Goal: Task Accomplishment & Management: Manage account settings

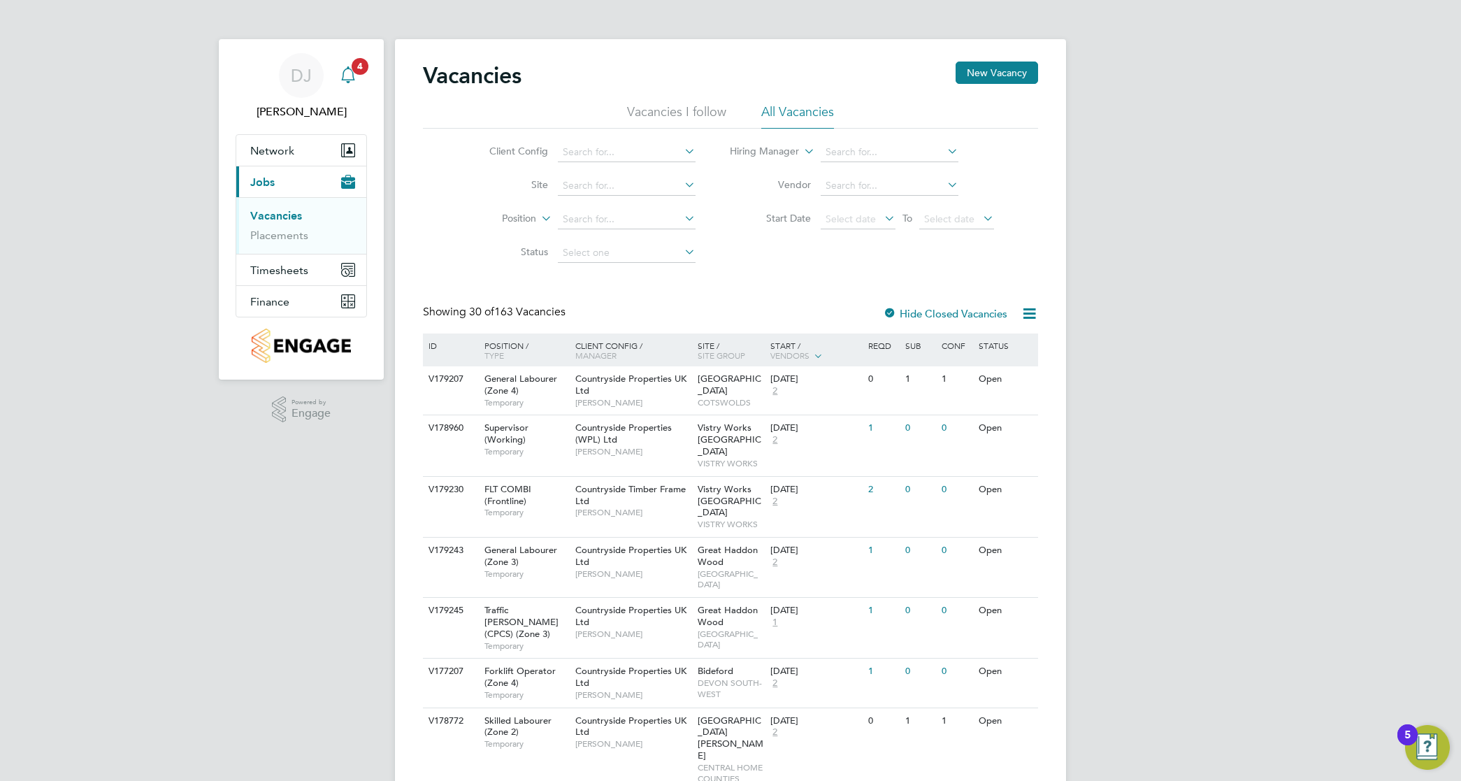
click at [360, 79] on div "Main navigation" at bounding box center [348, 76] width 28 height 28
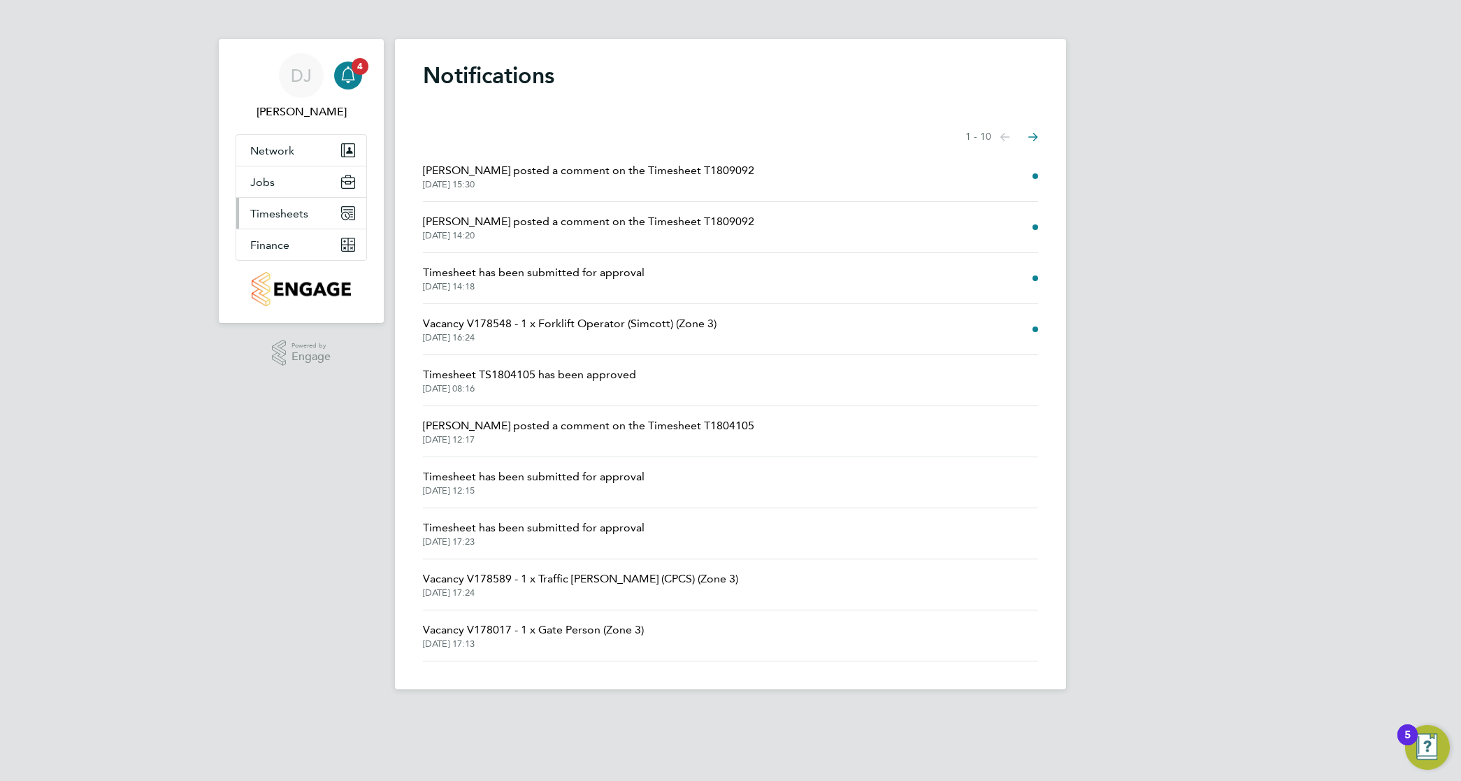
click at [294, 204] on button "Timesheets" at bounding box center [301, 213] width 130 height 31
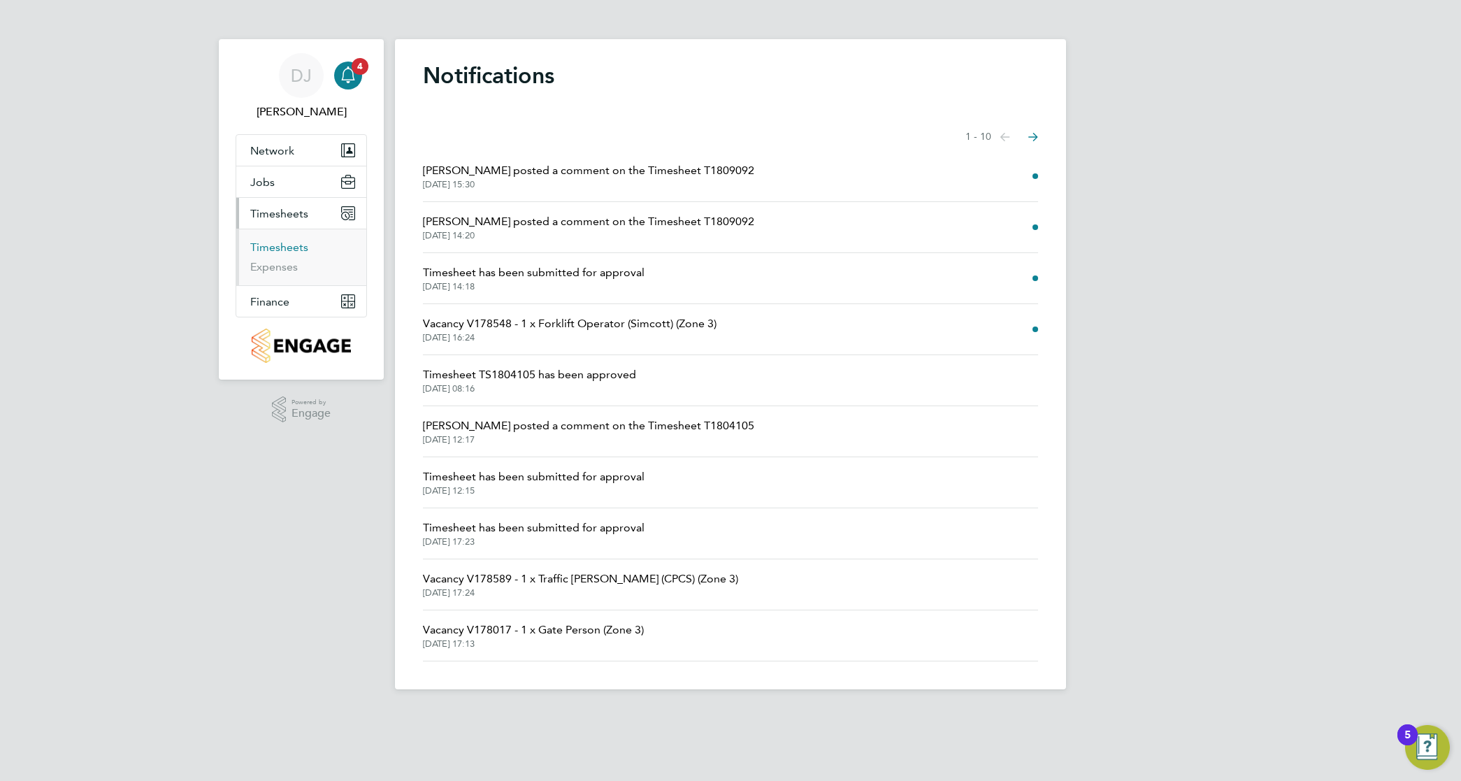
click at [290, 245] on link "Timesheets" at bounding box center [279, 246] width 58 height 13
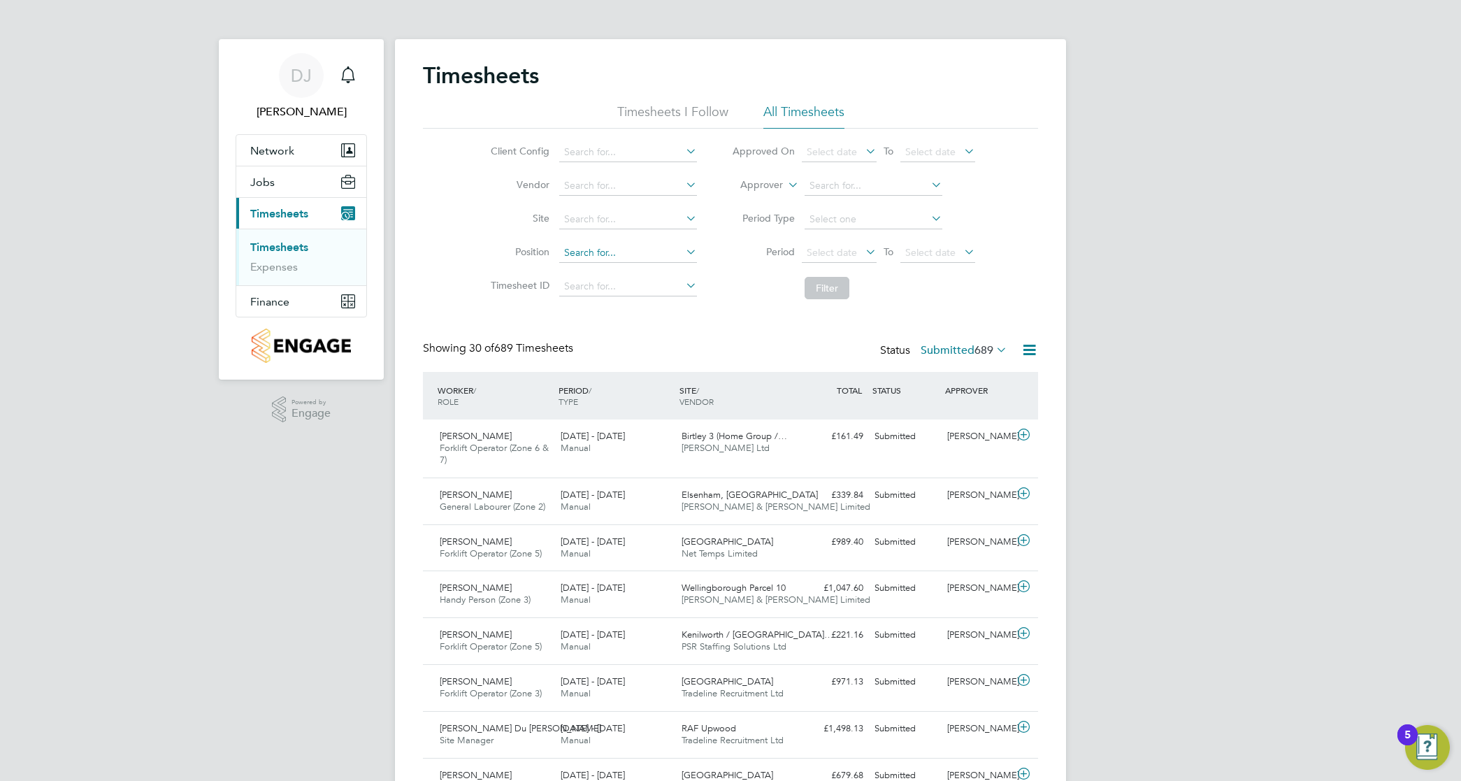
click at [585, 250] on input at bounding box center [628, 253] width 138 height 20
click at [614, 190] on input at bounding box center [628, 186] width 138 height 20
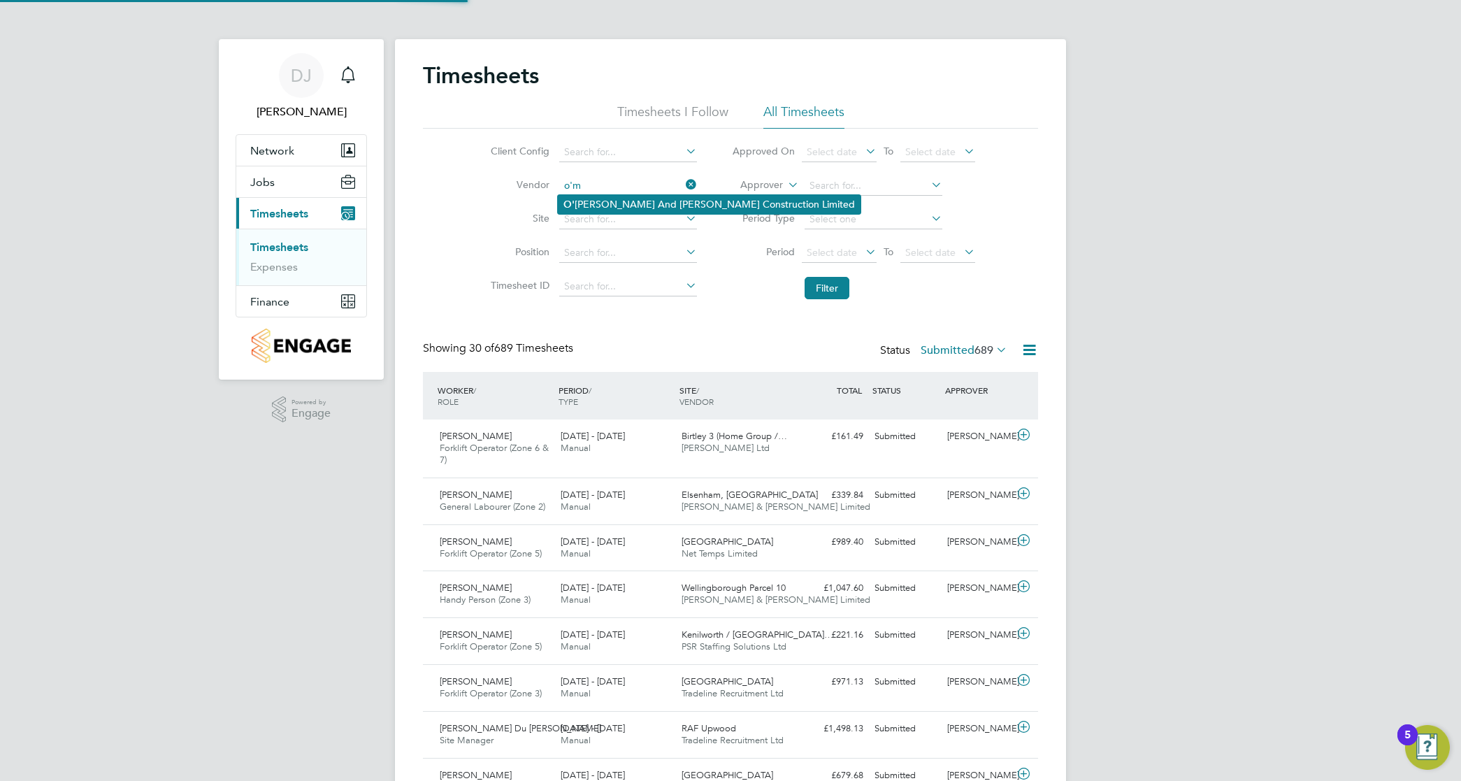
click at [646, 207] on li "O' Neill And Brennan Construction Limited" at bounding box center [709, 204] width 303 height 19
type input "[PERSON_NAME] And [PERSON_NAME] Construction Limited"
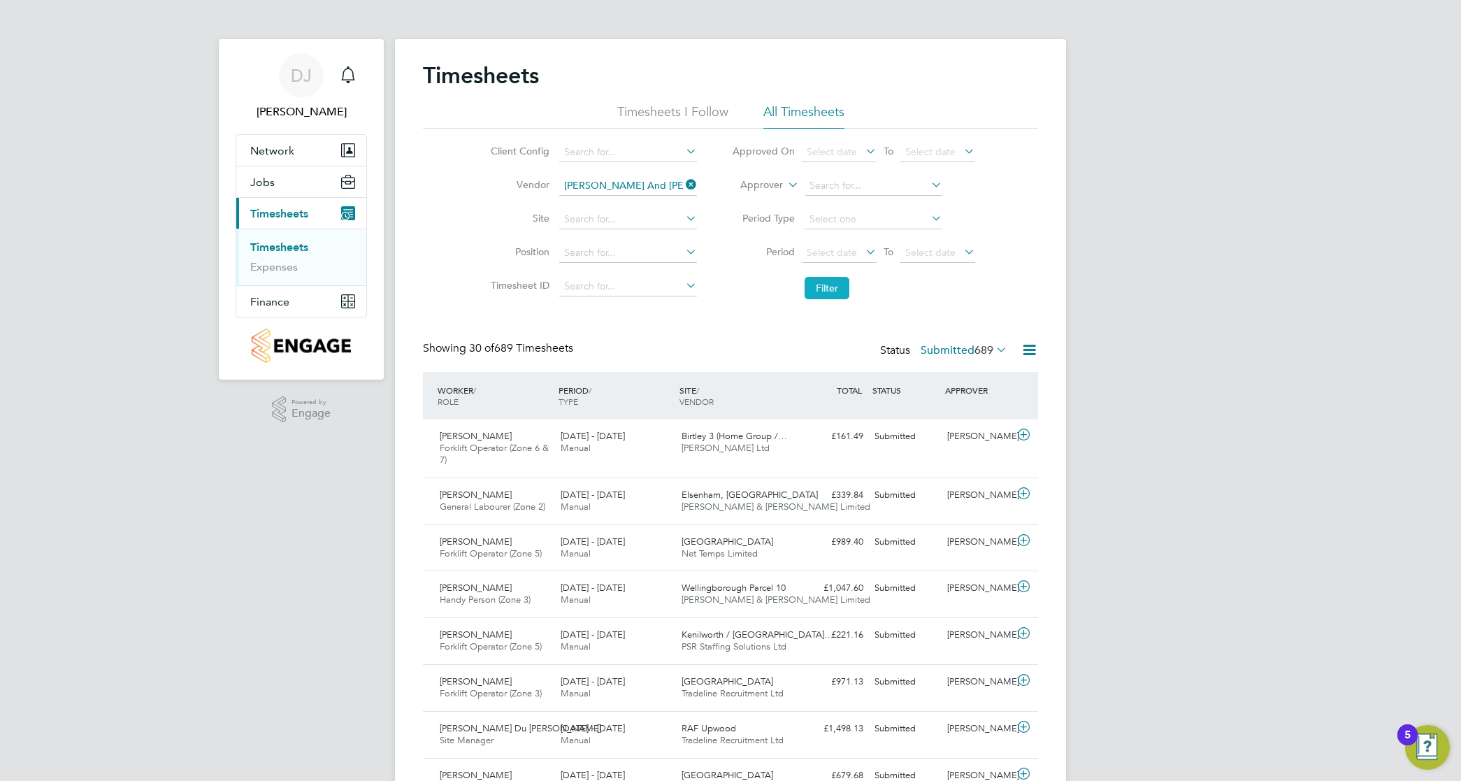
click at [823, 292] on button "Filter" at bounding box center [826, 288] width 45 height 22
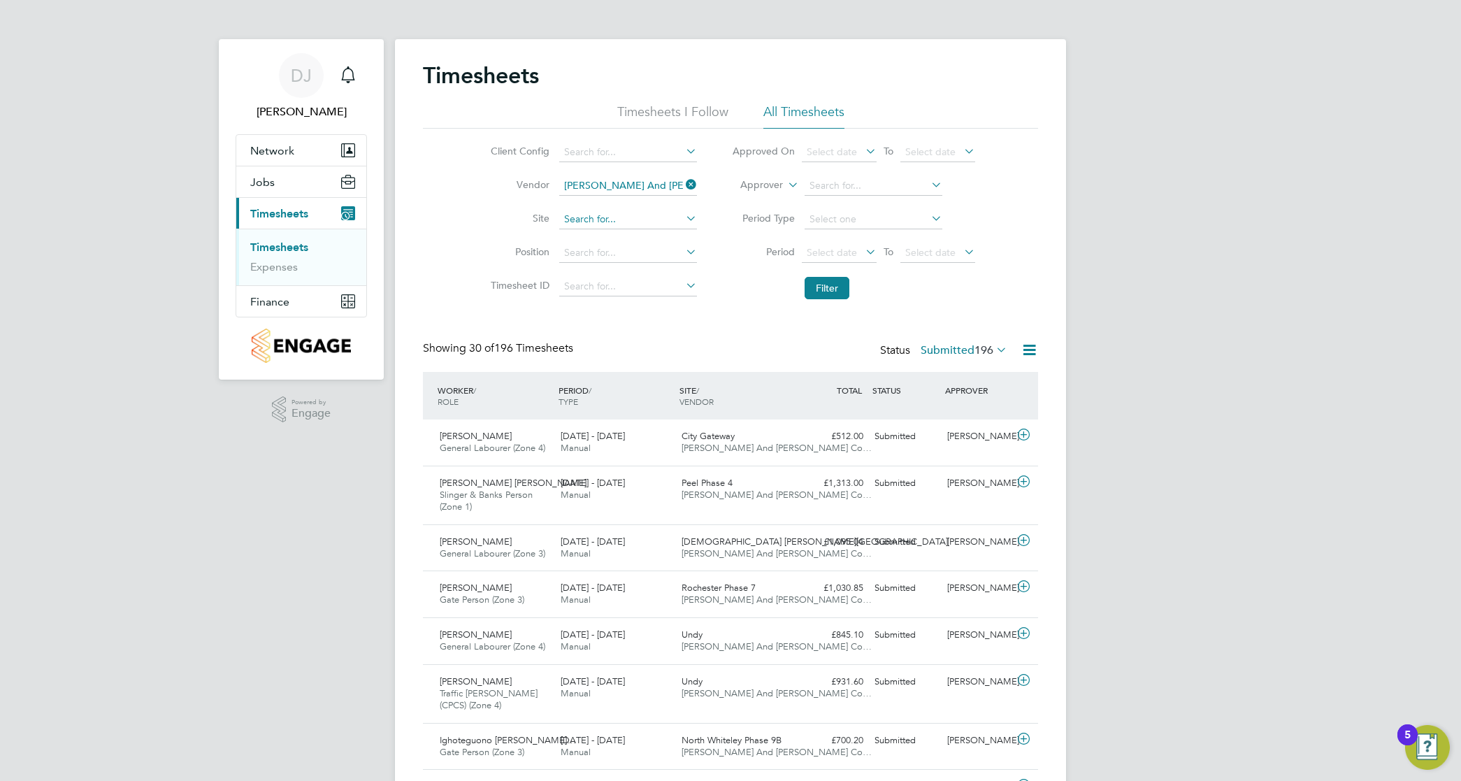
click at [665, 217] on input at bounding box center [628, 220] width 138 height 20
click at [645, 254] on li "Eastern Qu arry Ph2" at bounding box center [627, 256] width 139 height 19
type input "Eastern Quarry Ph2"
click at [815, 288] on button "Filter" at bounding box center [826, 288] width 45 height 22
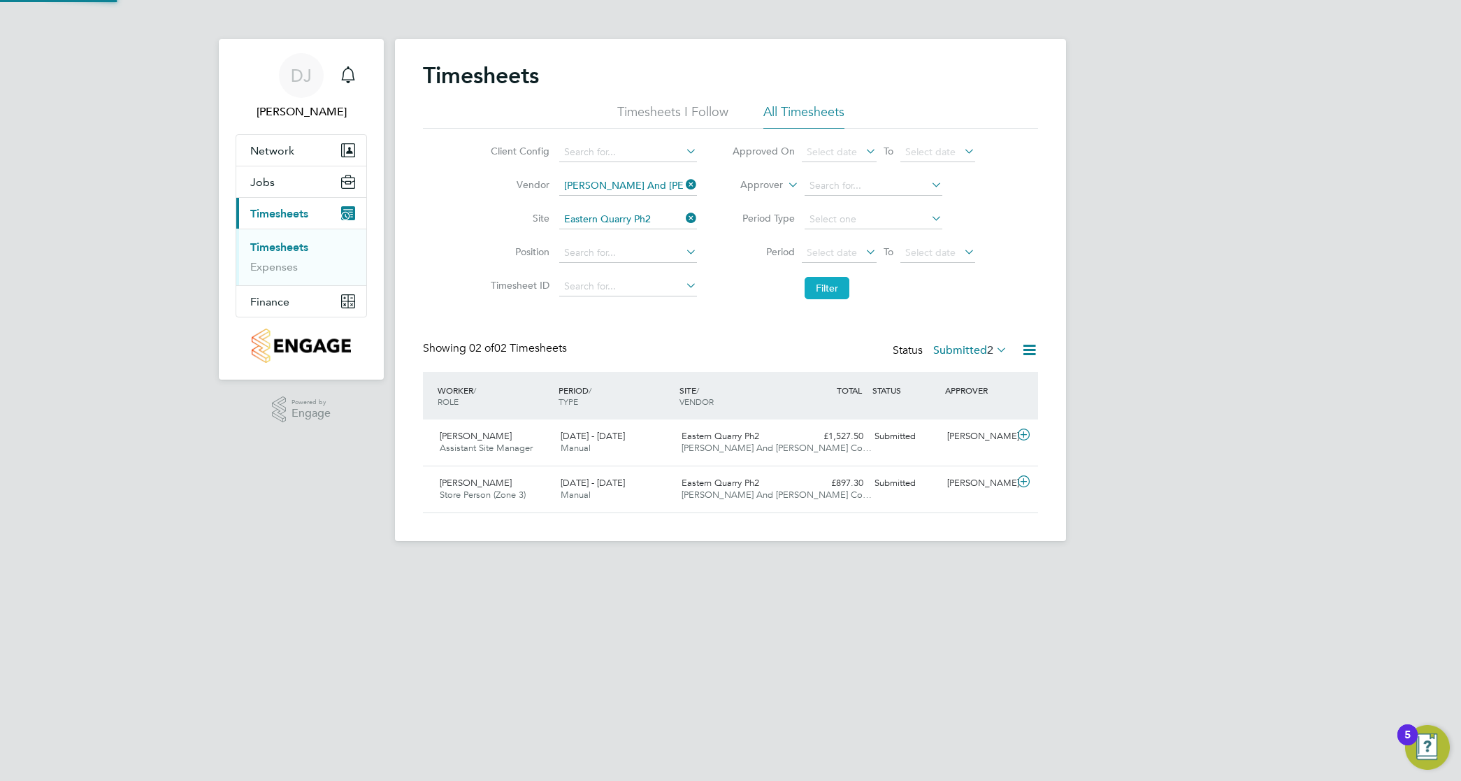
scroll to position [35, 121]
click at [1003, 438] on div "[PERSON_NAME]" at bounding box center [977, 436] width 73 height 23
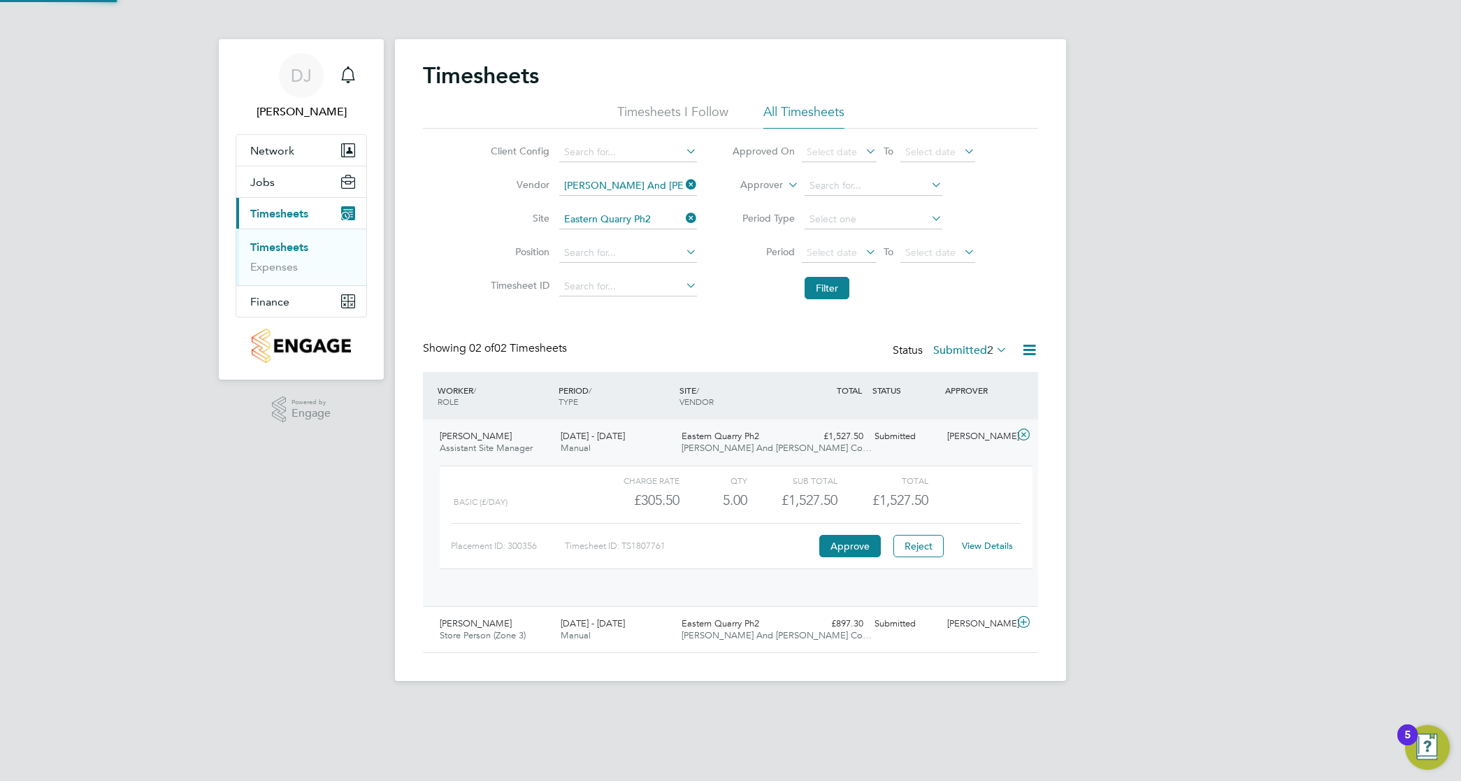
scroll to position [23, 136]
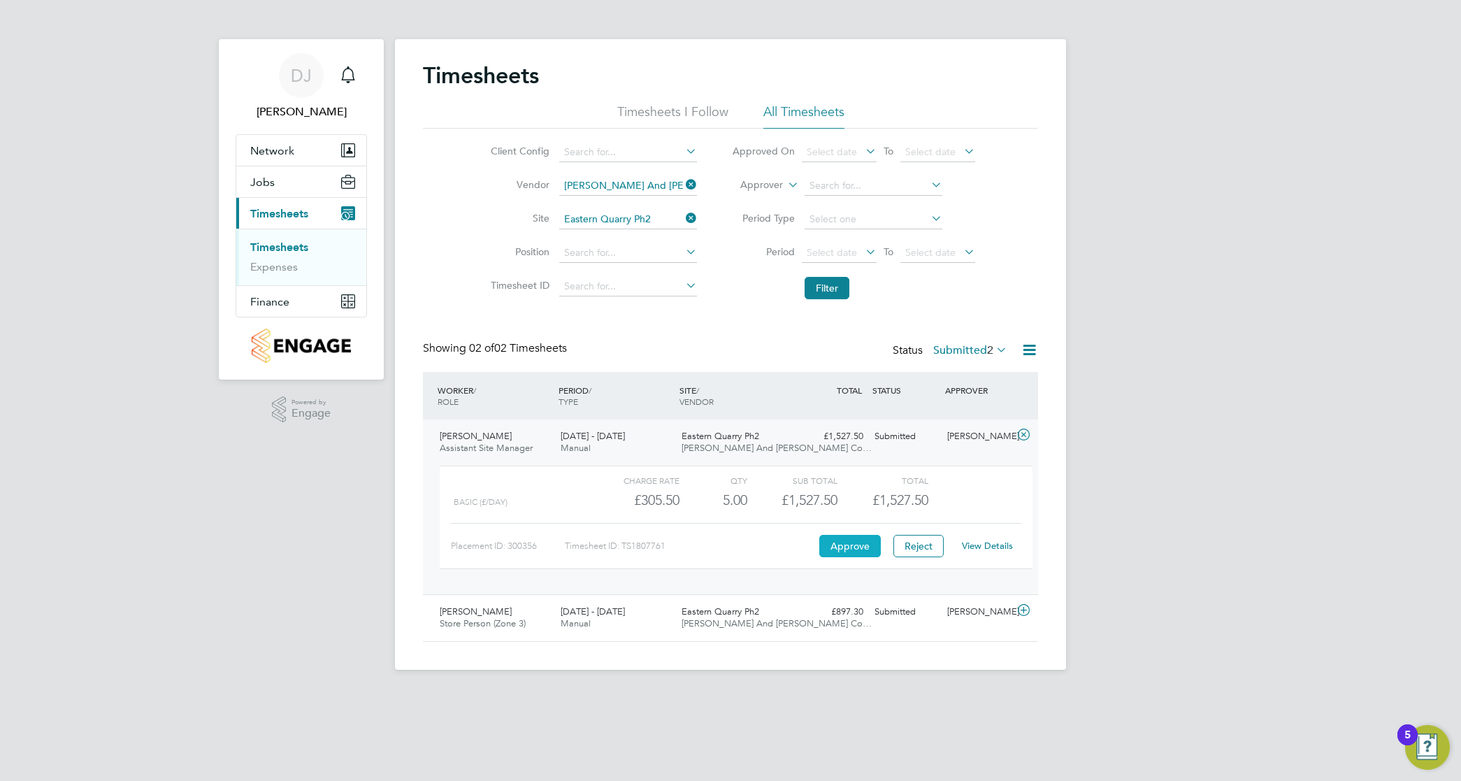
click at [856, 542] on button "Approve" at bounding box center [850, 546] width 62 height 22
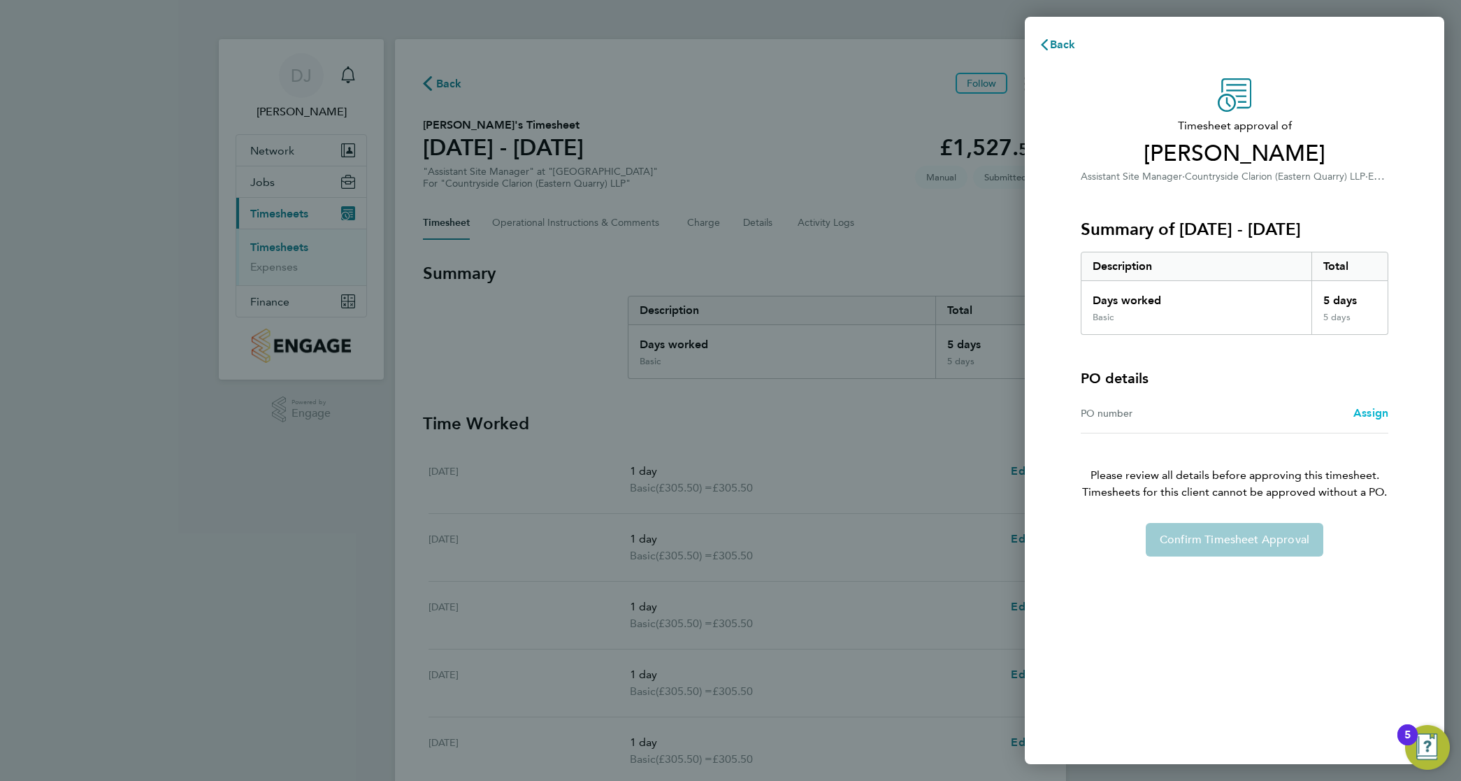
click at [1370, 412] on span "Assign" at bounding box center [1370, 412] width 35 height 13
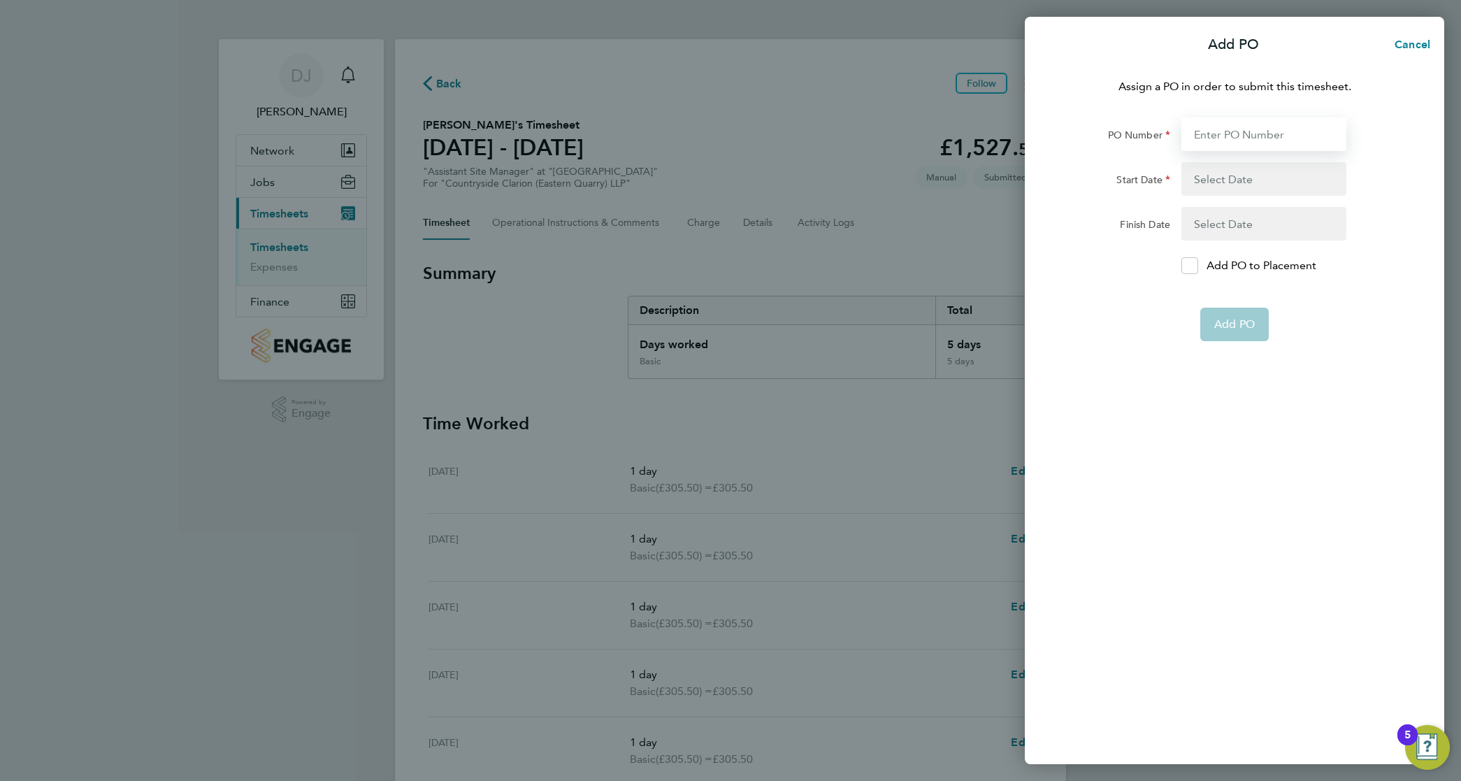
click at [1289, 138] on input "PO Number" at bounding box center [1263, 134] width 165 height 34
type input "EH00002"
type input "02 Feb 24"
type input "25 Oct 26"
type input "EH0000E"
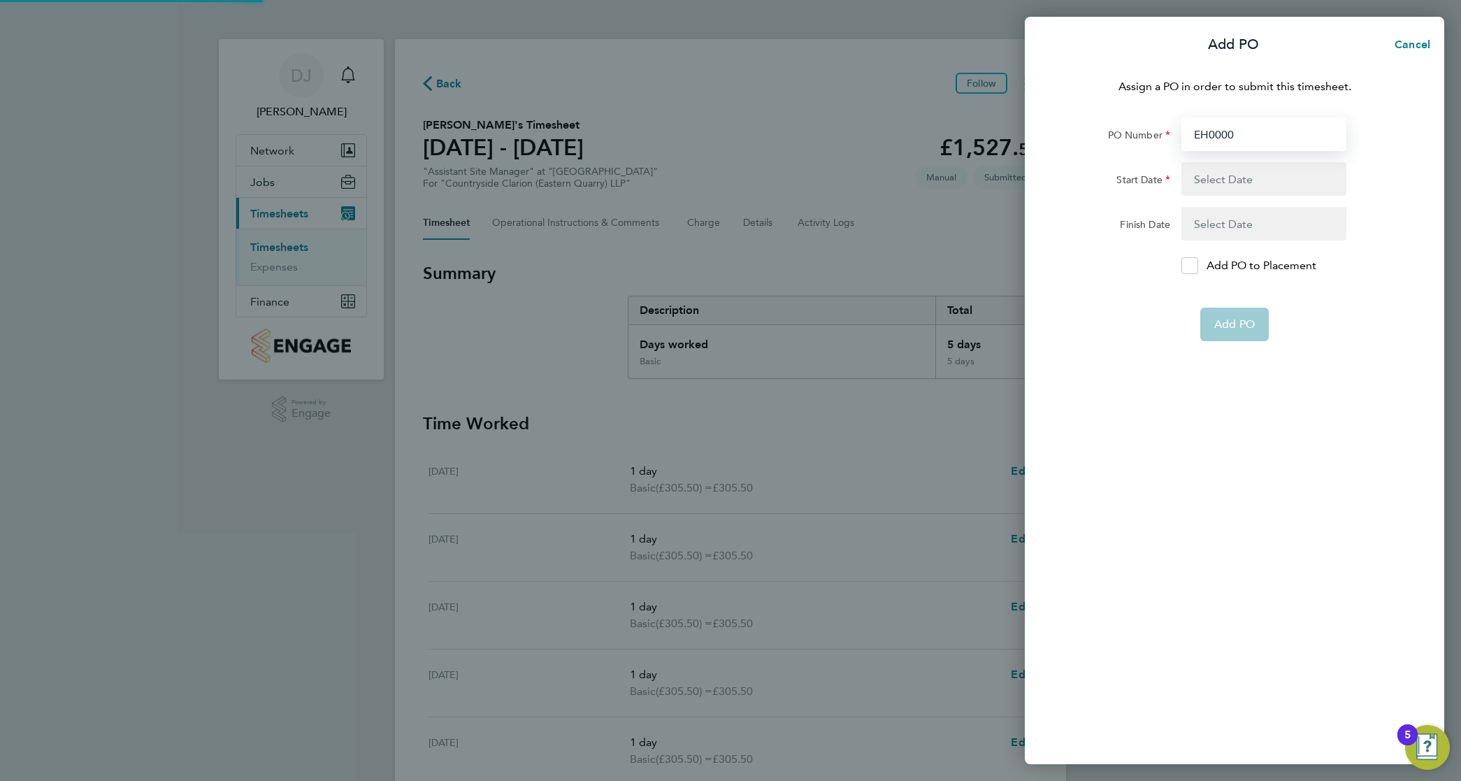
type input "EH00003"
type input "28 Jul 25"
type input "26 Jun 27"
type input "EH00004"
type input "07 Aug 25"
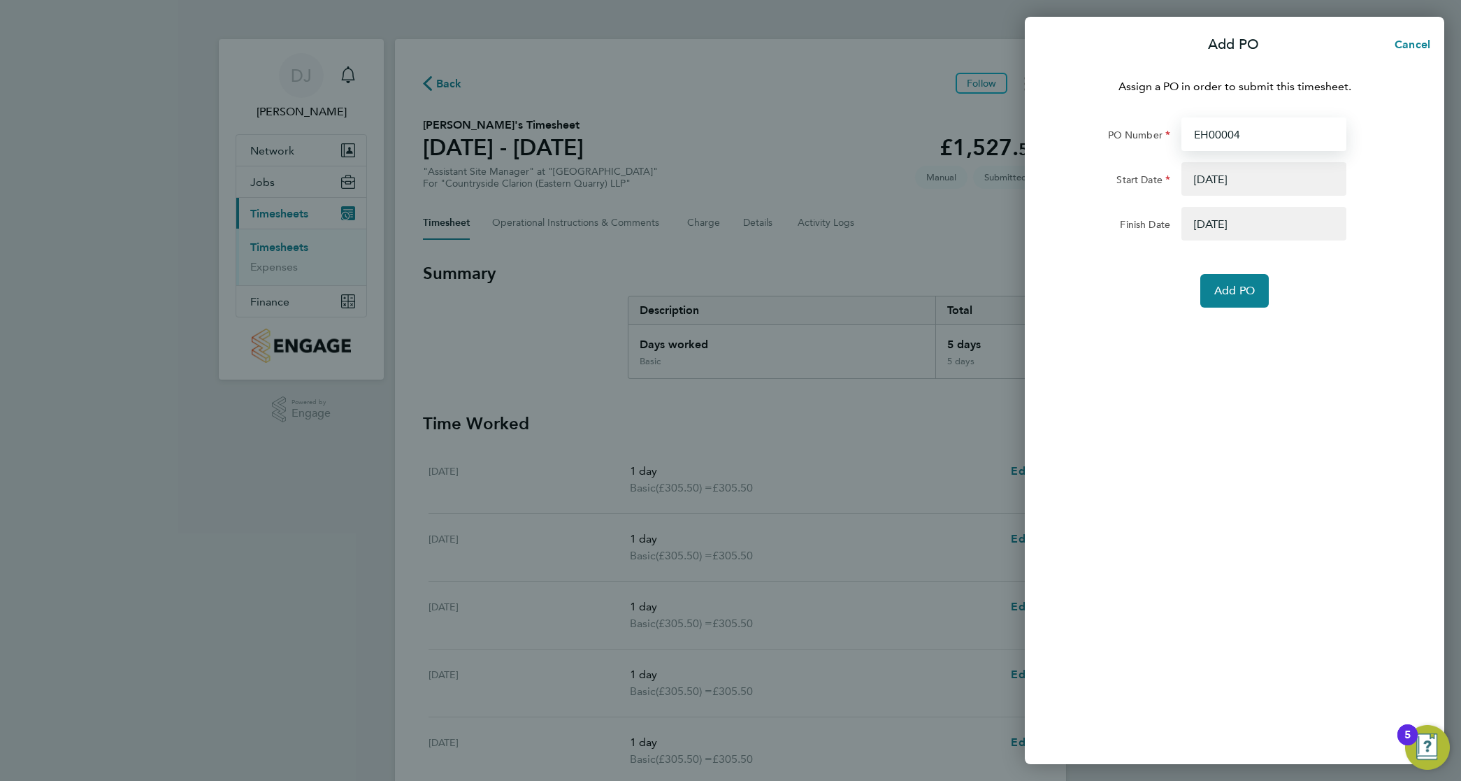
type input "17 Aug 25"
type input "EH00005"
type input "04 Aug 25"
type input "EH00006"
type input "EH00001"
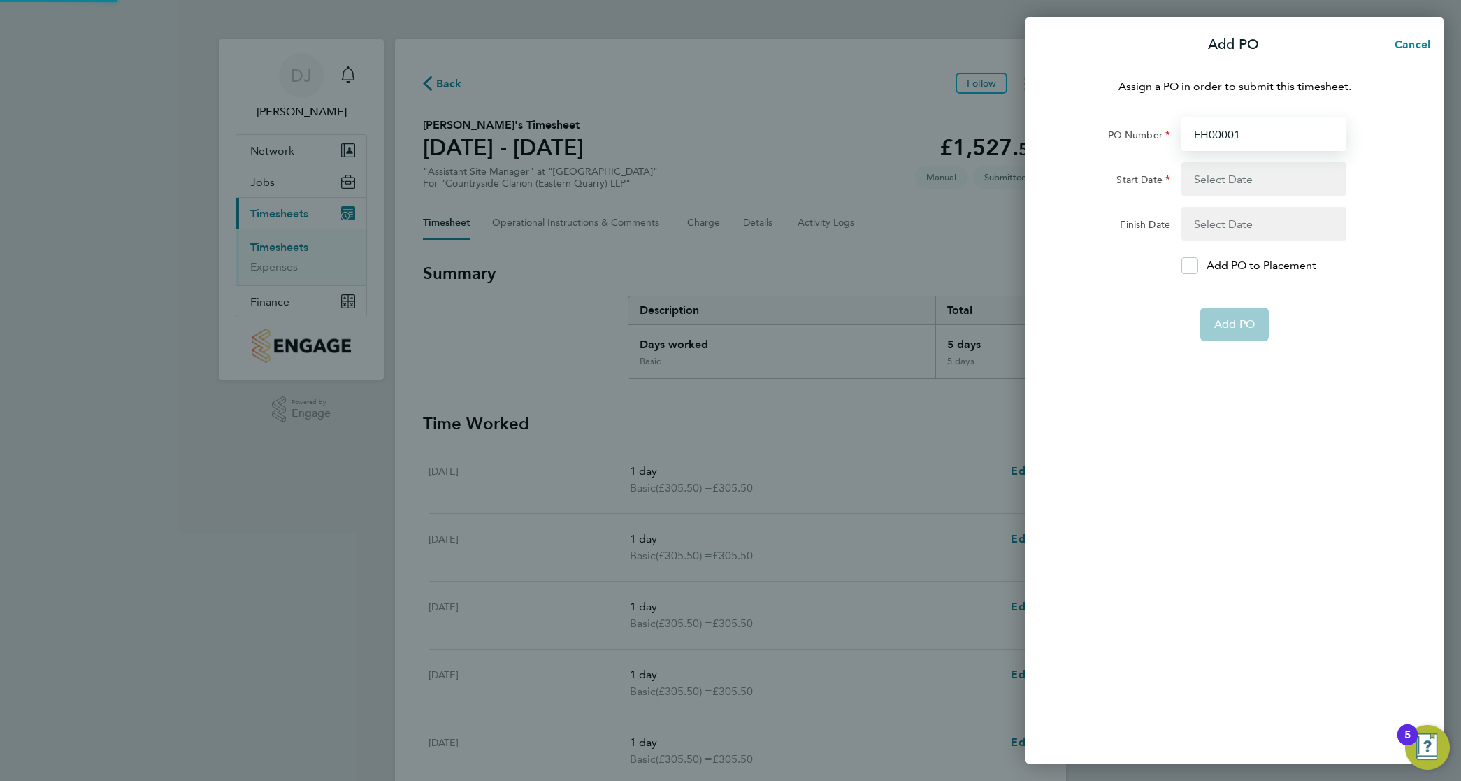
type input "04 Aug 25"
type input "31 Oct 25"
type input "EH0000"
type input "0"
type input "EH000"
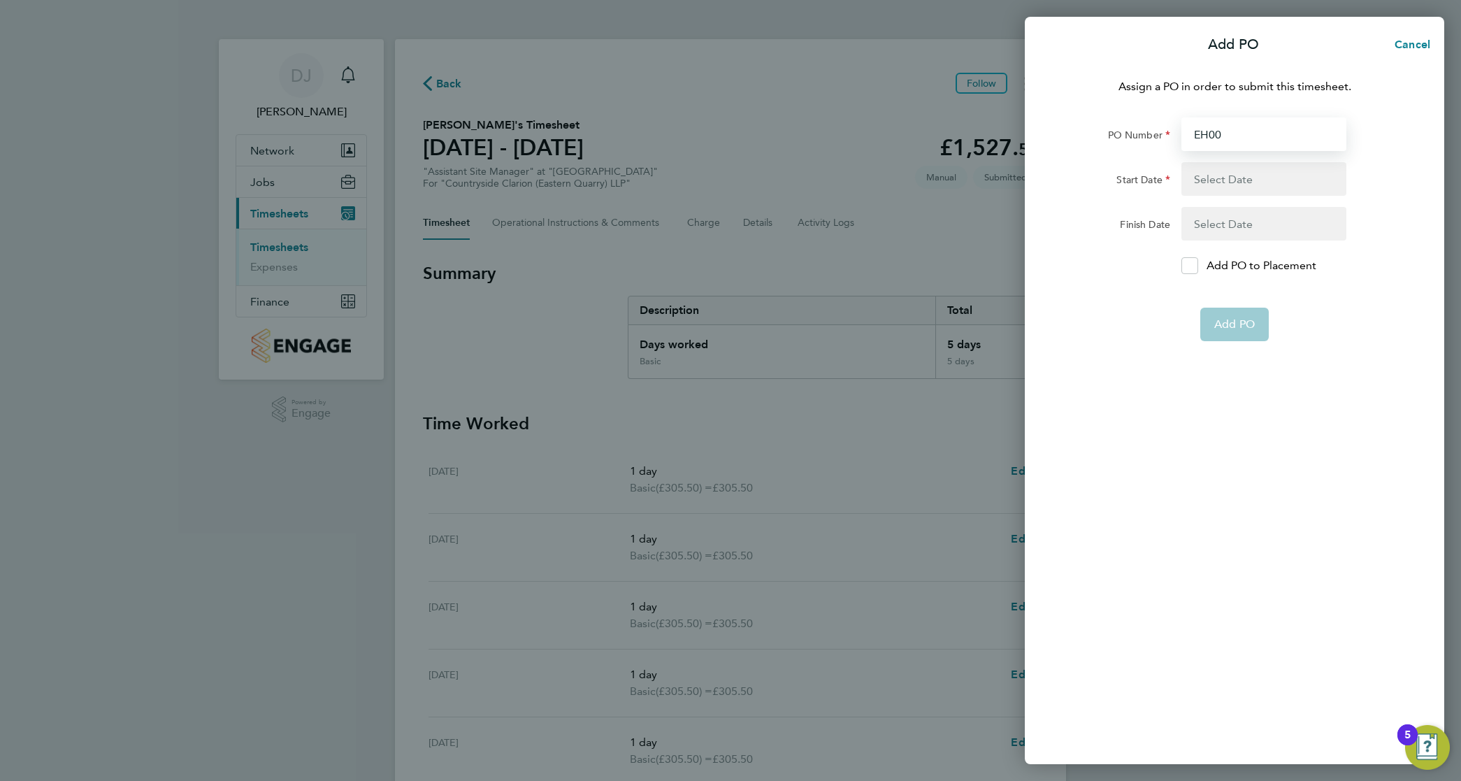
type input "EH000"
click at [1132, 259] on form "PO Number Start Date Finish Date Add PO to Placement Add PO" at bounding box center [1234, 229] width 341 height 224
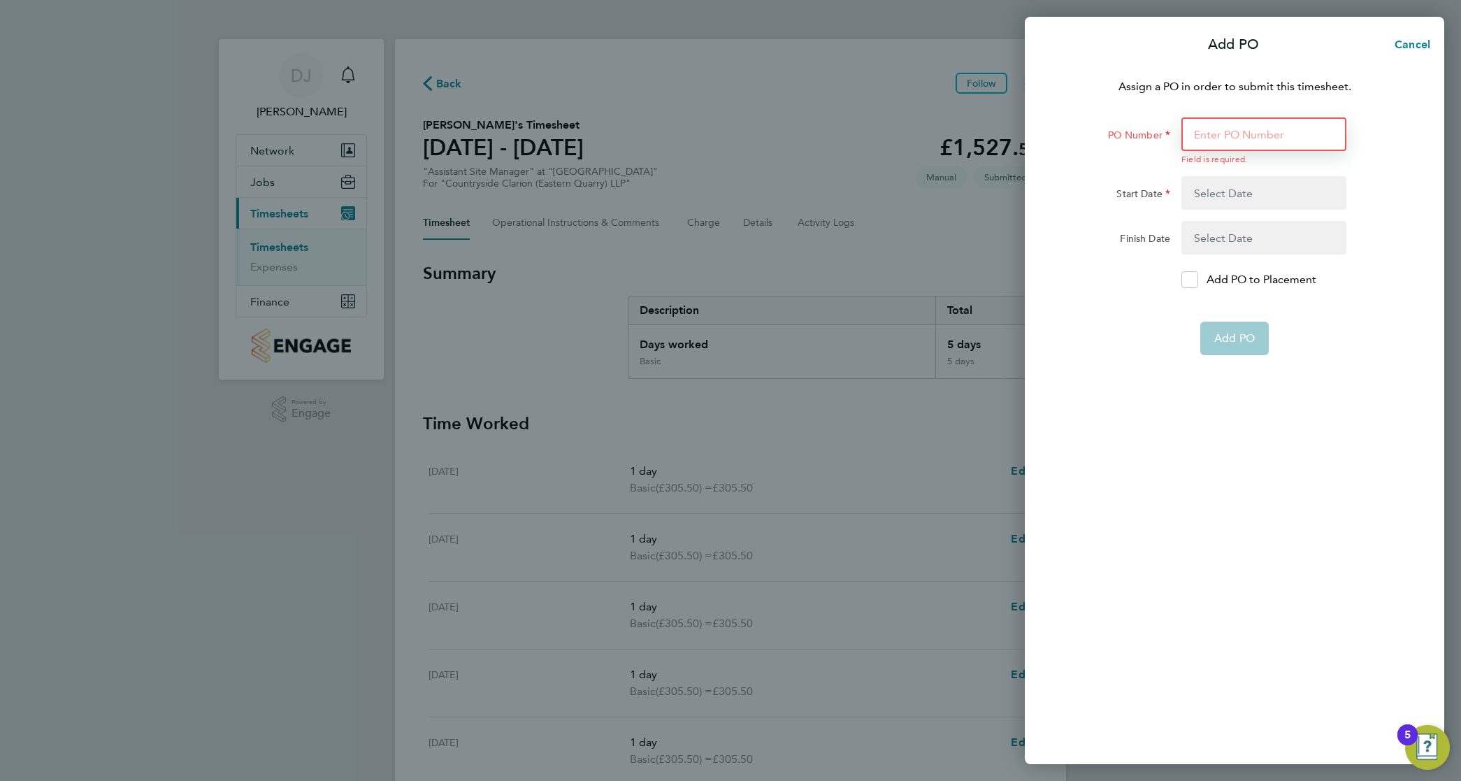
click at [1255, 130] on input "PO Number" at bounding box center [1263, 134] width 165 height 34
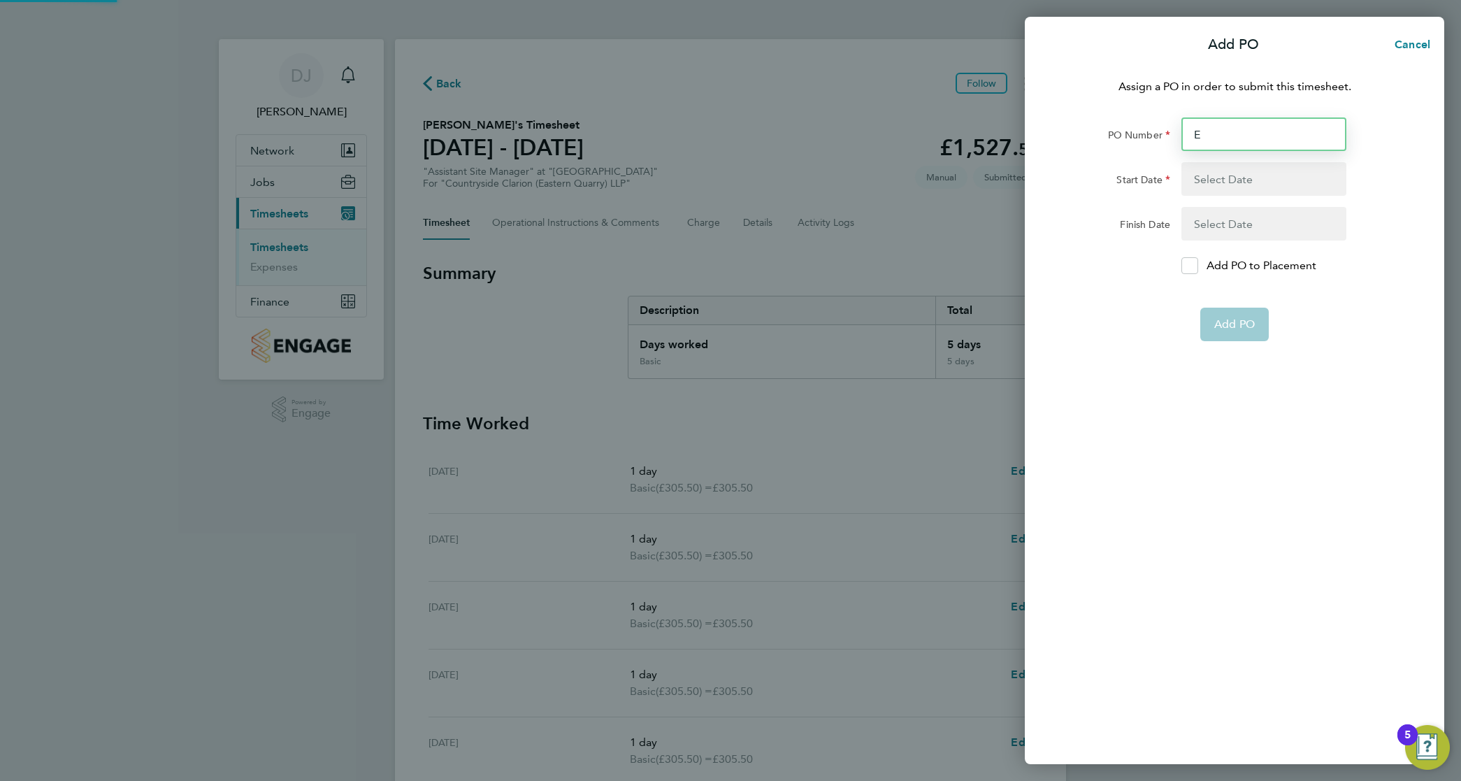
type input "EH"
type input "0"
type input "EH0000"
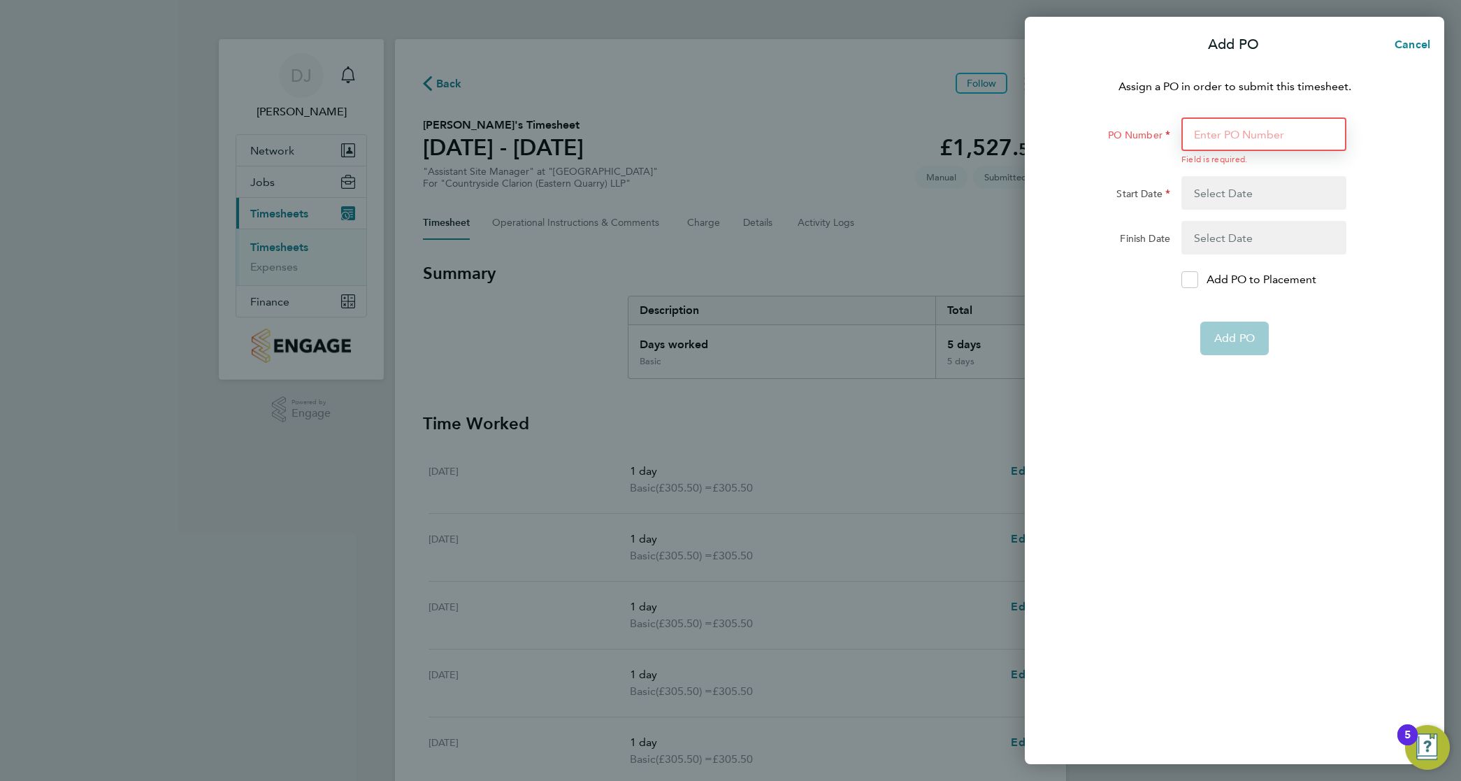
type input "EH00003"
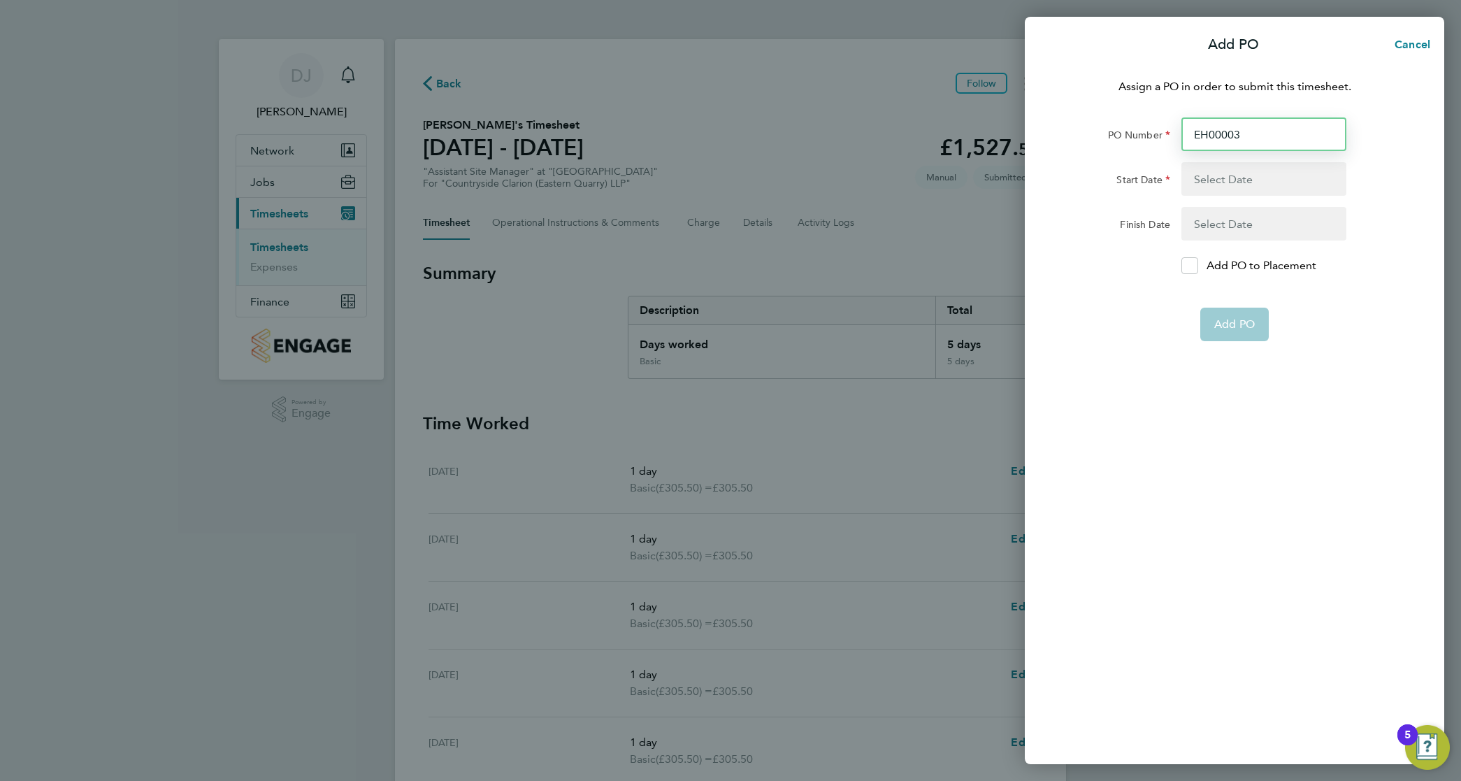
type input "28 Jul 25"
type input "26 Jun 27"
type input "EH00004"
type input "07 Aug 25"
type input "17 Aug 25"
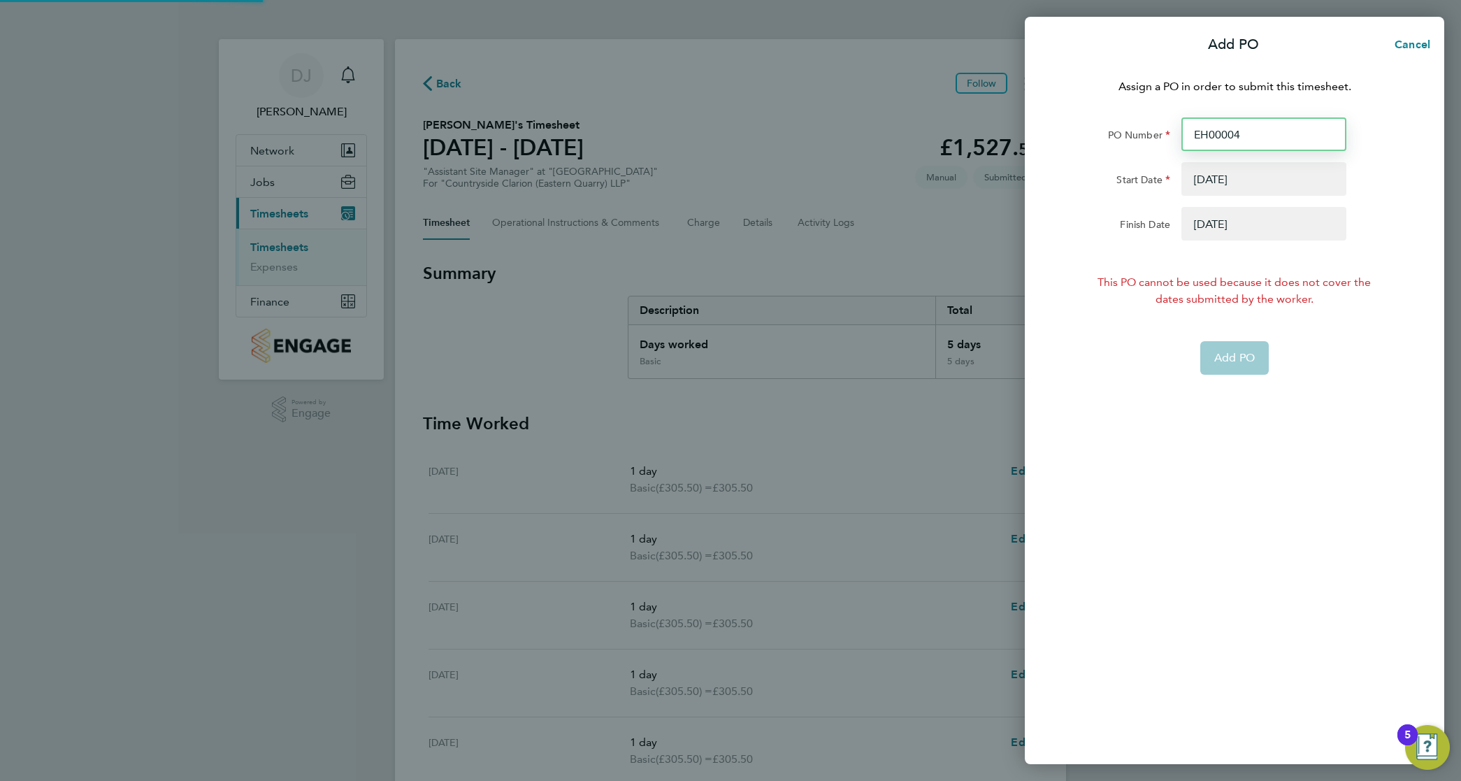
type input "EH00004"
click at [1291, 226] on button "button" at bounding box center [1263, 224] width 165 height 34
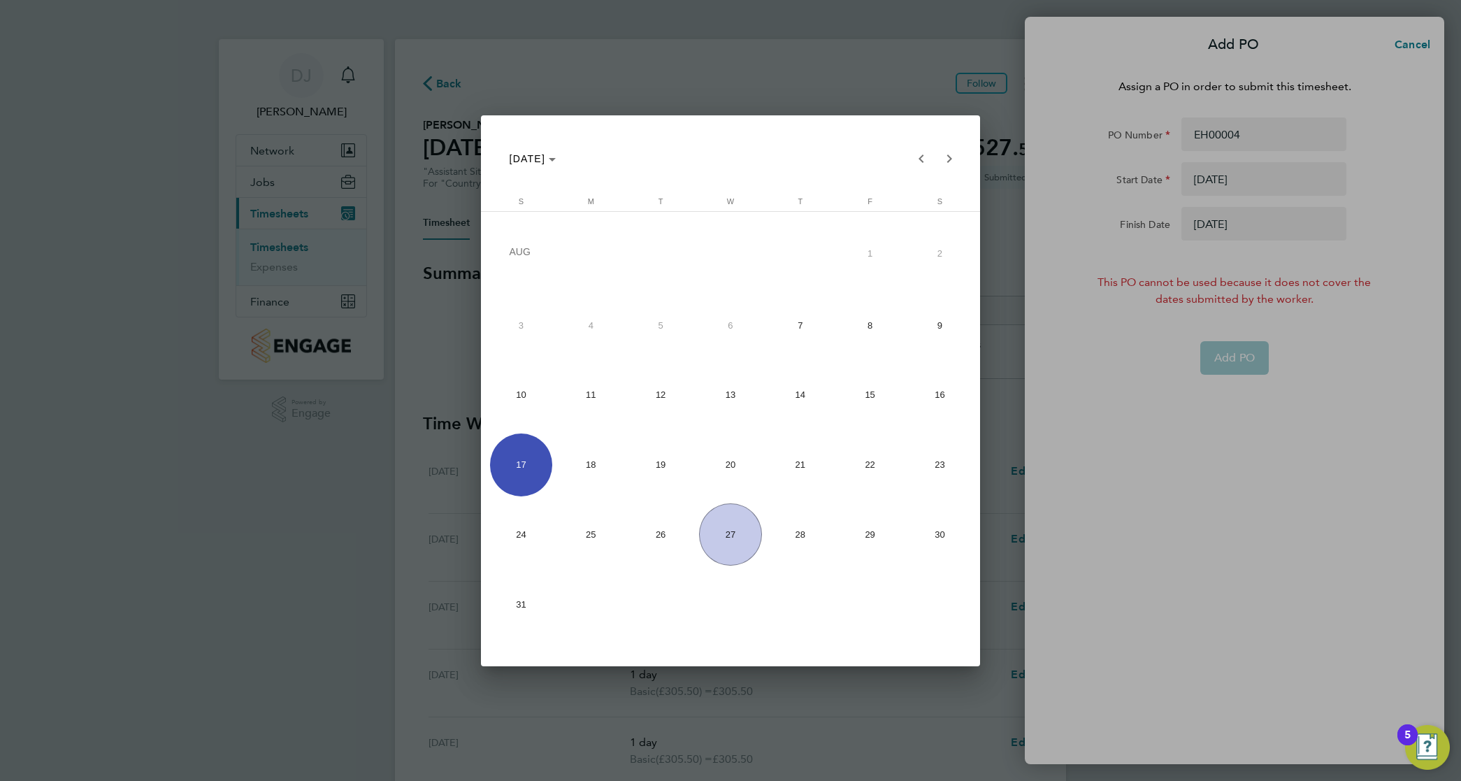
click at [519, 612] on span "31" at bounding box center [521, 603] width 63 height 63
type input "31 Aug 25"
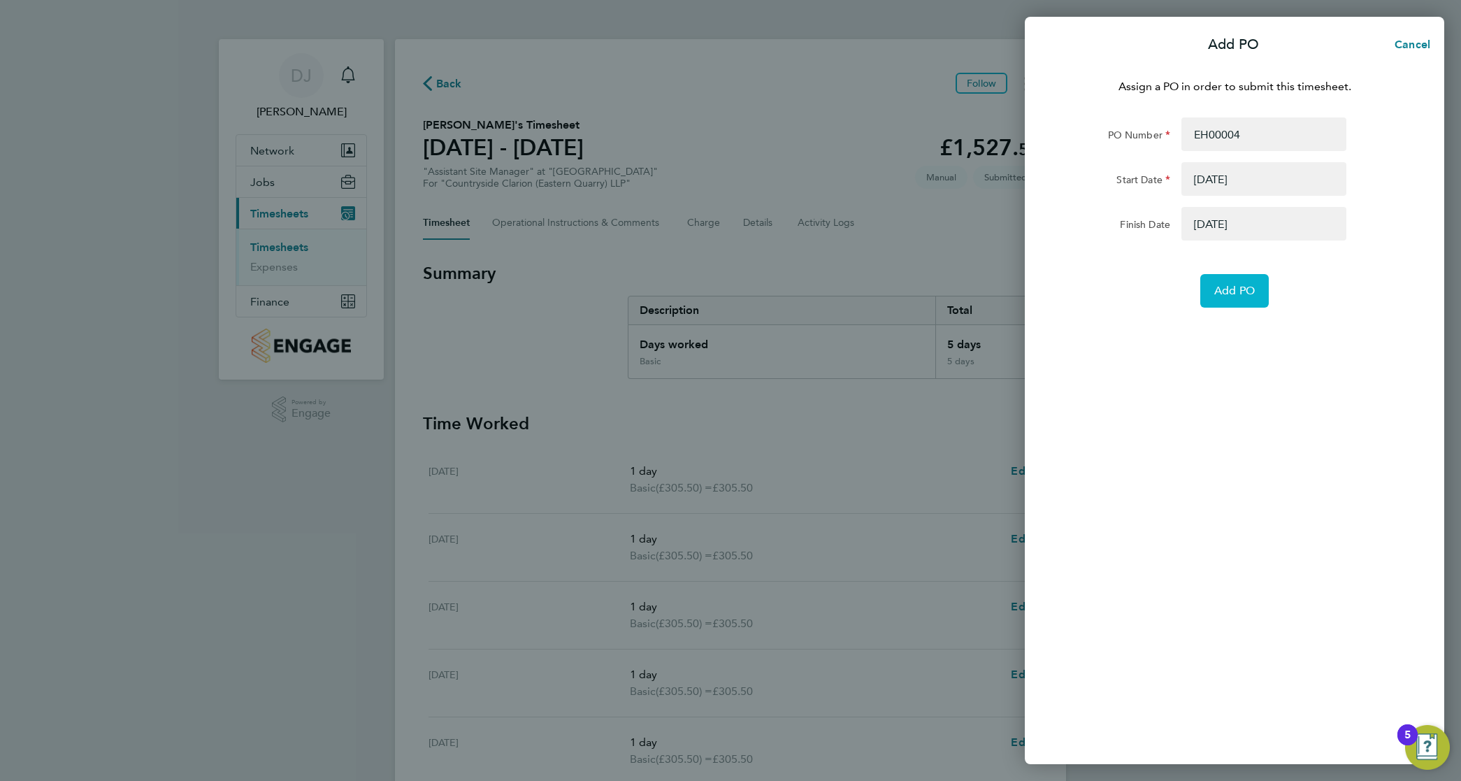
click at [1256, 290] on button "Add PO" at bounding box center [1234, 291] width 68 height 34
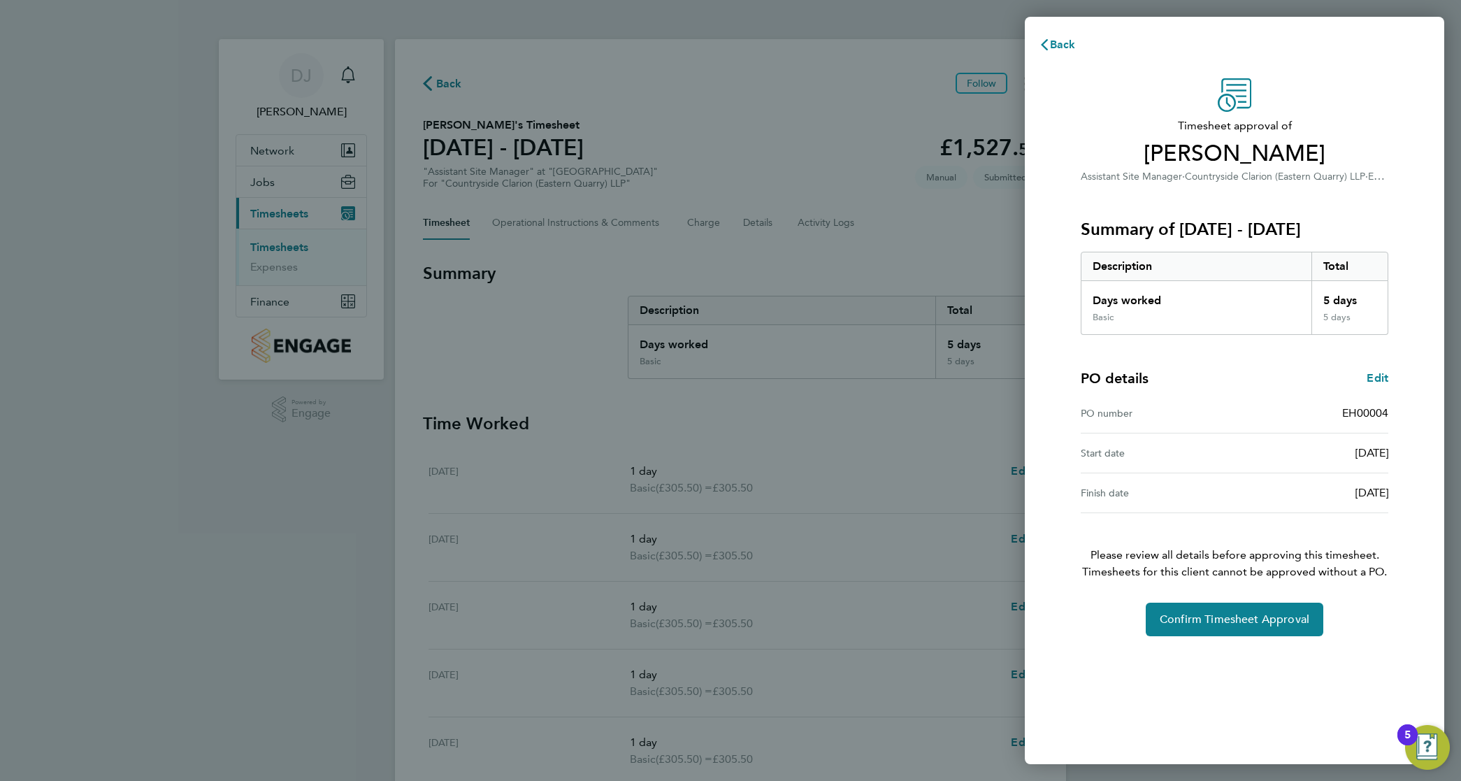
click at [1316, 600] on div "Timesheet approval of Klodijan Koka Assistant Site Manager · Countryside Clario…" at bounding box center [1234, 357] width 341 height 558
click at [1293, 617] on span "Confirm Timesheet Approval" at bounding box center [1234, 619] width 150 height 14
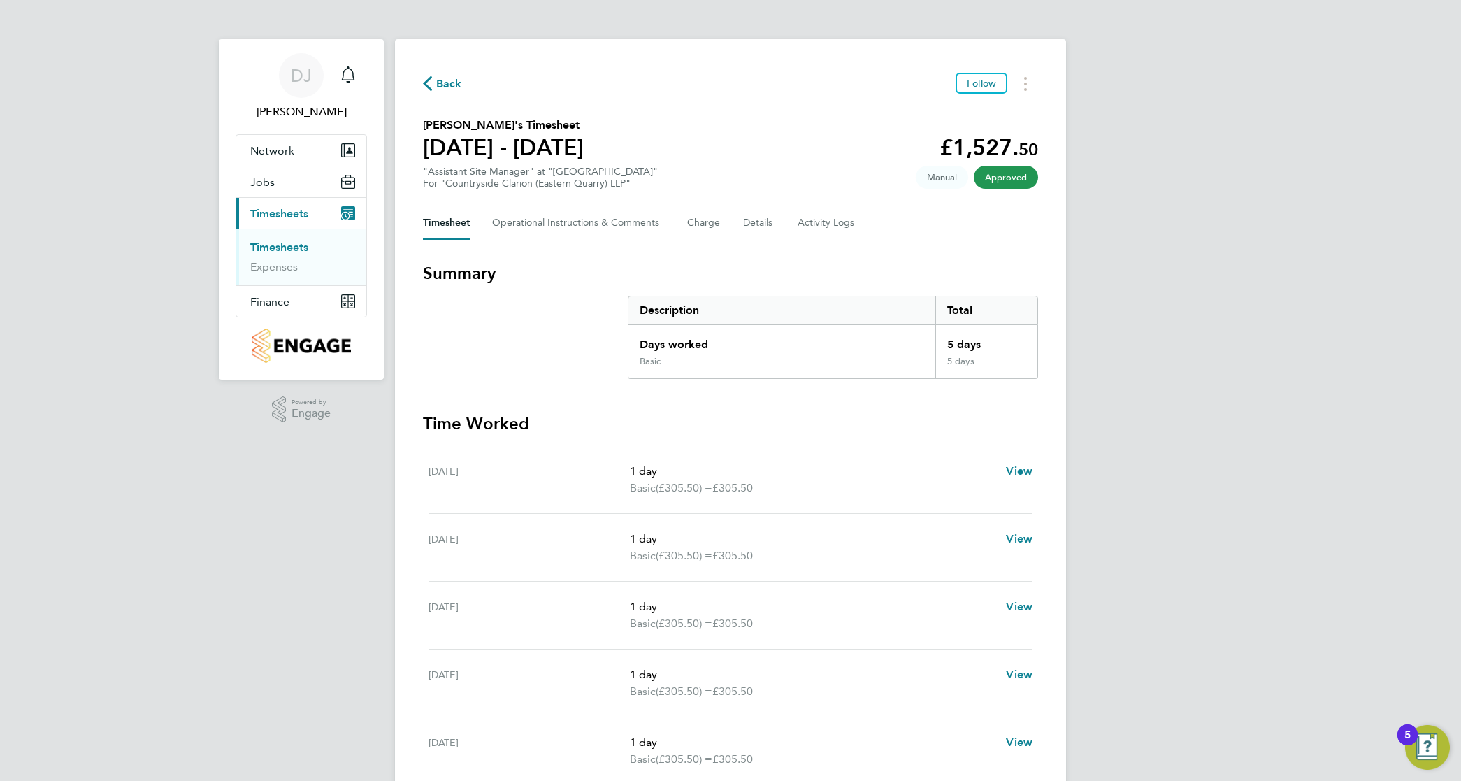
click at [305, 249] on link "Timesheets" at bounding box center [279, 246] width 58 height 13
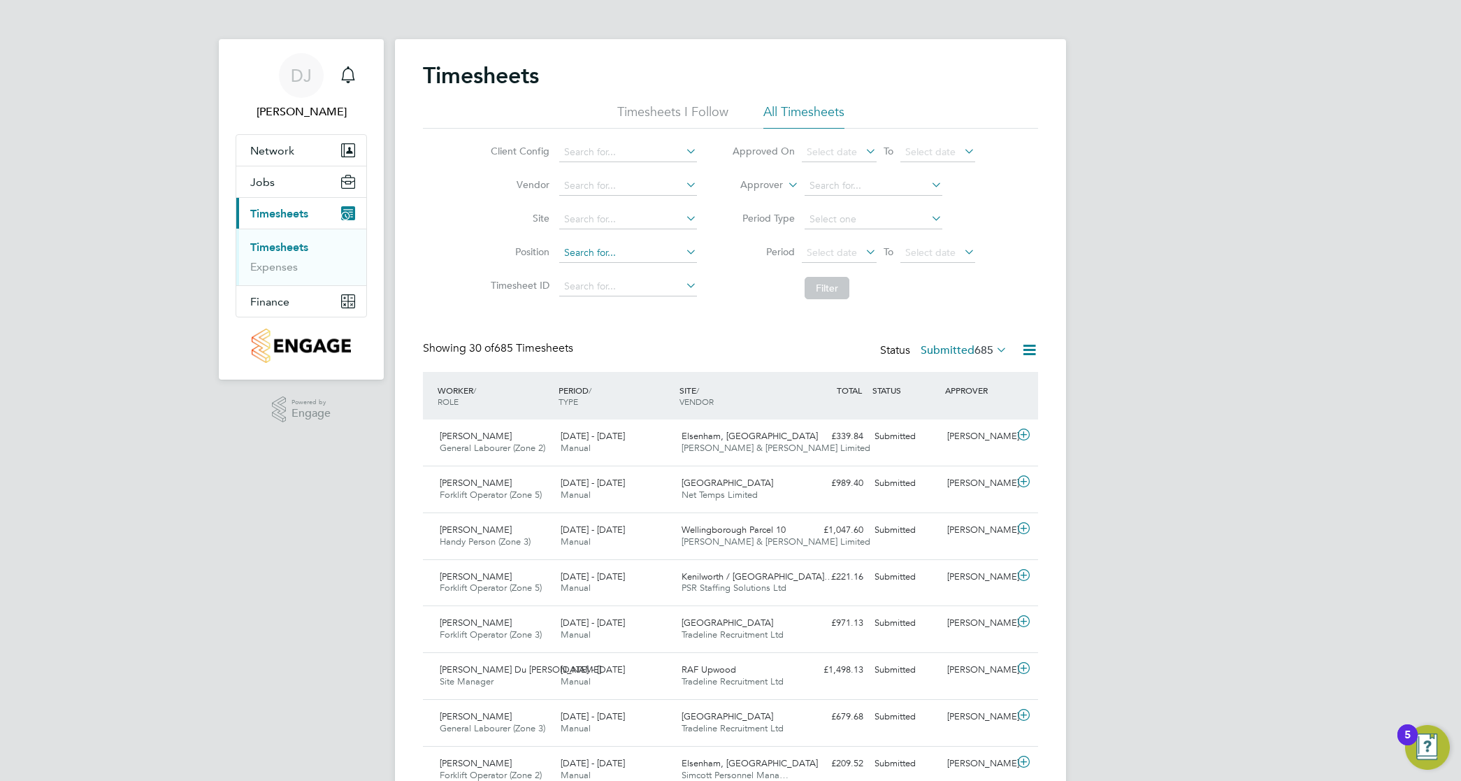
click at [637, 250] on input at bounding box center [628, 253] width 138 height 20
click at [633, 198] on li "O'N eill And Brennan Construction Limited" at bounding box center [679, 204] width 242 height 19
type input "[PERSON_NAME] And [PERSON_NAME] Construction Limited"
click at [634, 224] on input at bounding box center [628, 220] width 138 height 20
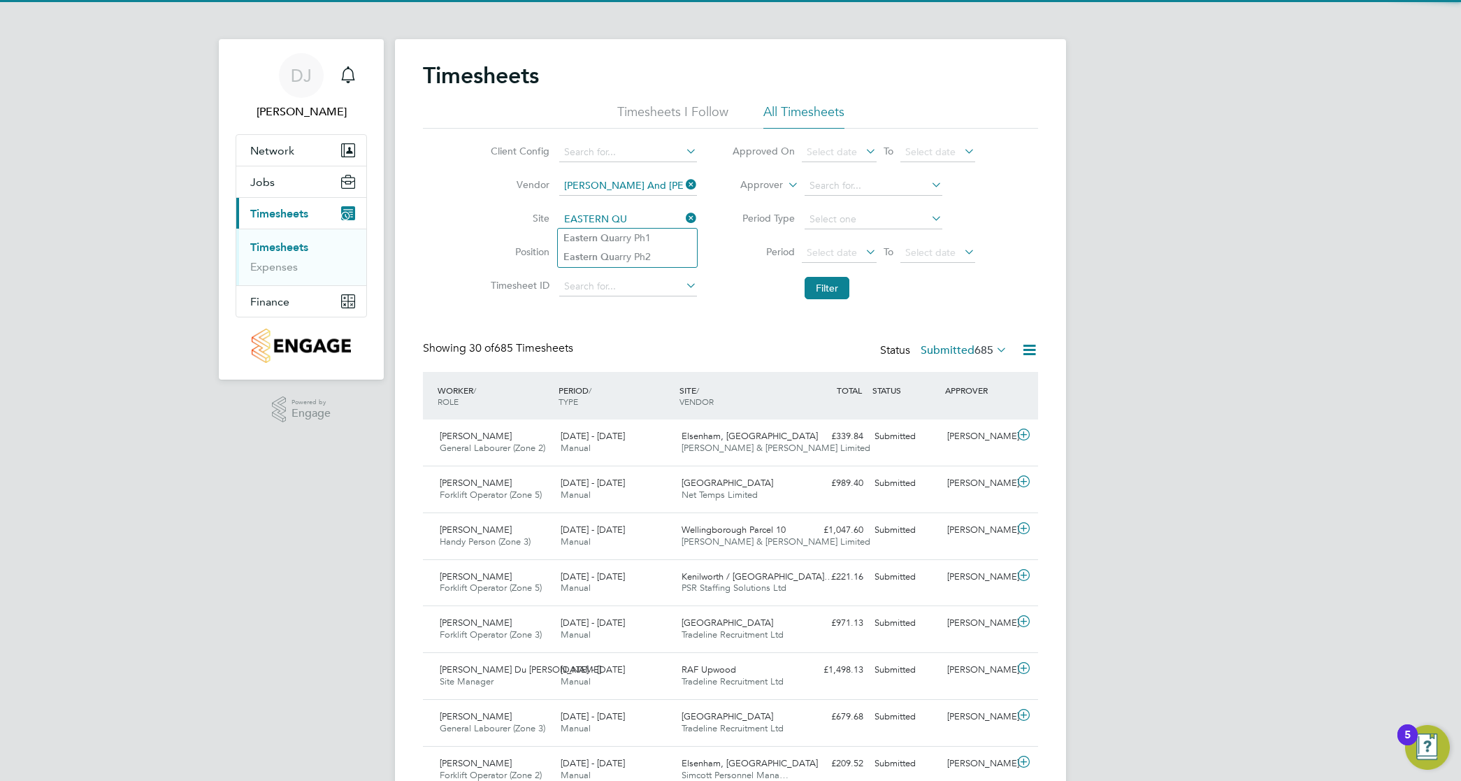
click at [645, 256] on li "Eastern Qu arry Ph2" at bounding box center [627, 256] width 139 height 19
type input "Eastern Quarry Ph2"
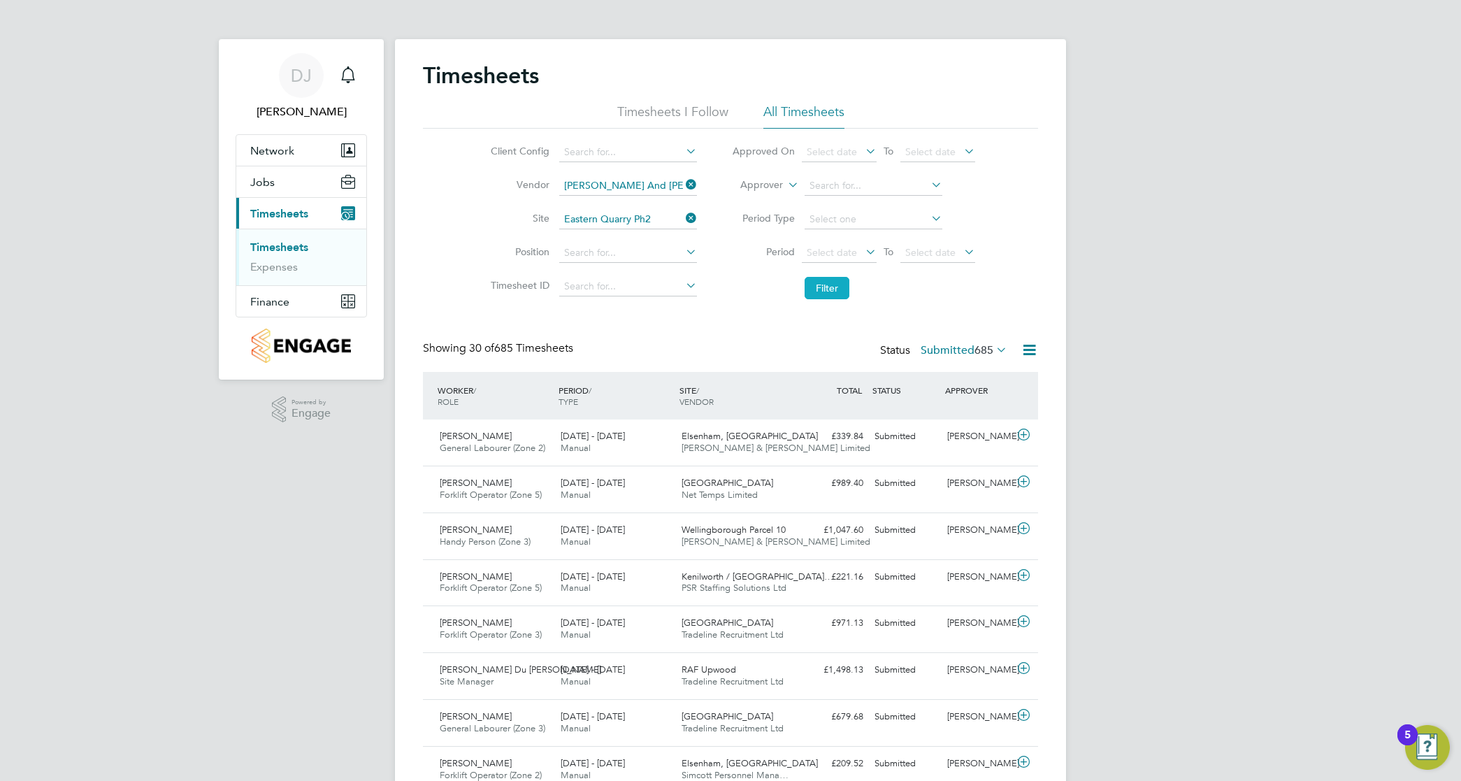
click at [821, 284] on button "Filter" at bounding box center [826, 288] width 45 height 22
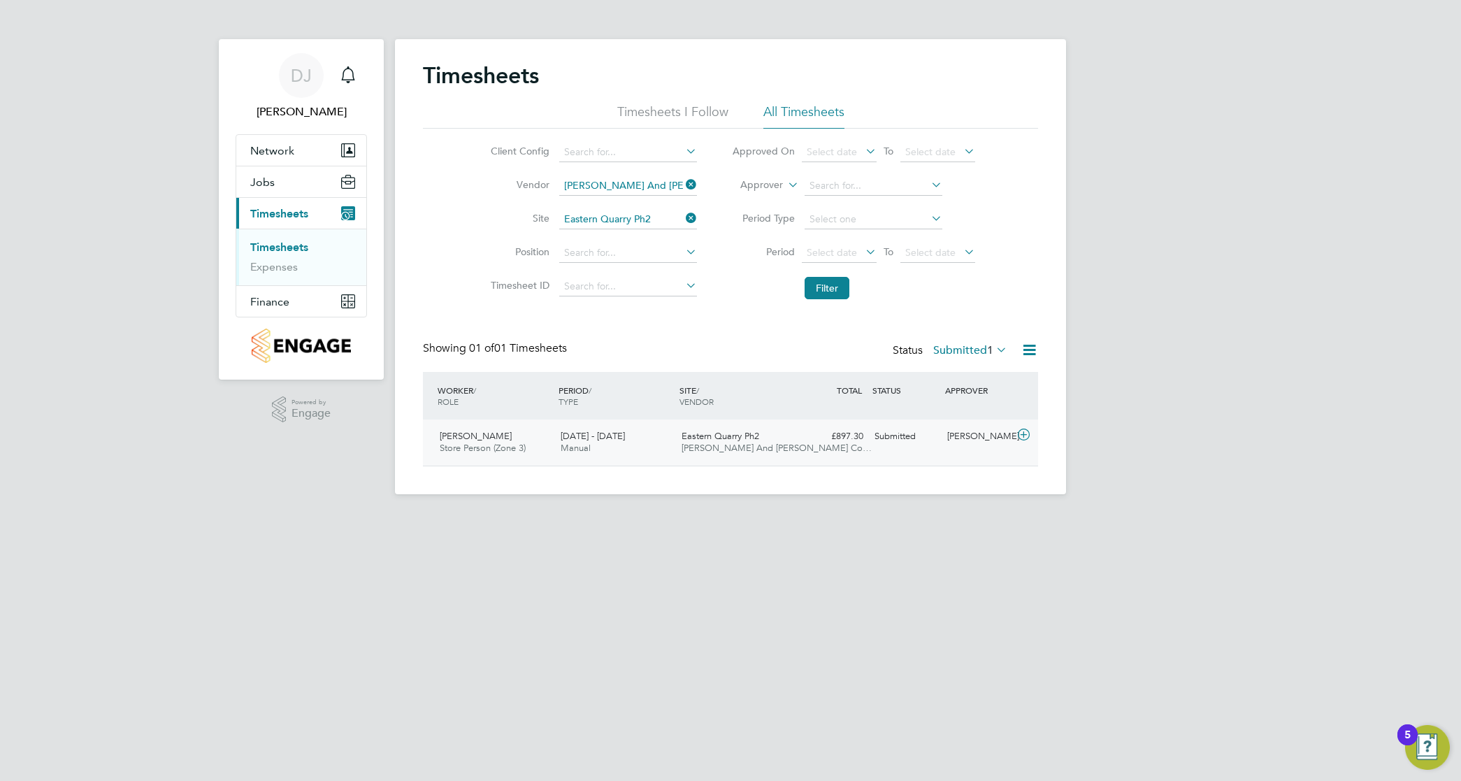
click at [917, 438] on div "Submitted" at bounding box center [905, 436] width 73 height 23
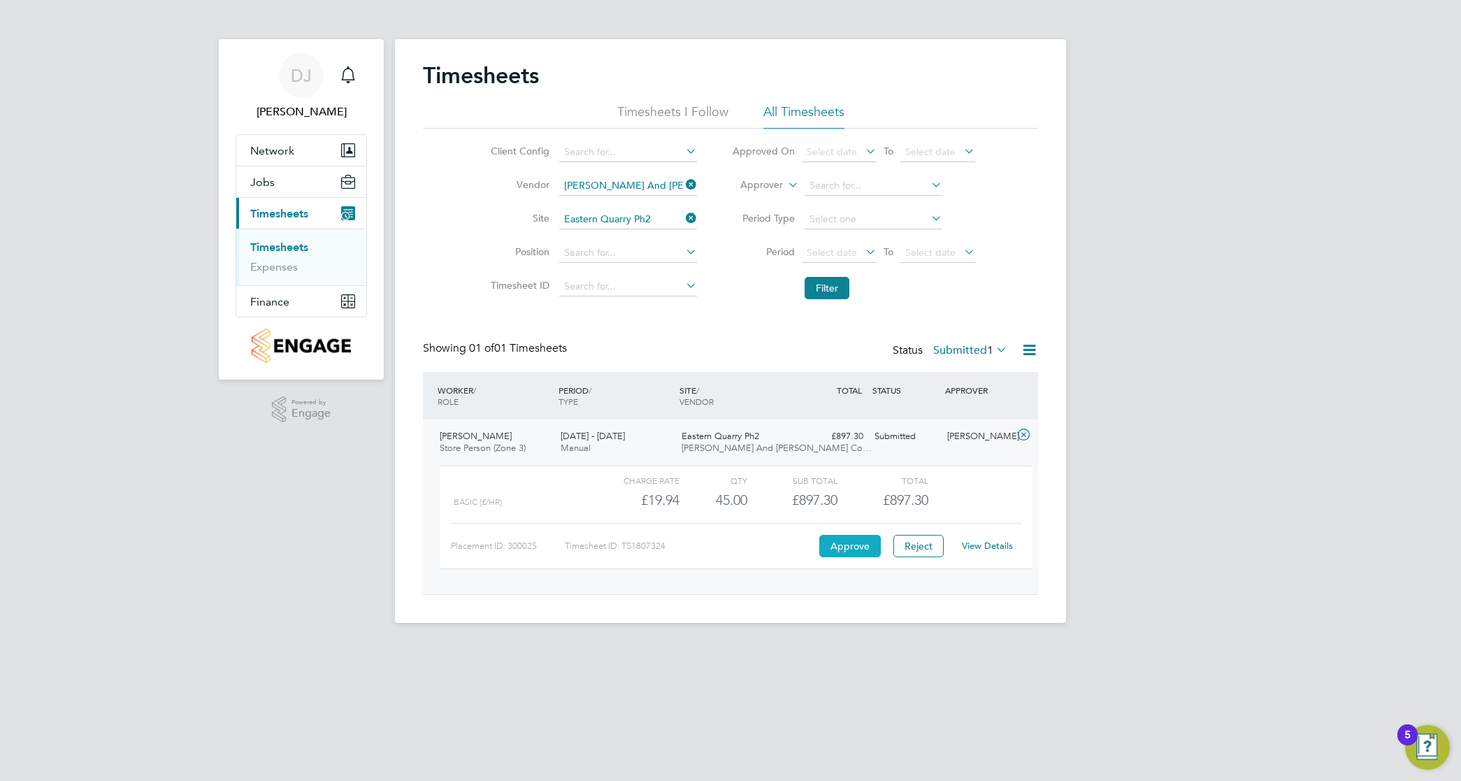
click at [840, 540] on button "Approve" at bounding box center [850, 546] width 62 height 22
click at [291, 184] on button "Jobs" at bounding box center [301, 181] width 130 height 31
click at [289, 236] on link "Placements" at bounding box center [279, 235] width 58 height 13
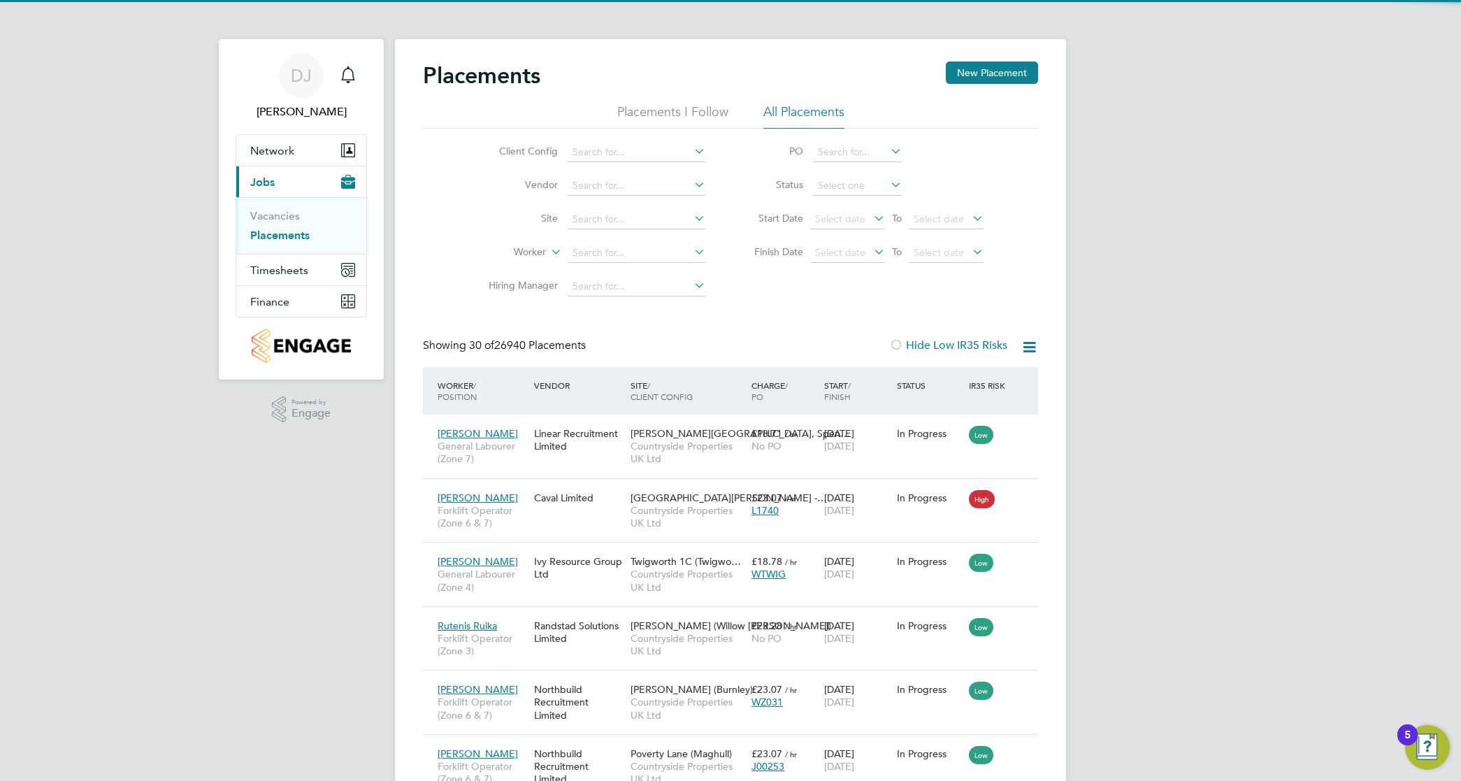
scroll to position [14, 65]
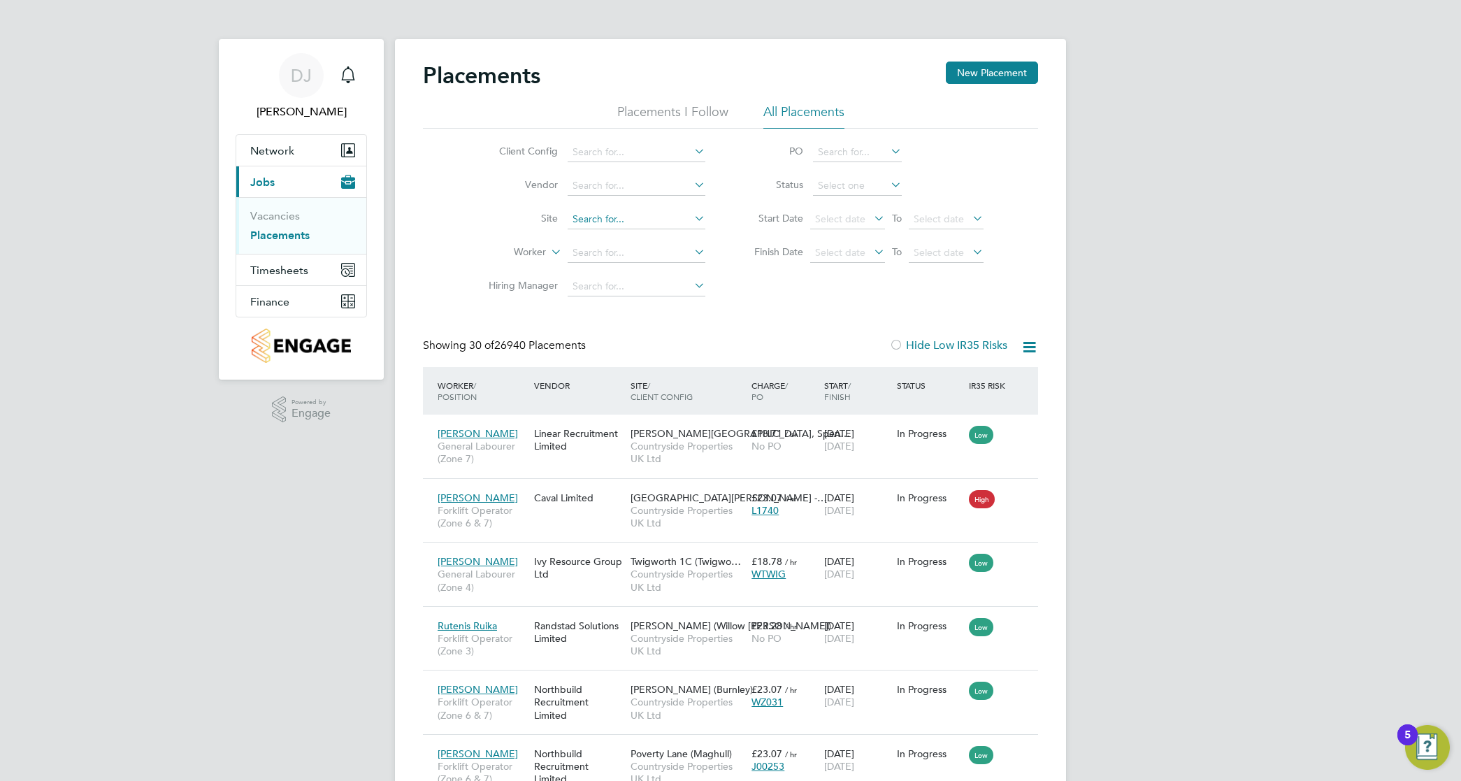
click at [649, 226] on input at bounding box center [636, 220] width 138 height 20
click at [658, 250] on li "Eastern Qu arry Ph2" at bounding box center [636, 256] width 139 height 19
type input "Eastern Quarry Ph2"
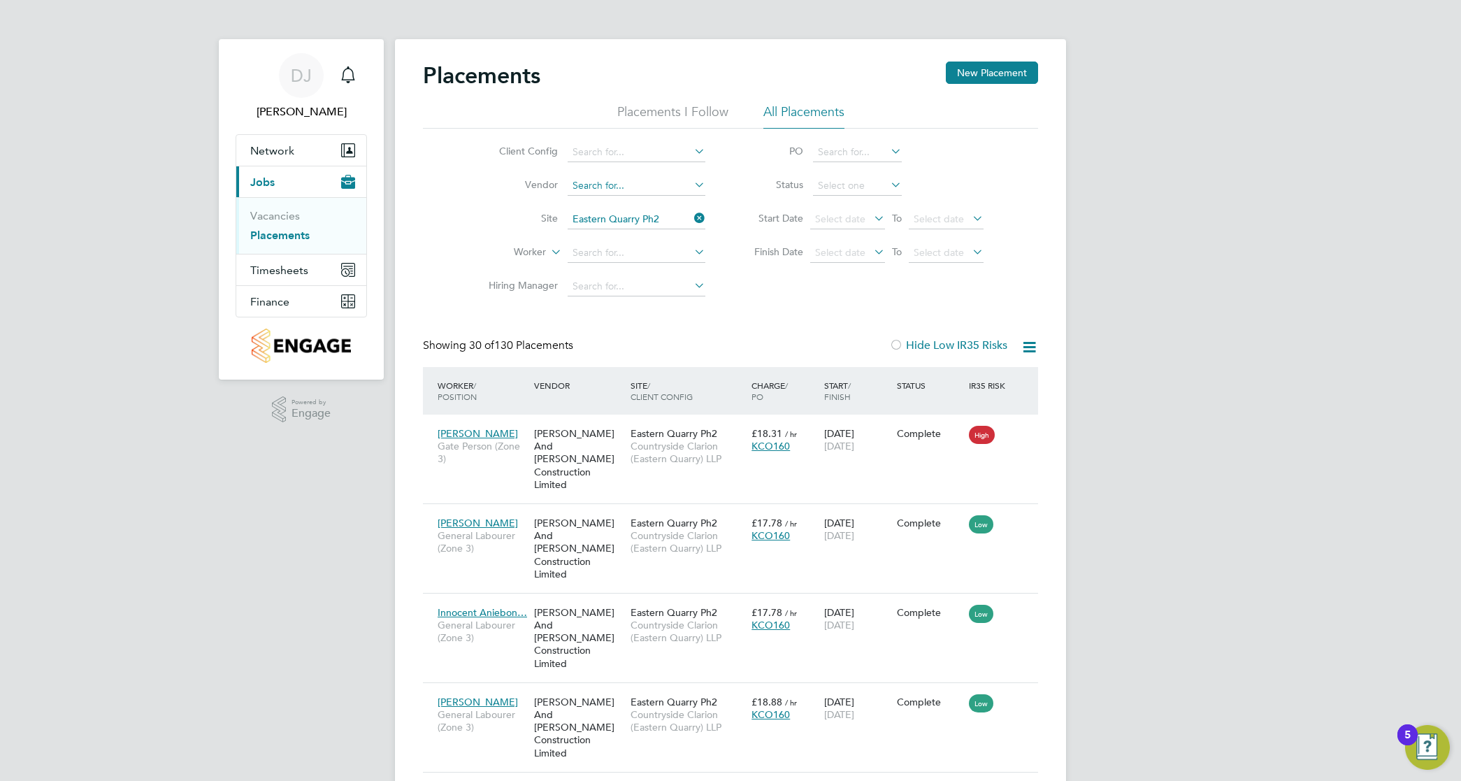
click at [669, 180] on input at bounding box center [636, 186] width 138 height 20
type input "o"
click at [673, 145] on input at bounding box center [636, 153] width 138 height 20
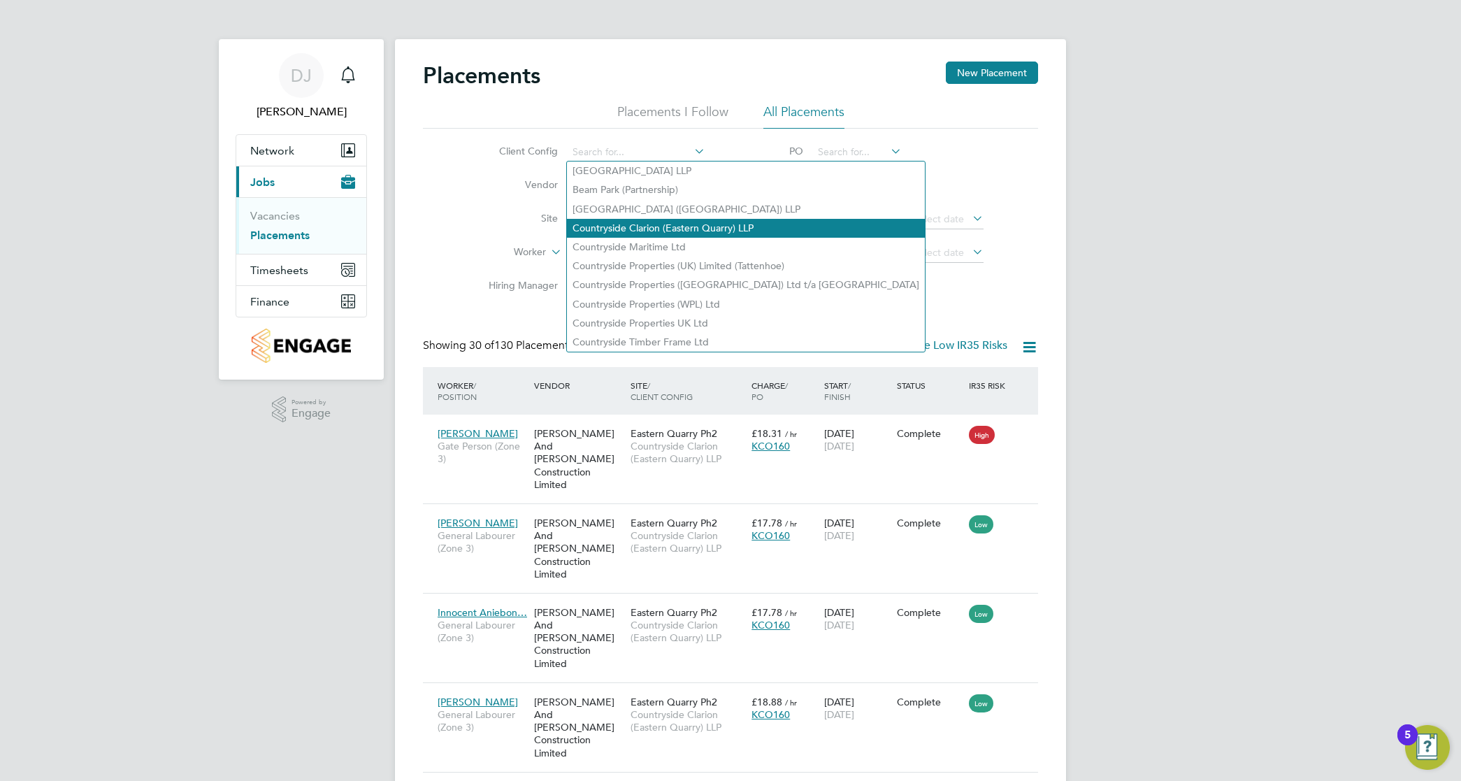
click at [693, 224] on li "Countryside Clarion (Eastern Quarry) LLP" at bounding box center [746, 228] width 358 height 19
type input "Countryside Clarion (Eastern Quarry) LLP"
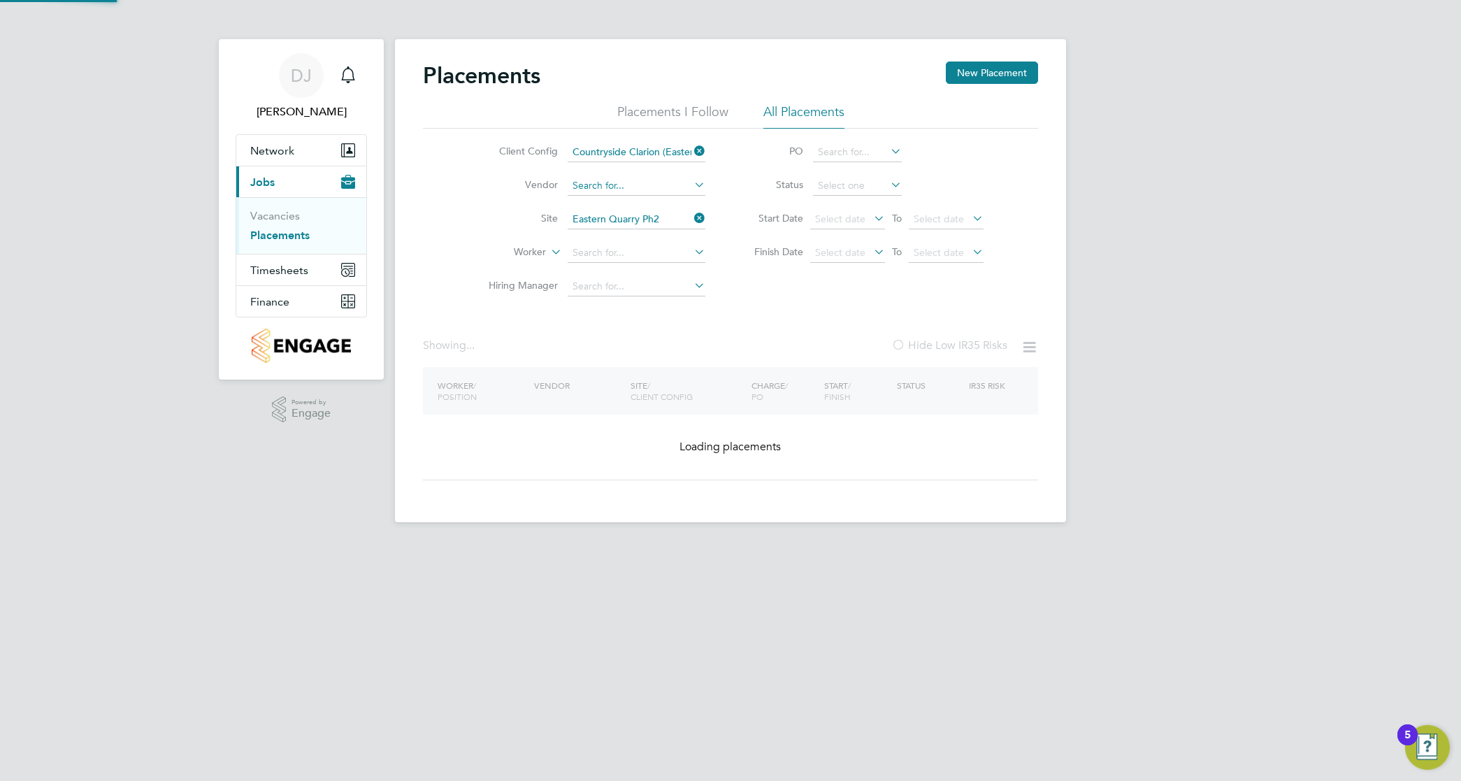
click at [629, 191] on input at bounding box center [636, 186] width 138 height 20
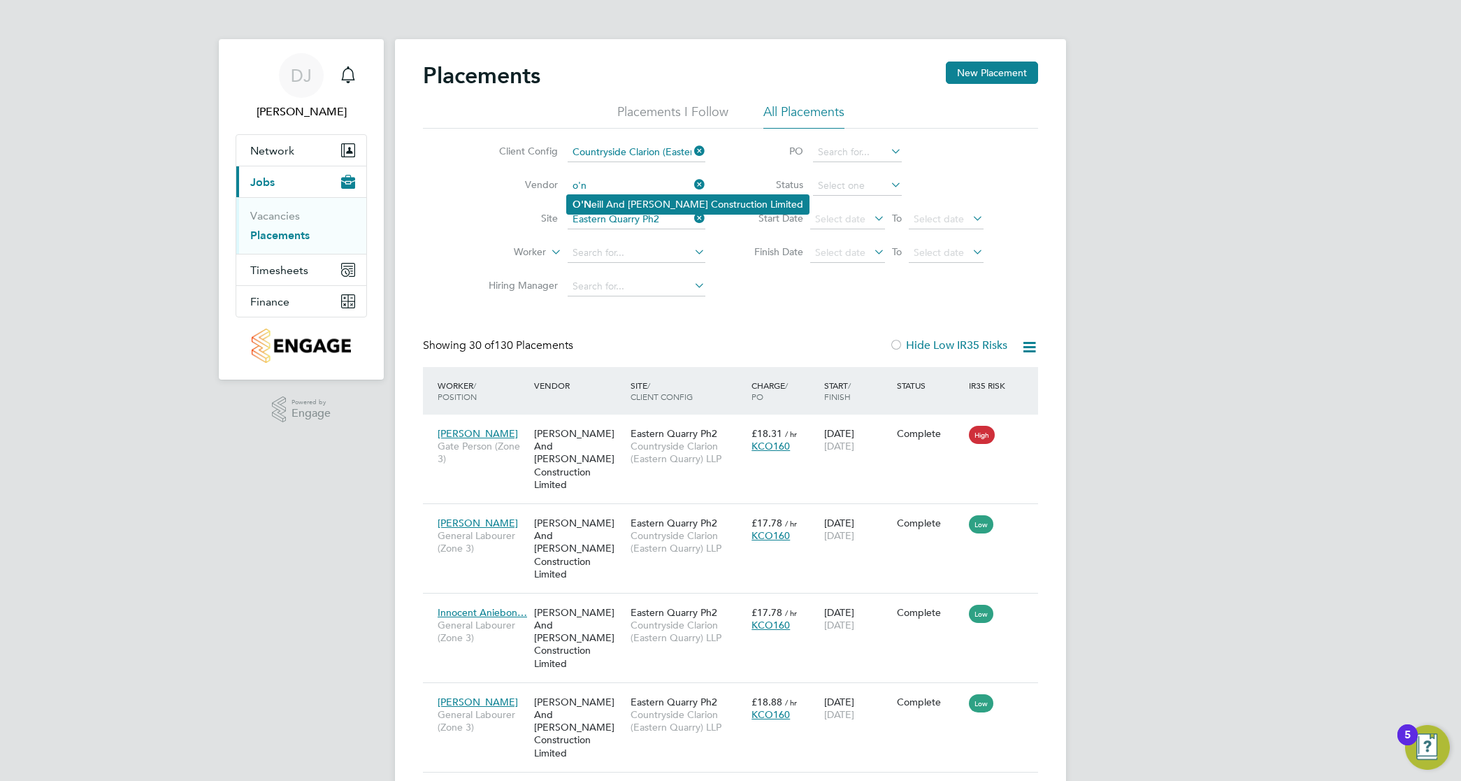
click at [640, 201] on li "O'N eill And Brennan Construction Limited" at bounding box center [688, 204] width 242 height 19
type input "[PERSON_NAME] And [PERSON_NAME] Construction Limited"
click at [619, 247] on input at bounding box center [636, 253] width 138 height 20
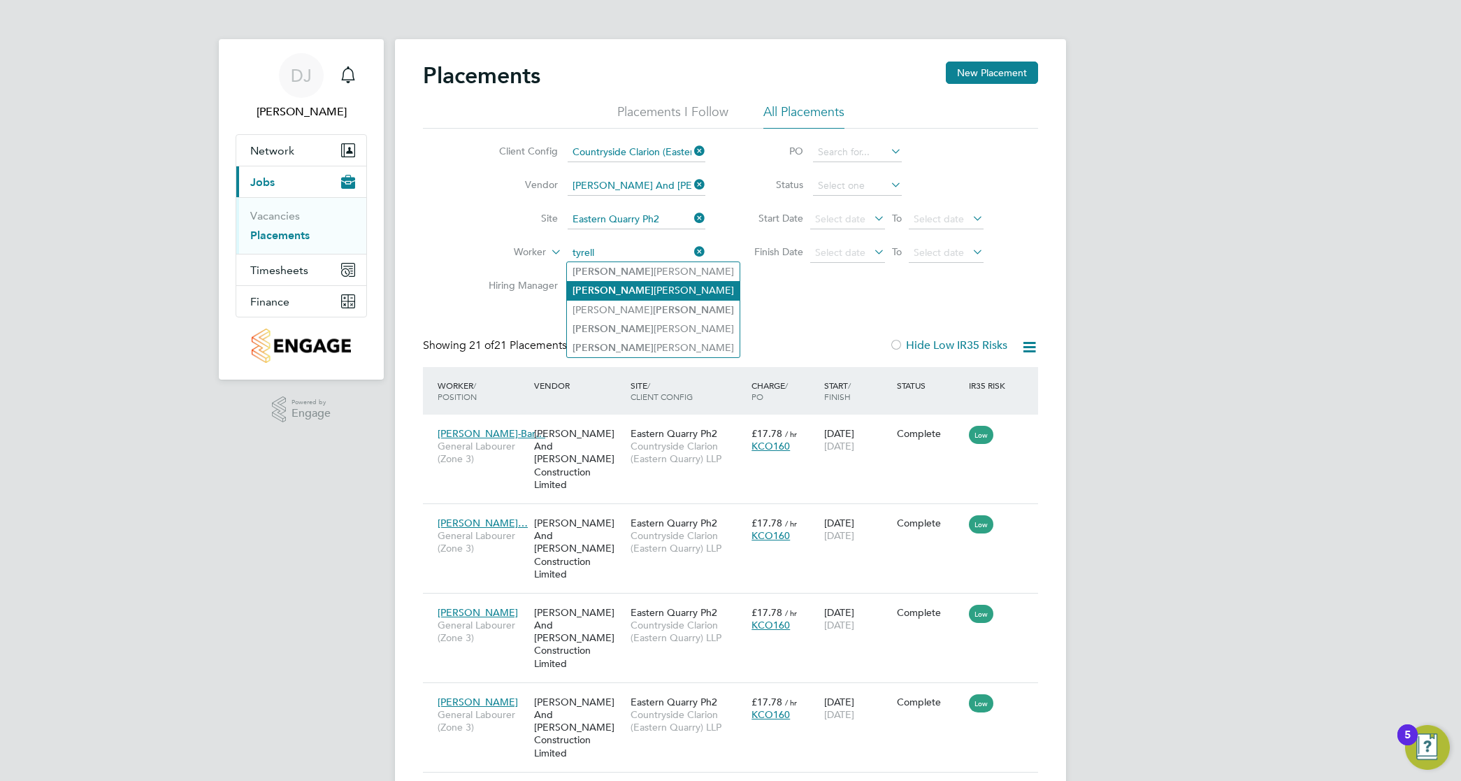
click at [619, 289] on li "Tyrell Gibson-Barclay" at bounding box center [653, 290] width 173 height 19
type input "[PERSON_NAME]"
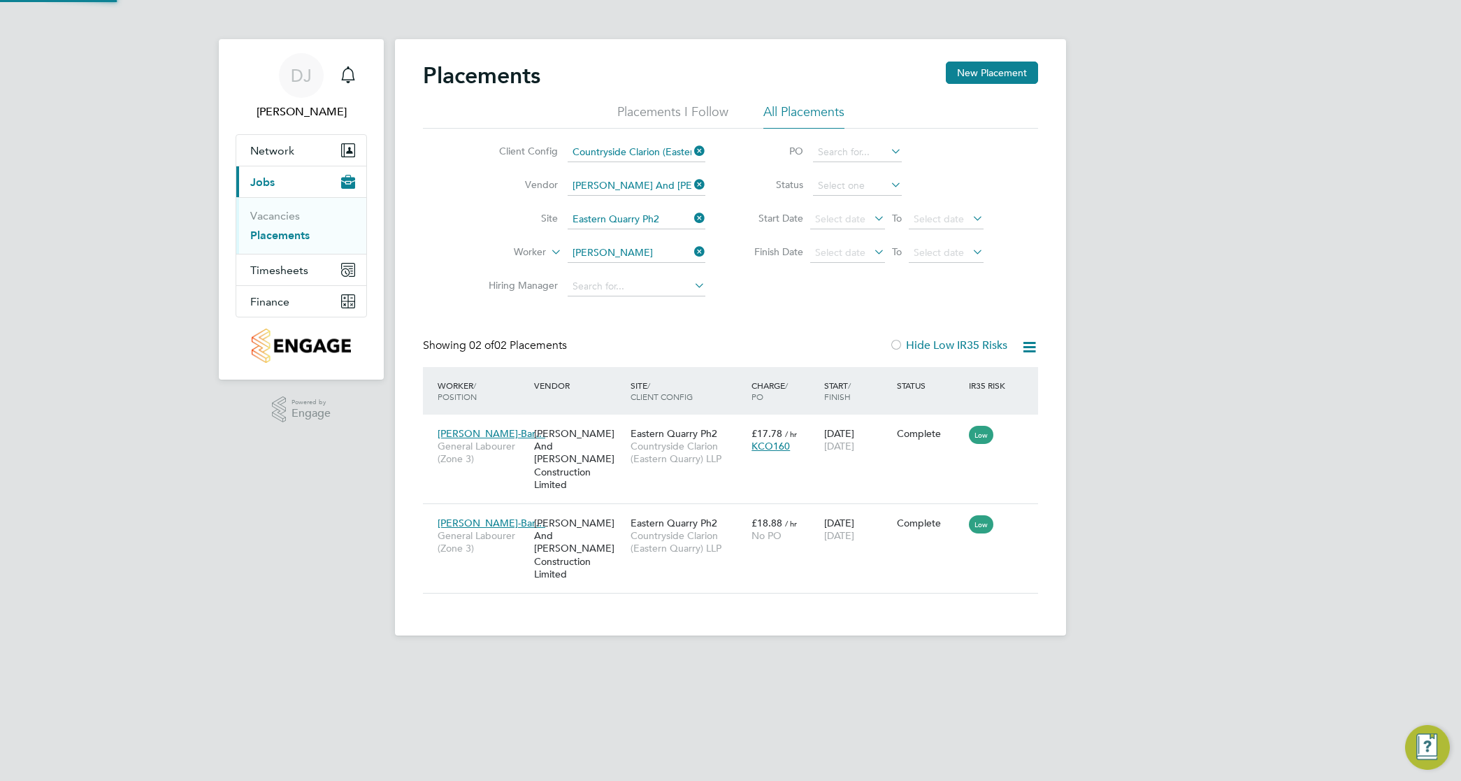
scroll to position [53, 121]
click at [718, 511] on div "Eastern Quarry Ph2 Countryside Clarion (Eastern Quarry) LLP" at bounding box center [687, 535] width 121 height 52
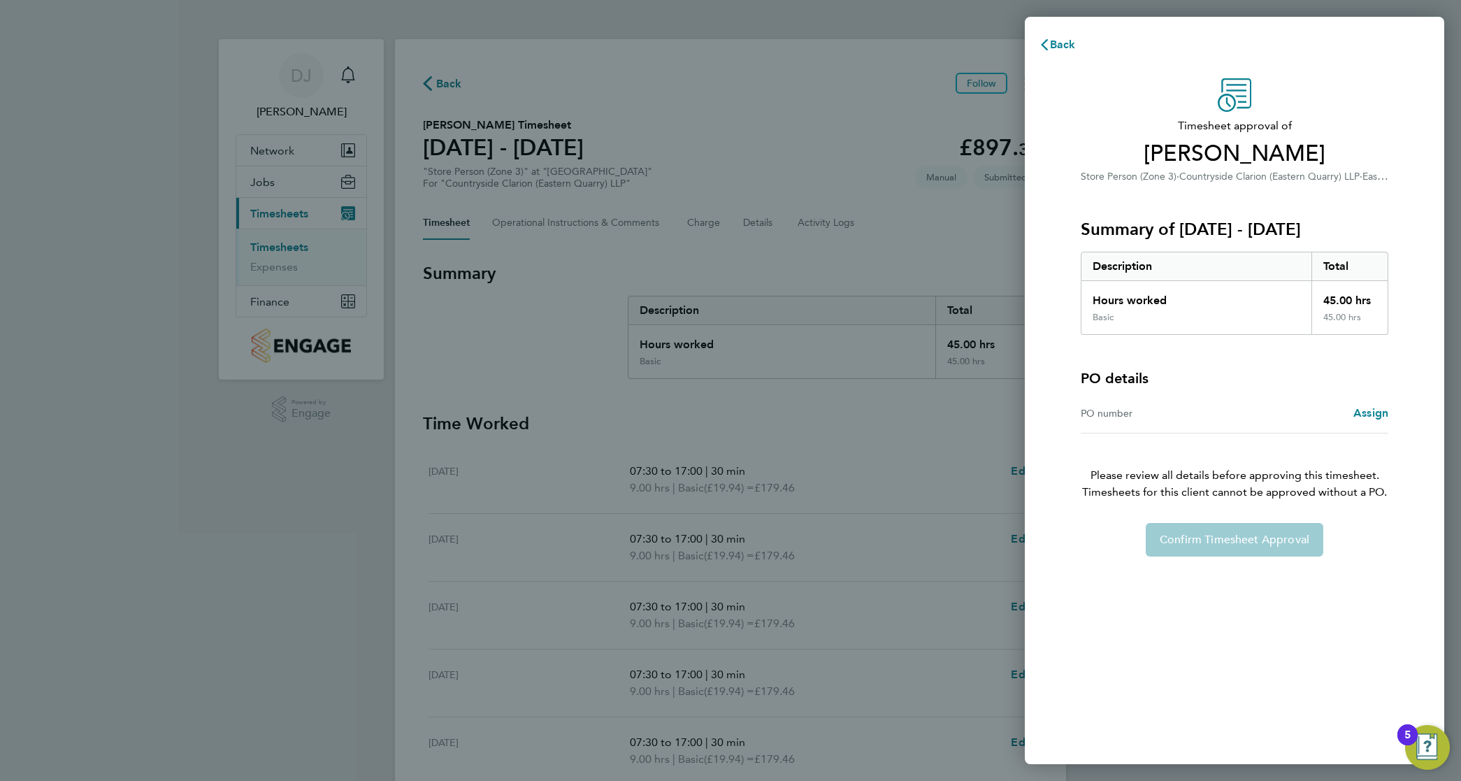
click at [1364, 402] on div "PO number Assign" at bounding box center [1234, 413] width 308 height 40
click at [1370, 413] on span "Assign" at bounding box center [1370, 412] width 35 height 13
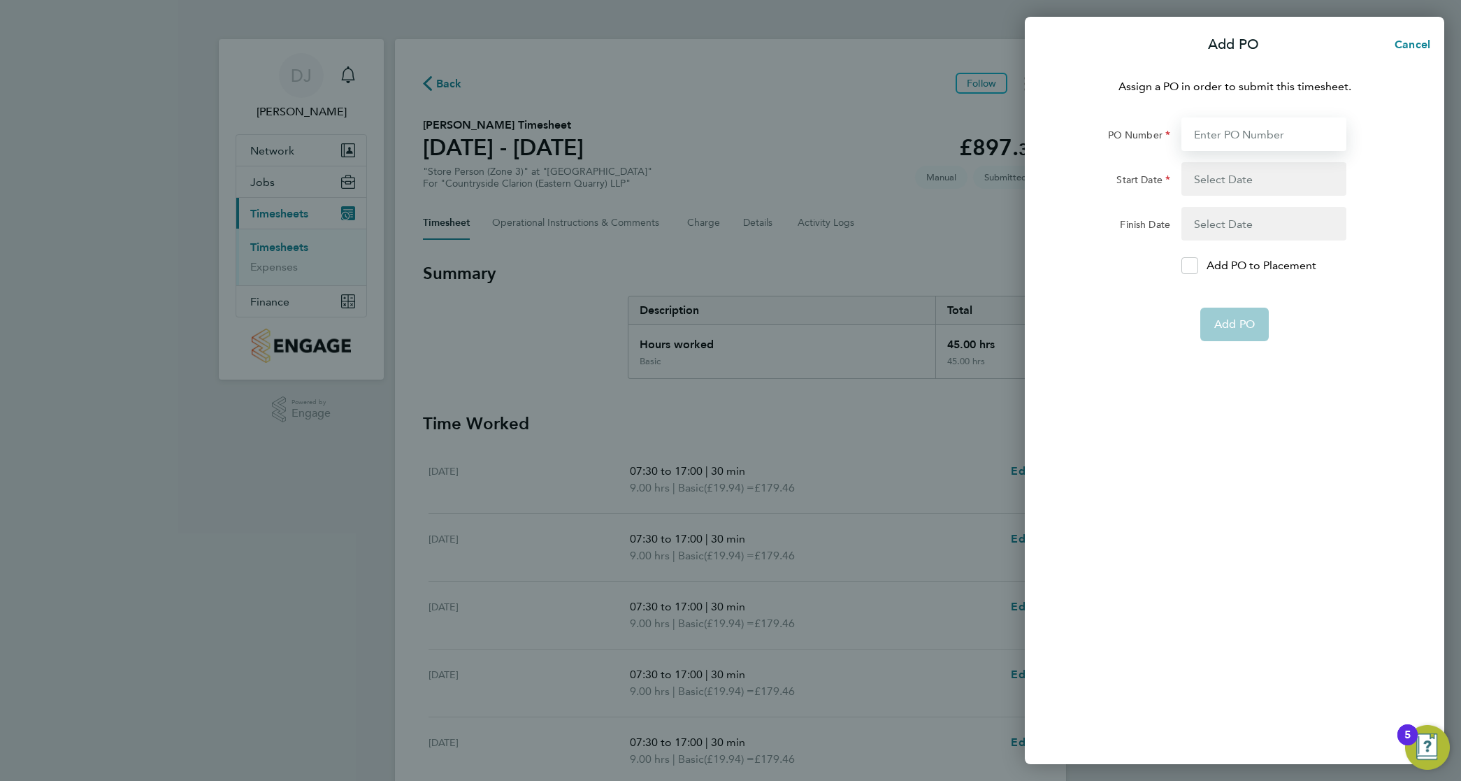
click at [1270, 128] on input "PO Number" at bounding box center [1263, 134] width 165 height 34
type input "EH00004"
type input "07 Aug 25"
type input "31 Aug 25"
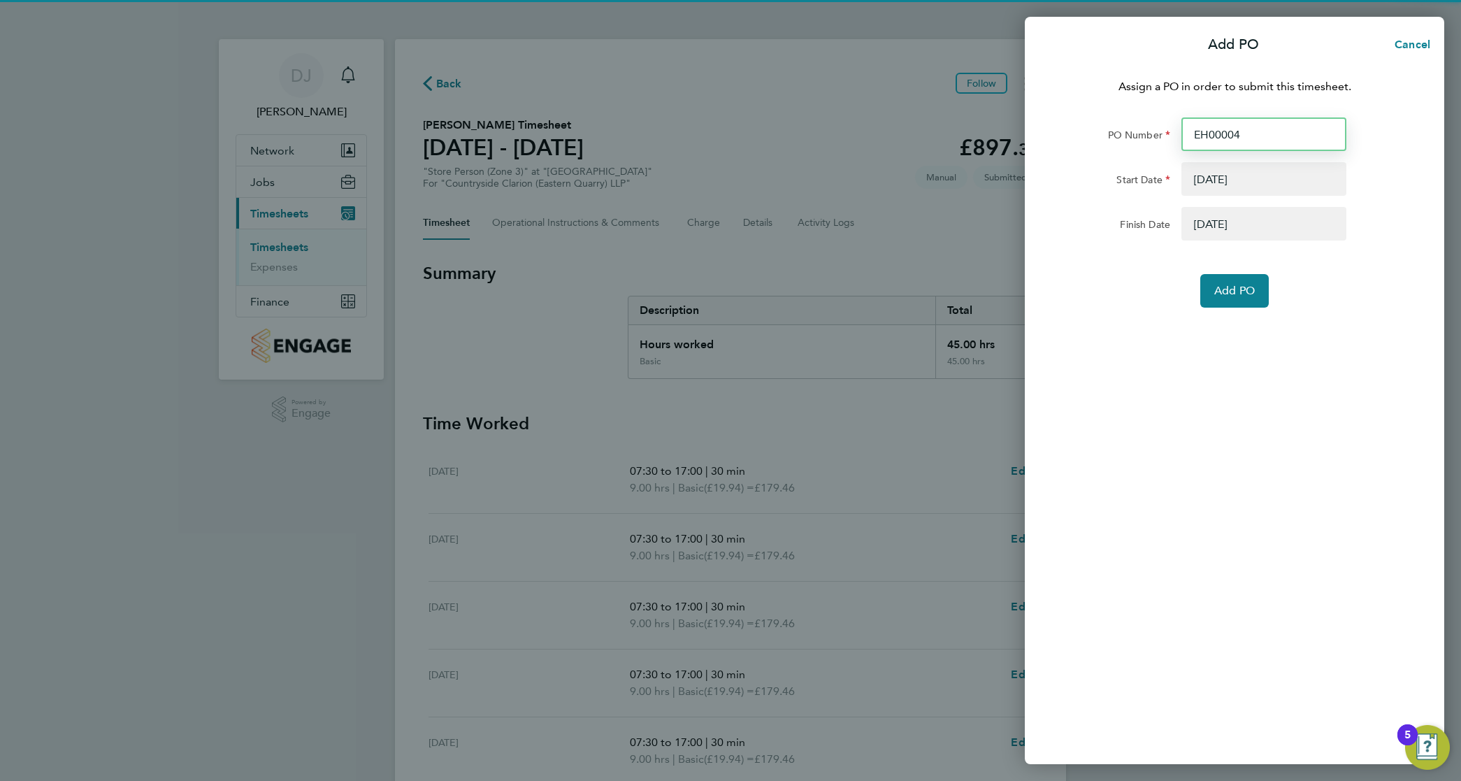
type input "EH0000"
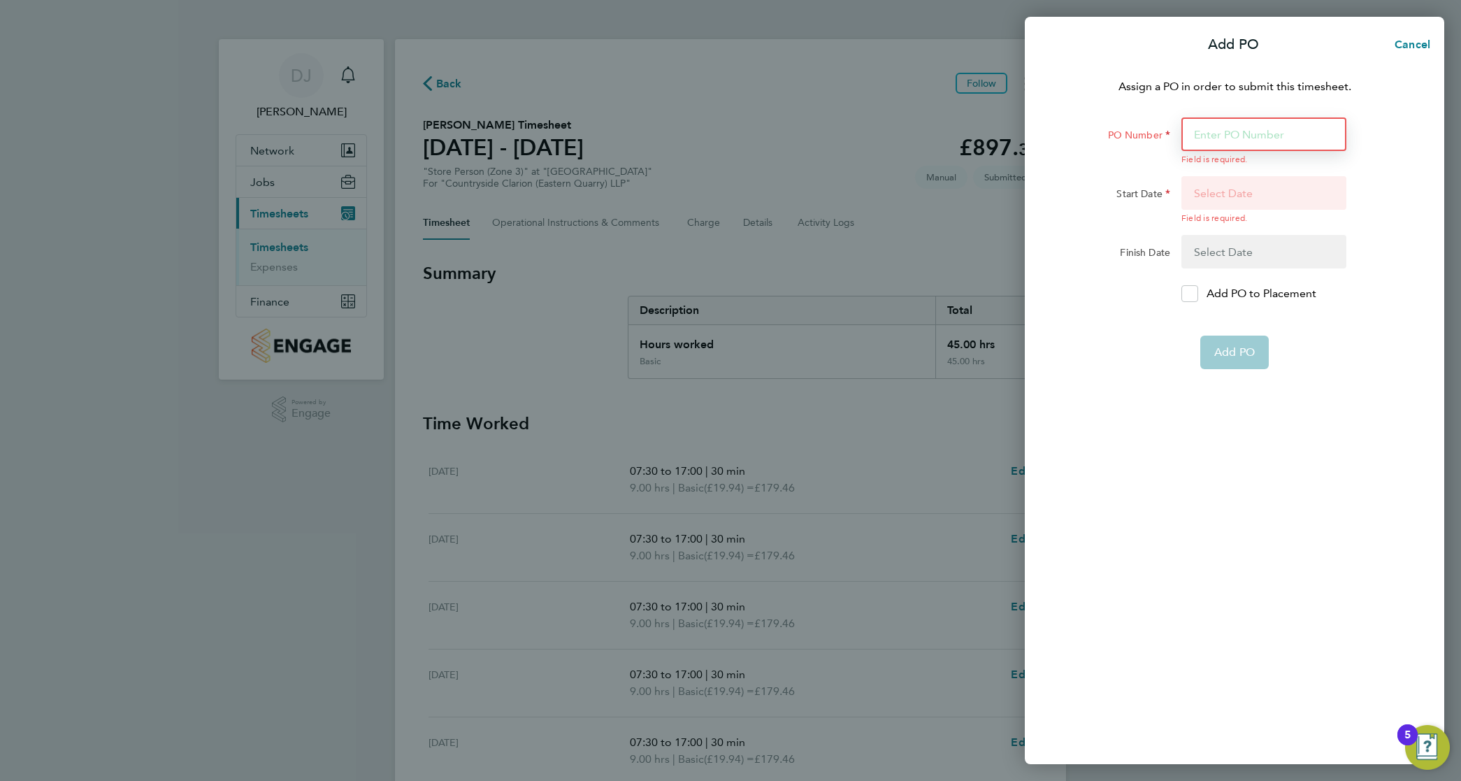
type input "2"
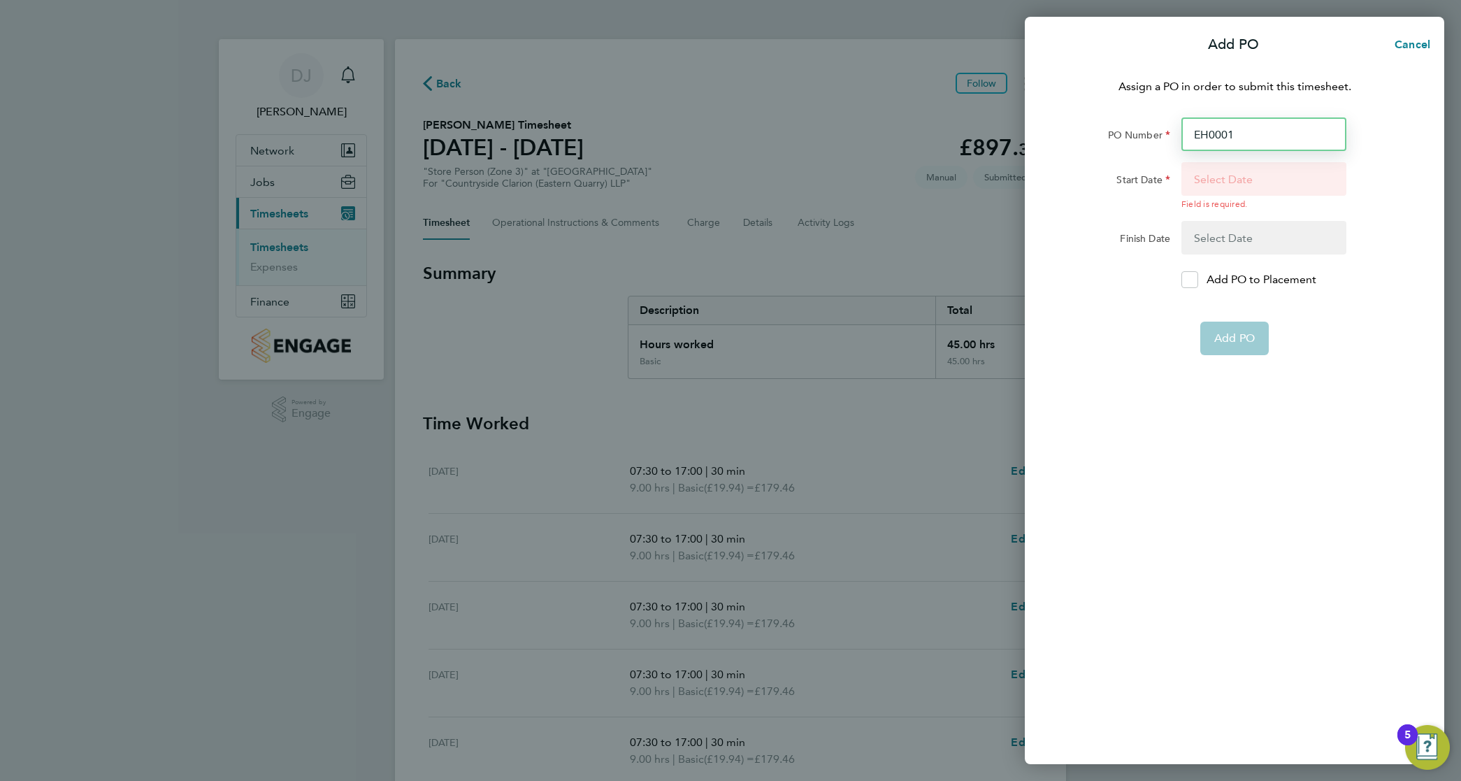
type input "EH000"
type input "0"
type input "EH00001"
type input "04 Aug 25"
type input "31 Oct 25"
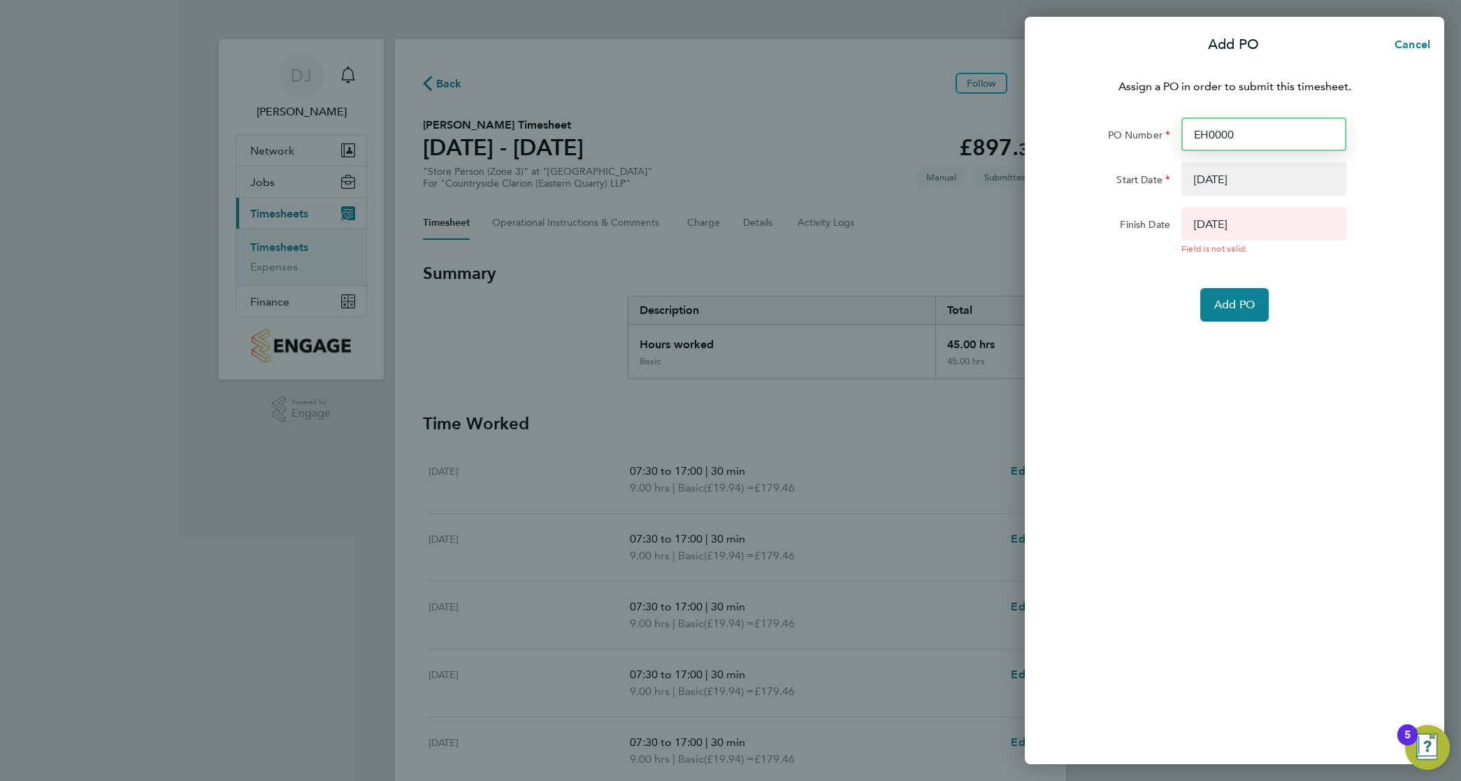
type input "EH00002"
type input "02 Feb 24"
type input "25 Oct 26"
type input "EH00002"
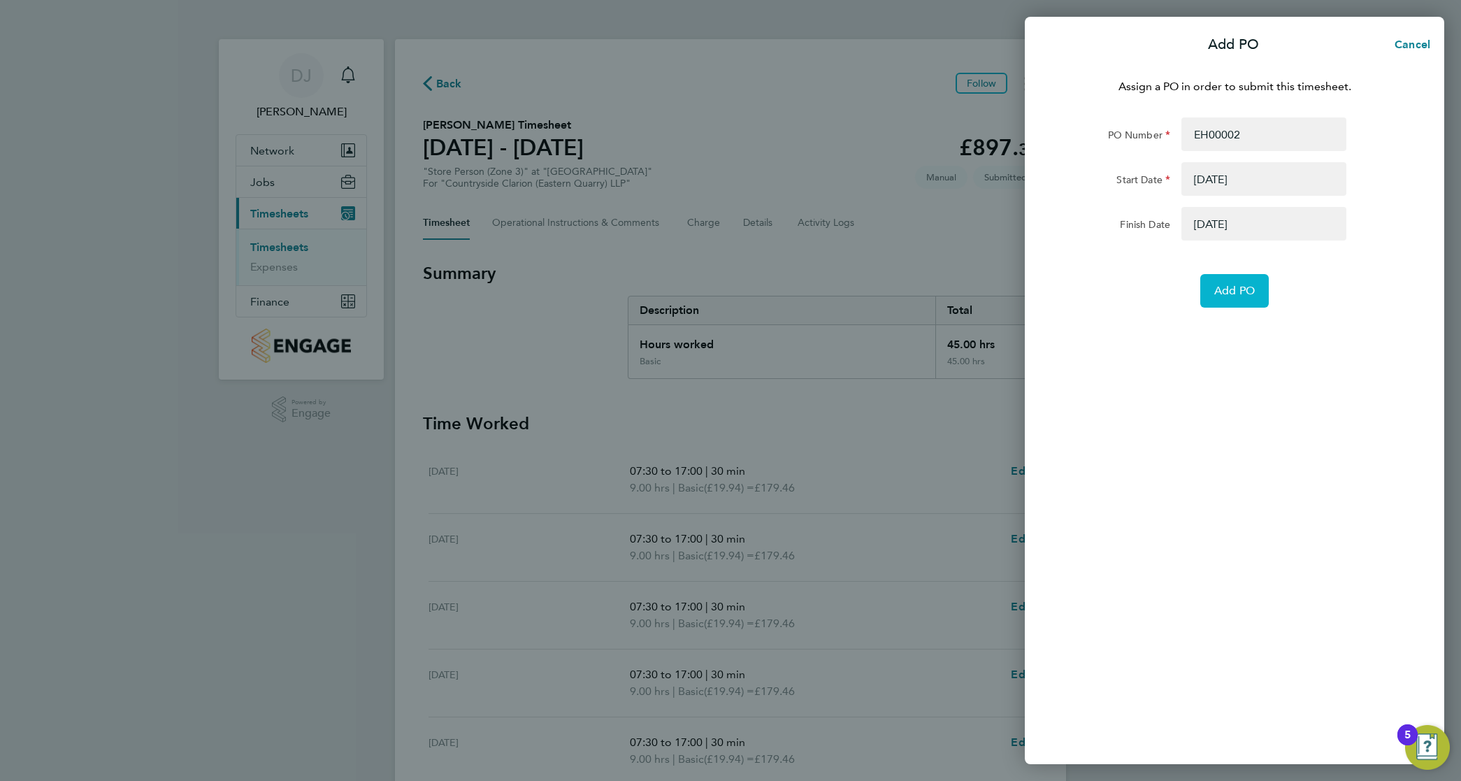
click at [1258, 295] on button "Add PO" at bounding box center [1234, 291] width 68 height 34
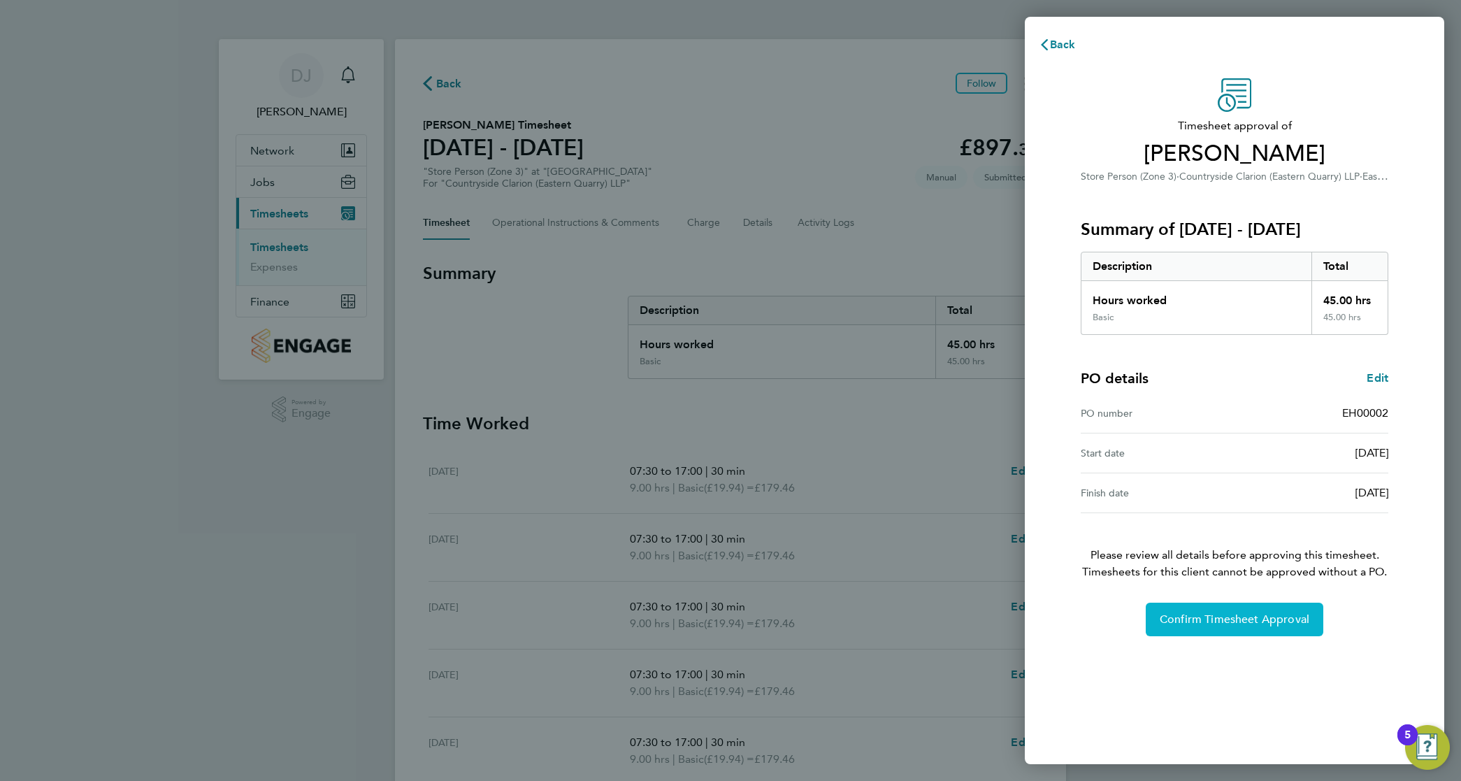
click at [1242, 603] on button "Confirm Timesheet Approval" at bounding box center [1234, 619] width 178 height 34
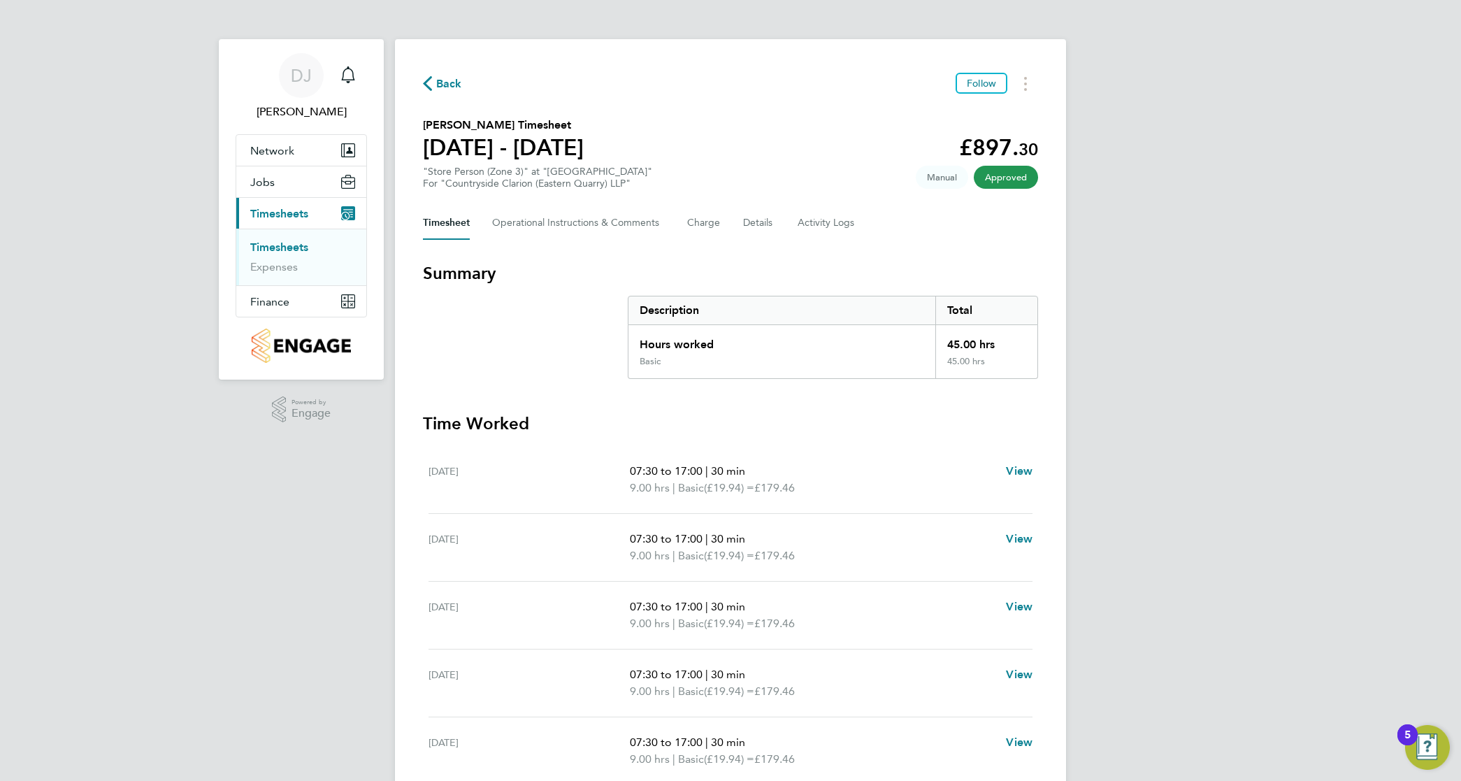
click at [297, 248] on link "Timesheets" at bounding box center [279, 246] width 58 height 13
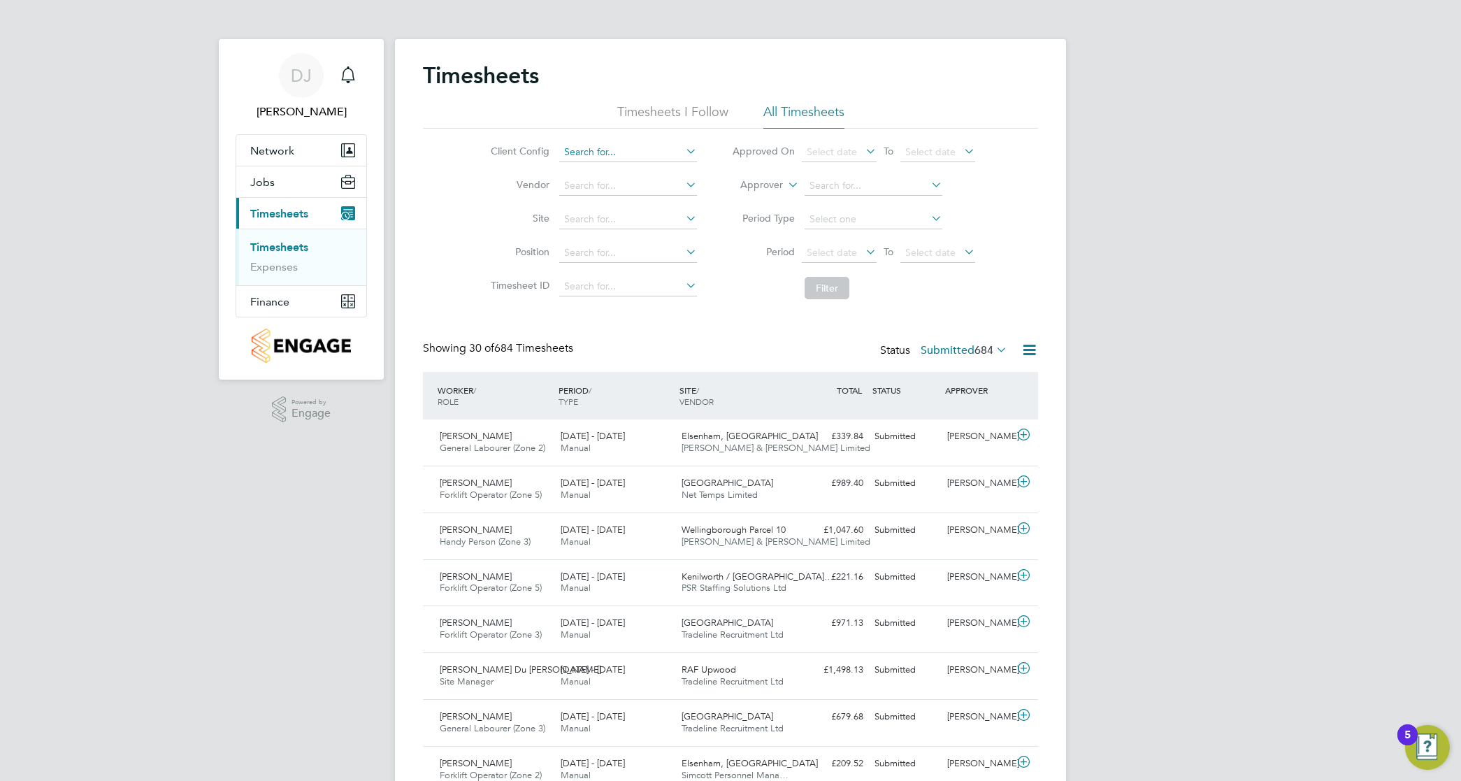
click at [600, 154] on input at bounding box center [628, 153] width 138 height 20
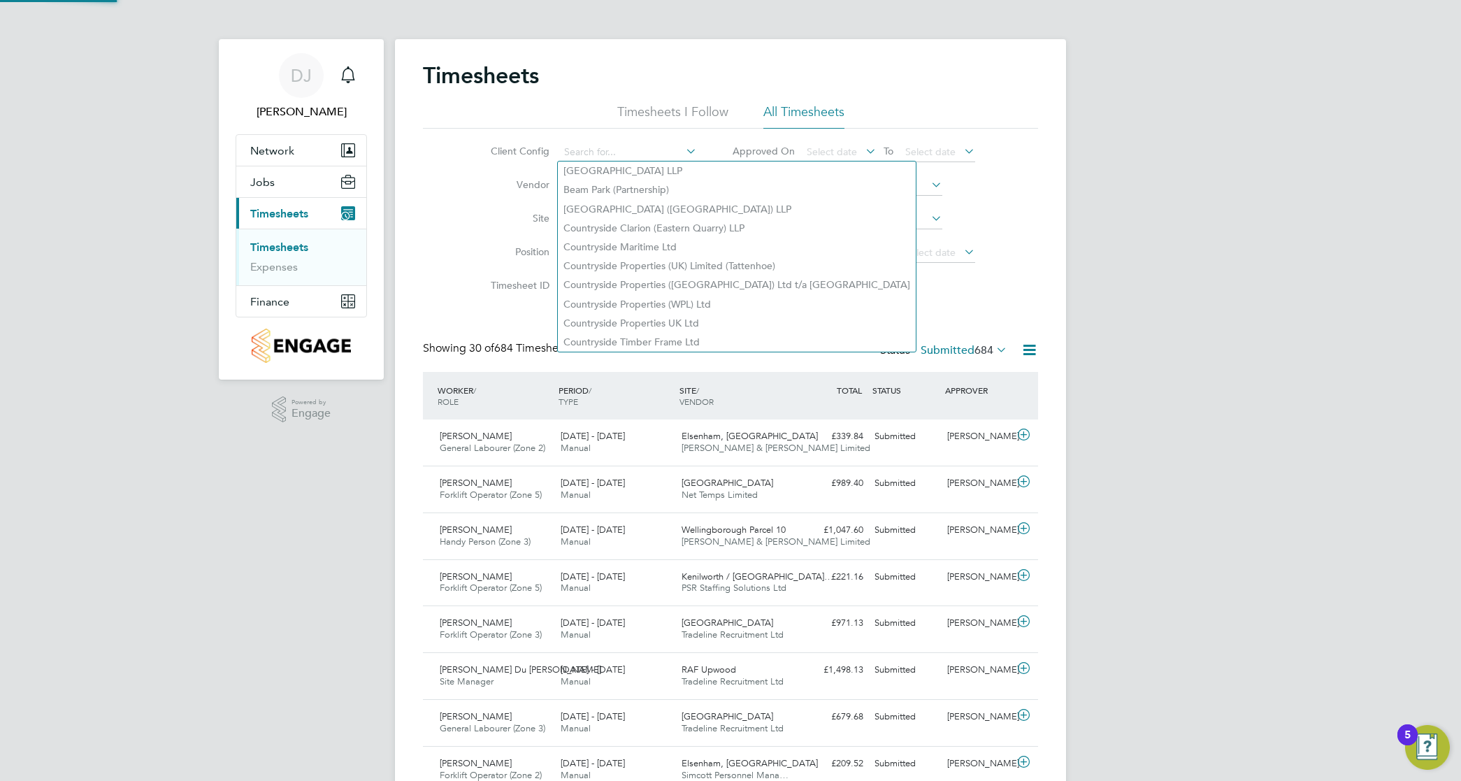
click at [502, 234] on li "Site" at bounding box center [591, 220] width 245 height 34
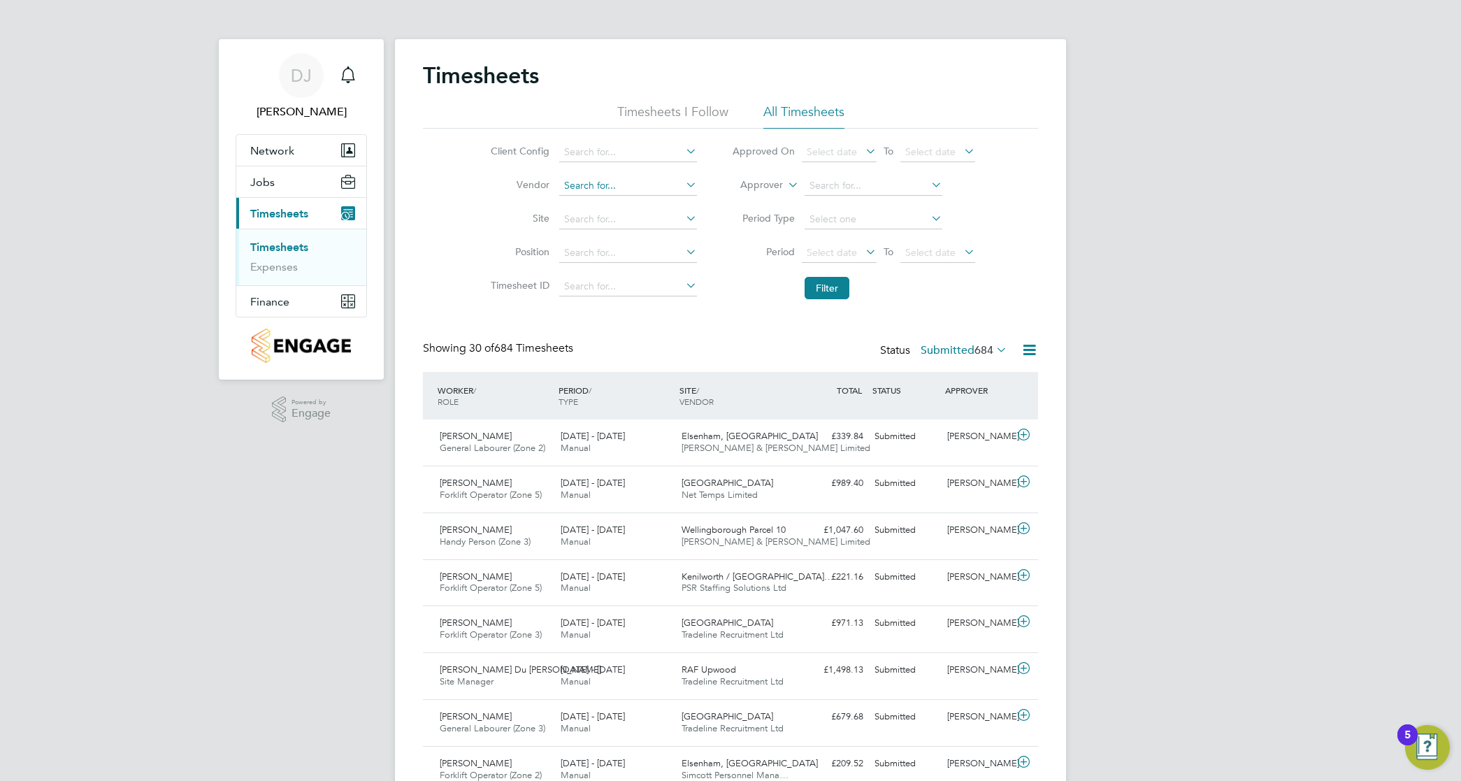
click at [637, 179] on input at bounding box center [628, 186] width 138 height 20
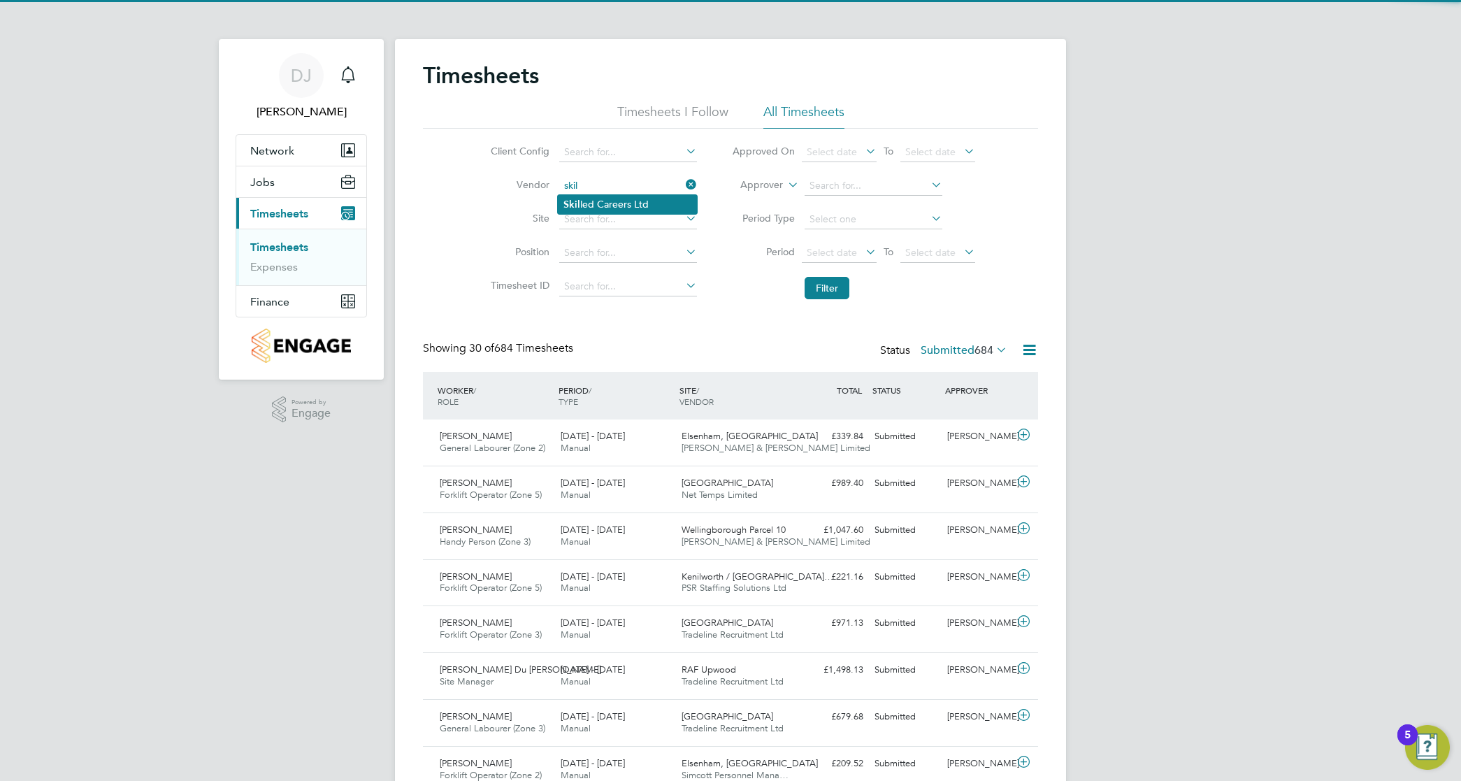
click at [646, 196] on li "Skil led Careers Ltd" at bounding box center [627, 204] width 139 height 19
type input "Skilled Careers Ltd"
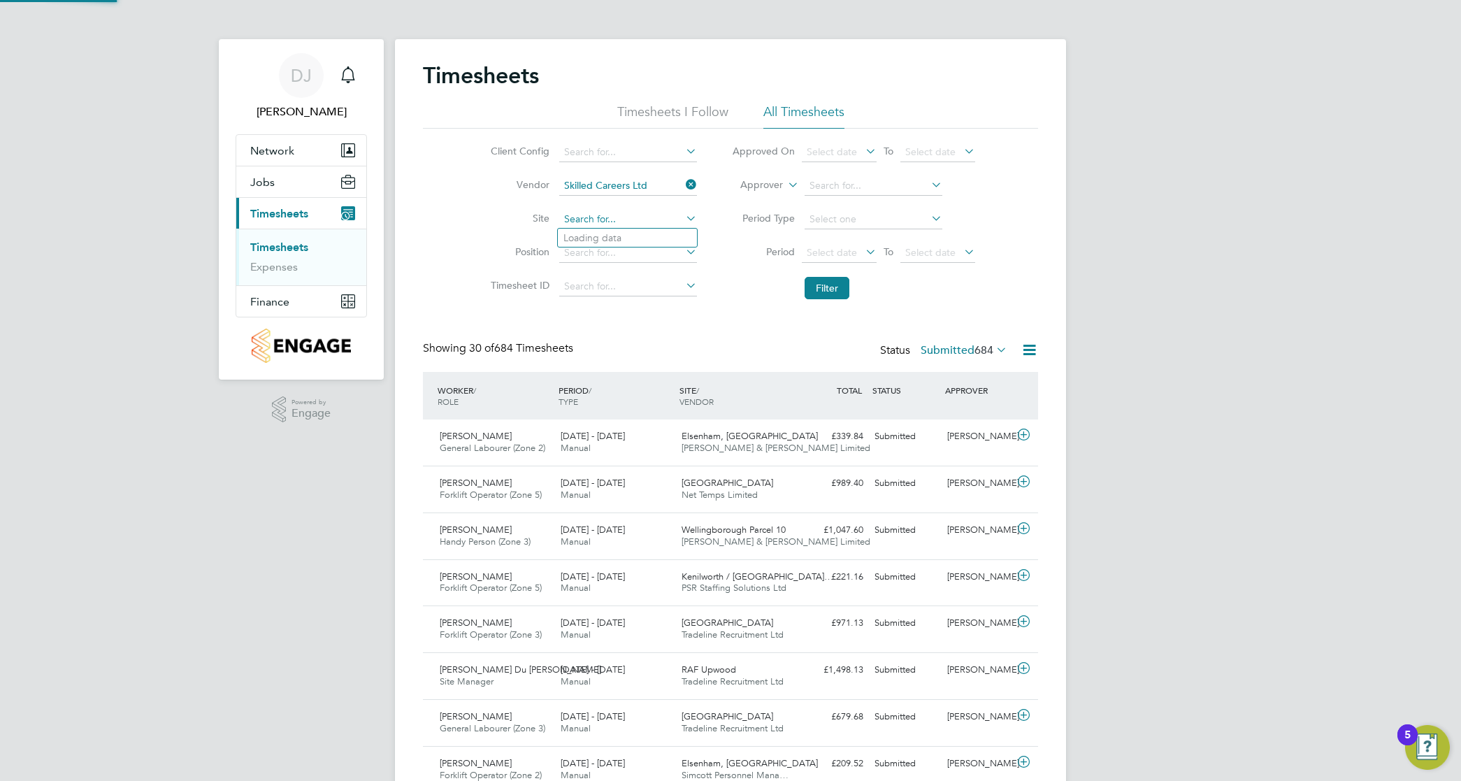
click at [647, 224] on input at bounding box center [628, 220] width 138 height 20
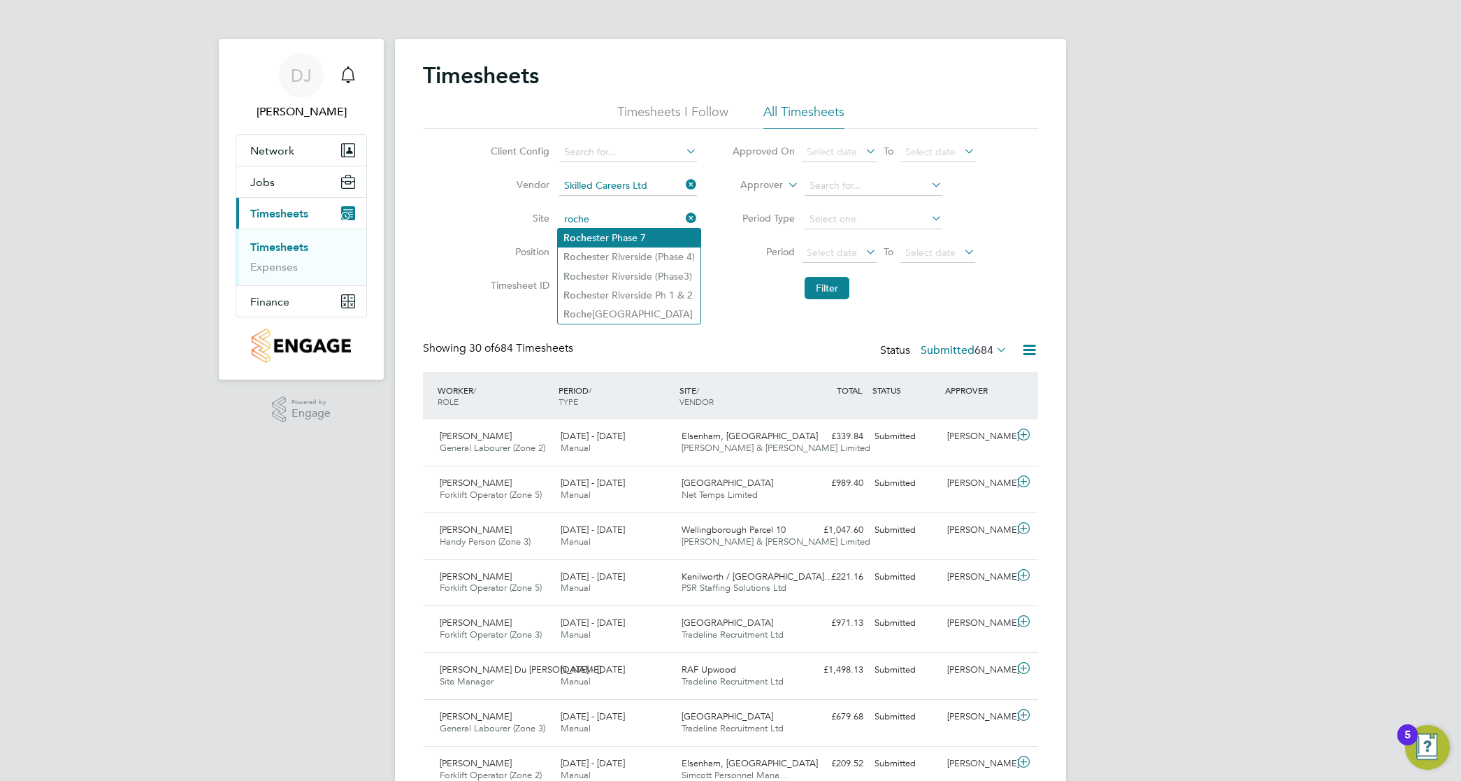
click at [661, 243] on li "Roche ster Phase 7" at bounding box center [629, 238] width 143 height 19
type input "Rochester Phase 7"
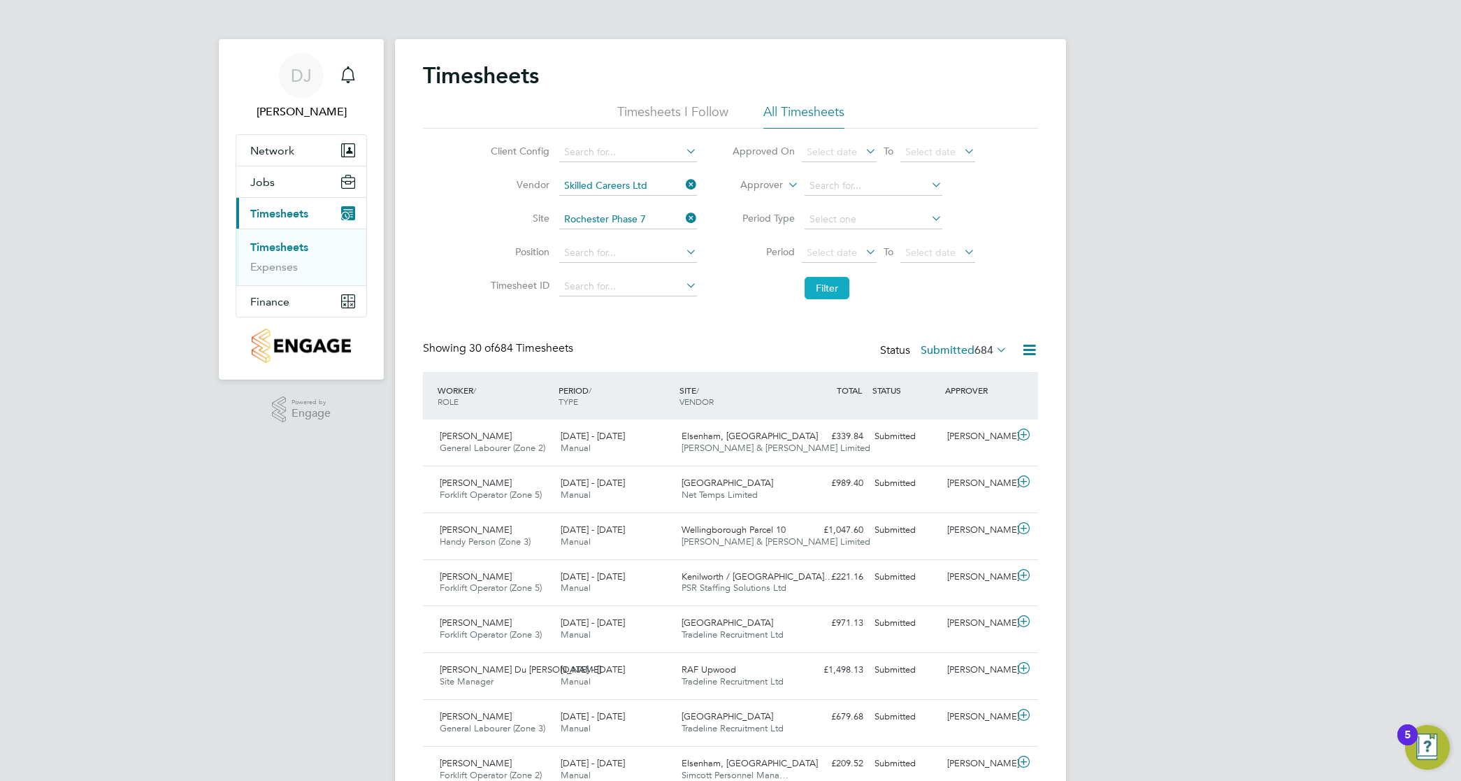
click at [830, 282] on button "Filter" at bounding box center [826, 288] width 45 height 22
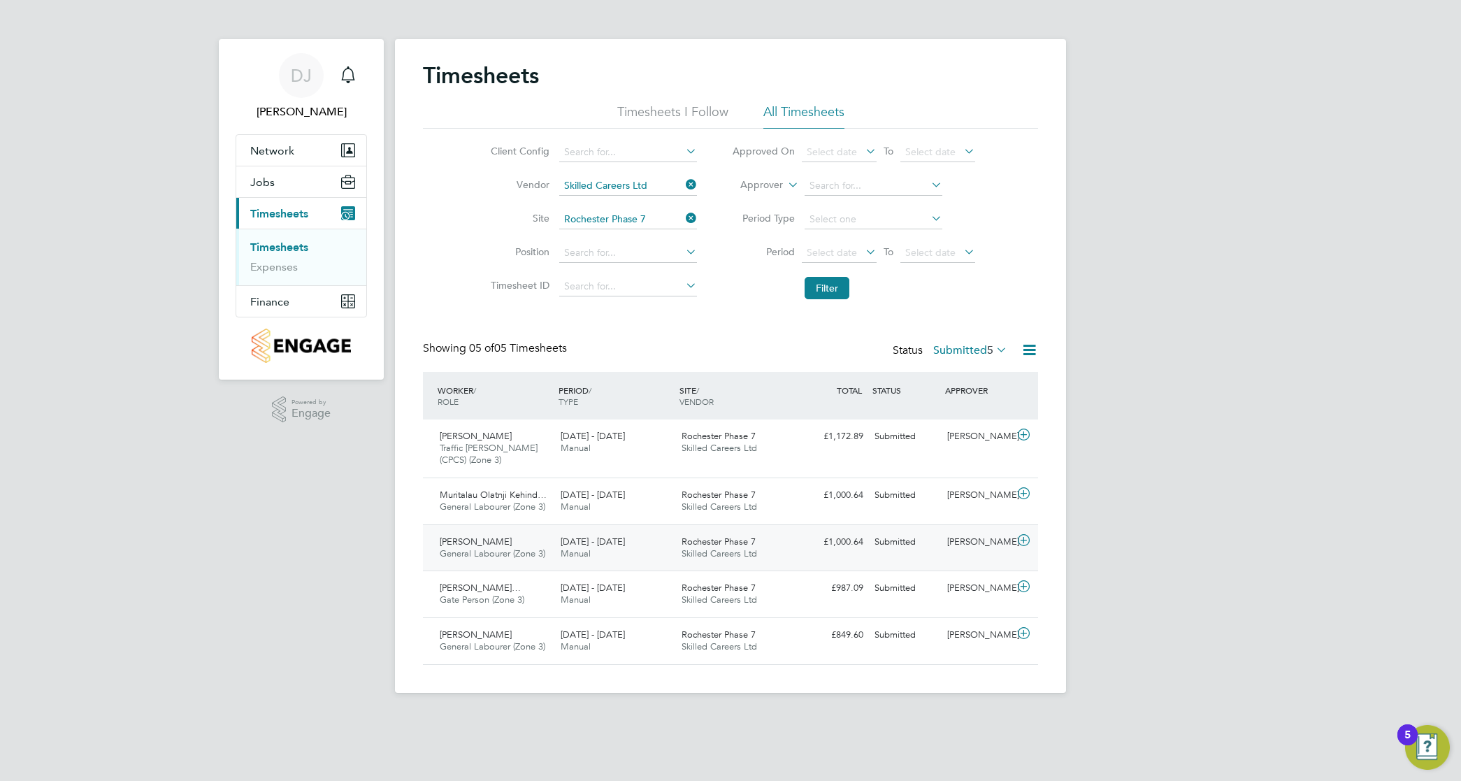
drag, startPoint x: 721, startPoint y: 535, endPoint x: 971, endPoint y: 553, distance: 251.6
click at [721, 535] on div "Rochester Phase 7 Skilled Careers Ltd" at bounding box center [736, 547] width 121 height 35
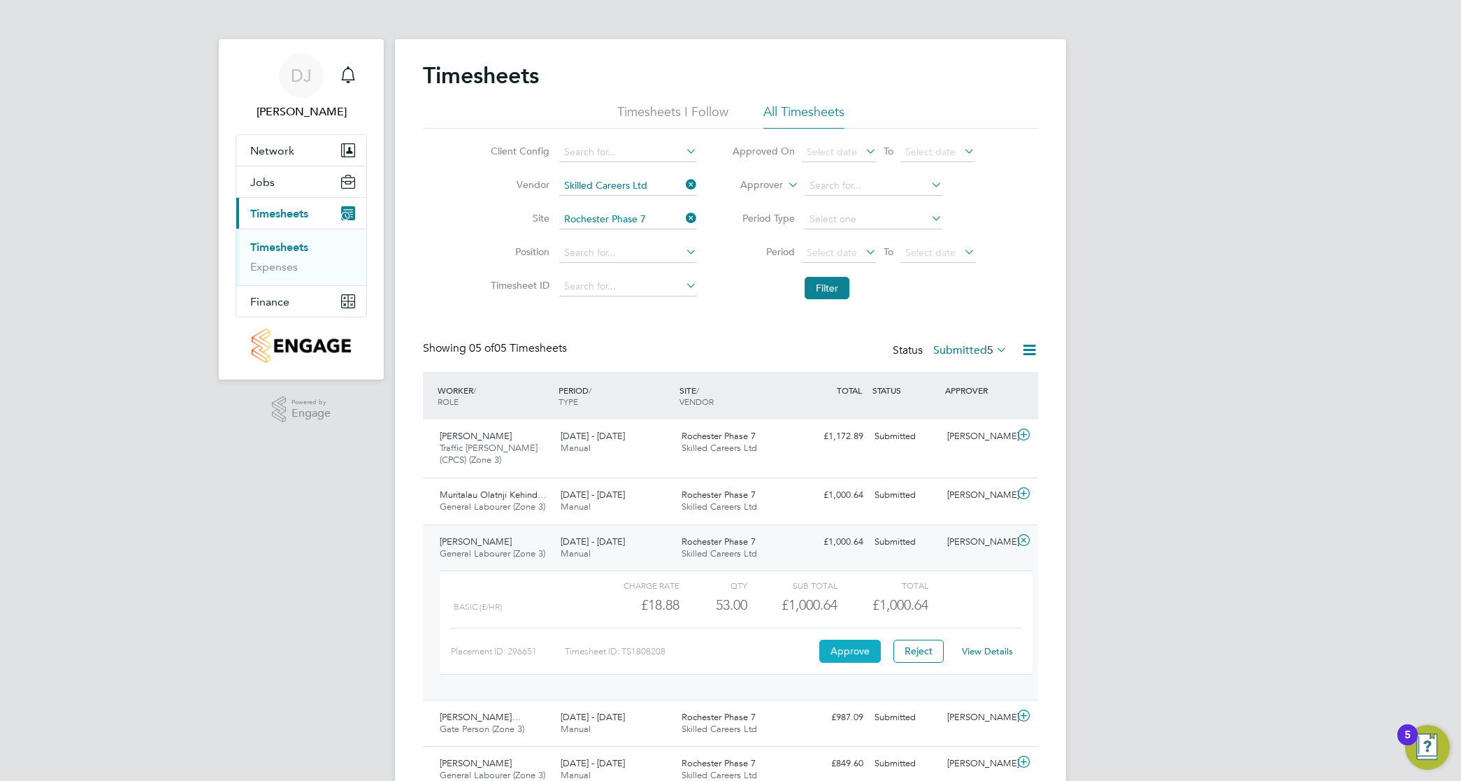
click at [871, 651] on button "Approve" at bounding box center [850, 650] width 62 height 22
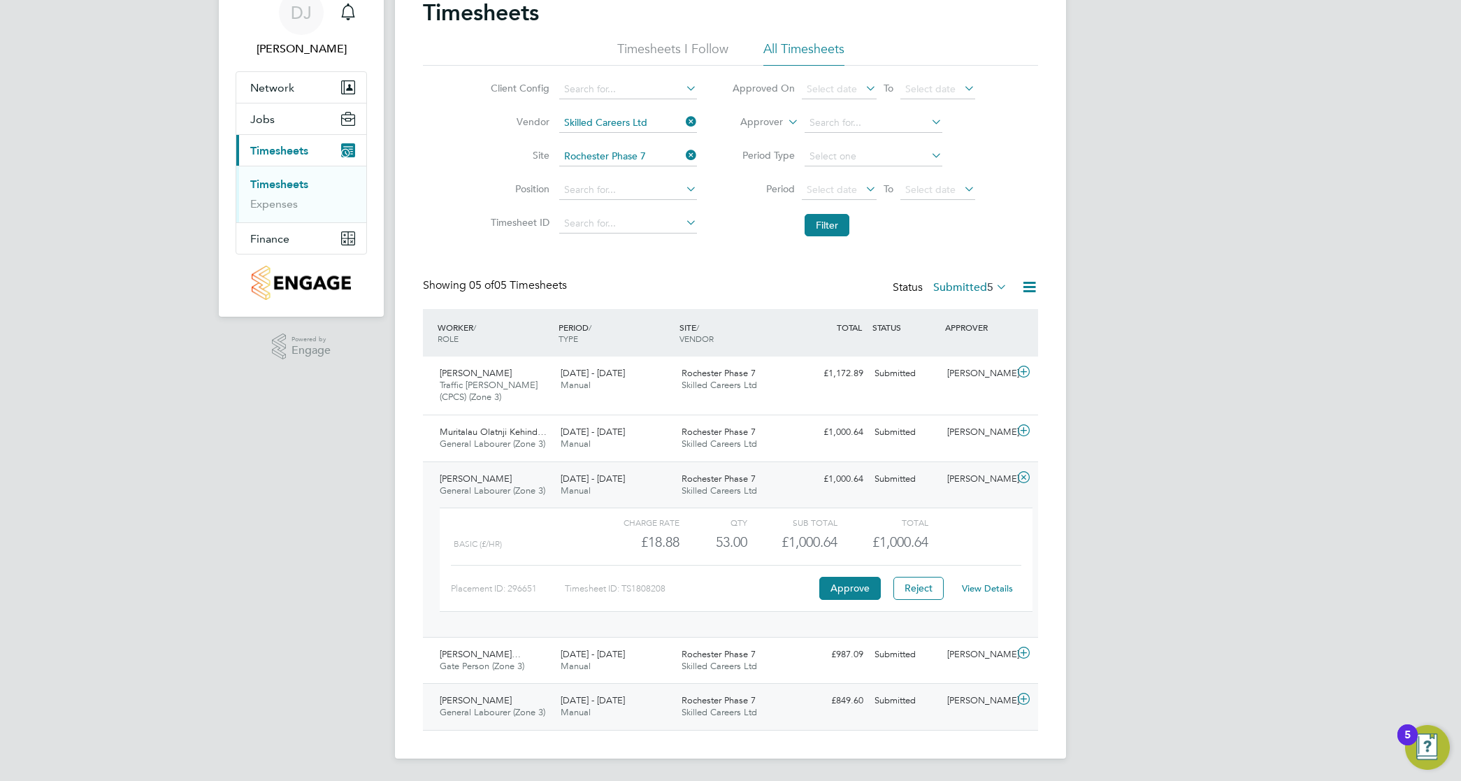
click at [626, 718] on div "18 - 24 Aug 2025 Manual" at bounding box center [615, 706] width 121 height 35
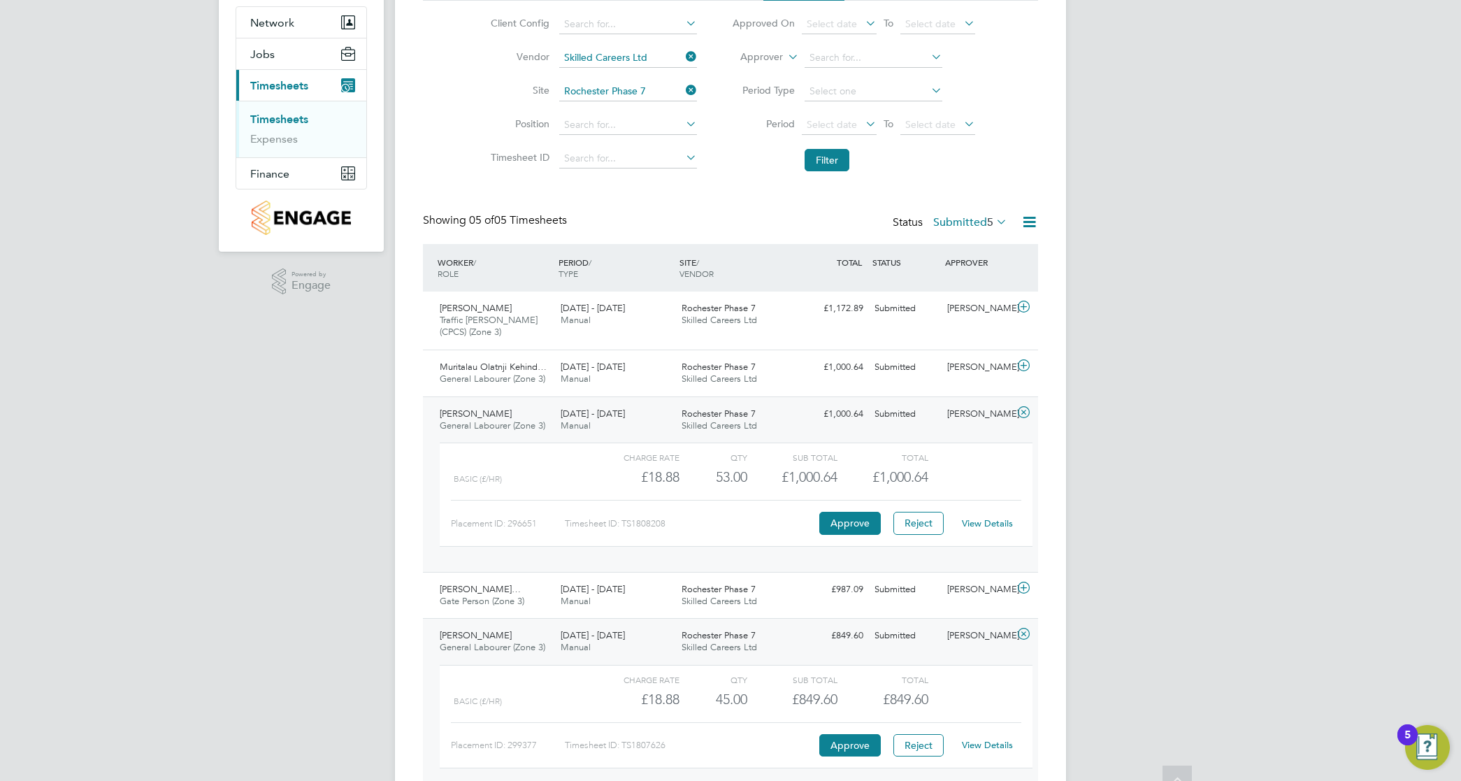
scroll to position [194, 0]
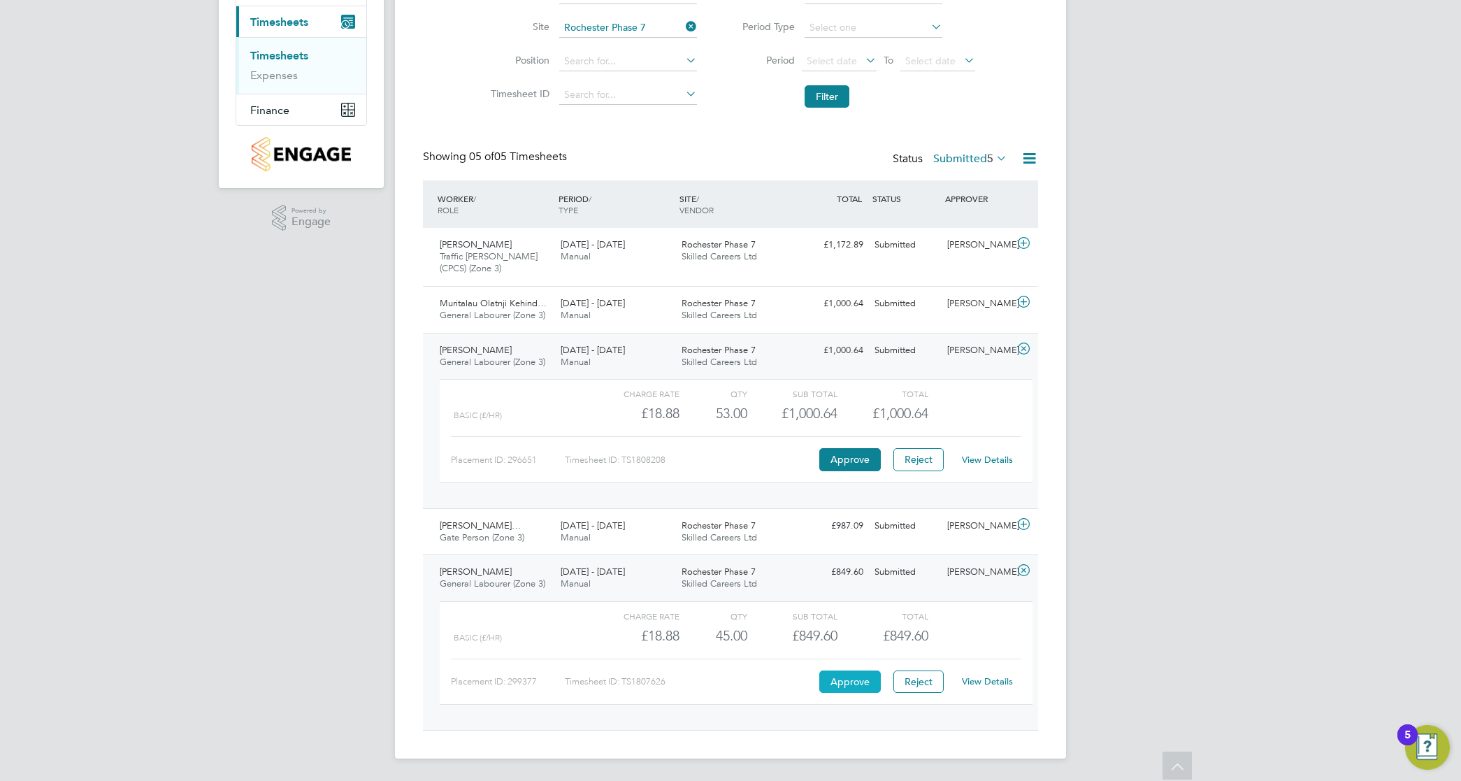
click at [868, 680] on button "Approve" at bounding box center [850, 681] width 62 height 22
click at [595, 305] on span "18 - 24 Aug 2025" at bounding box center [593, 303] width 64 height 12
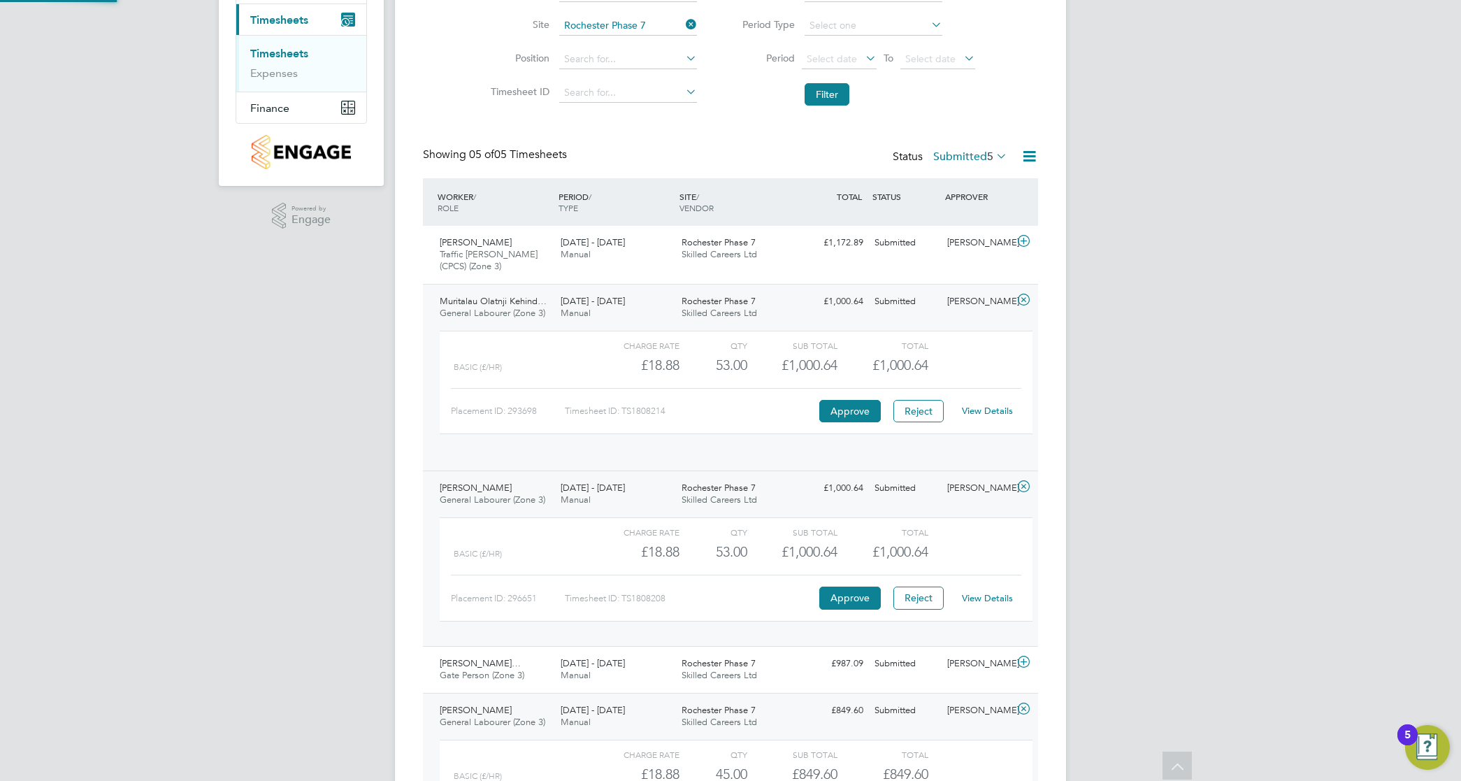
scroll to position [23, 136]
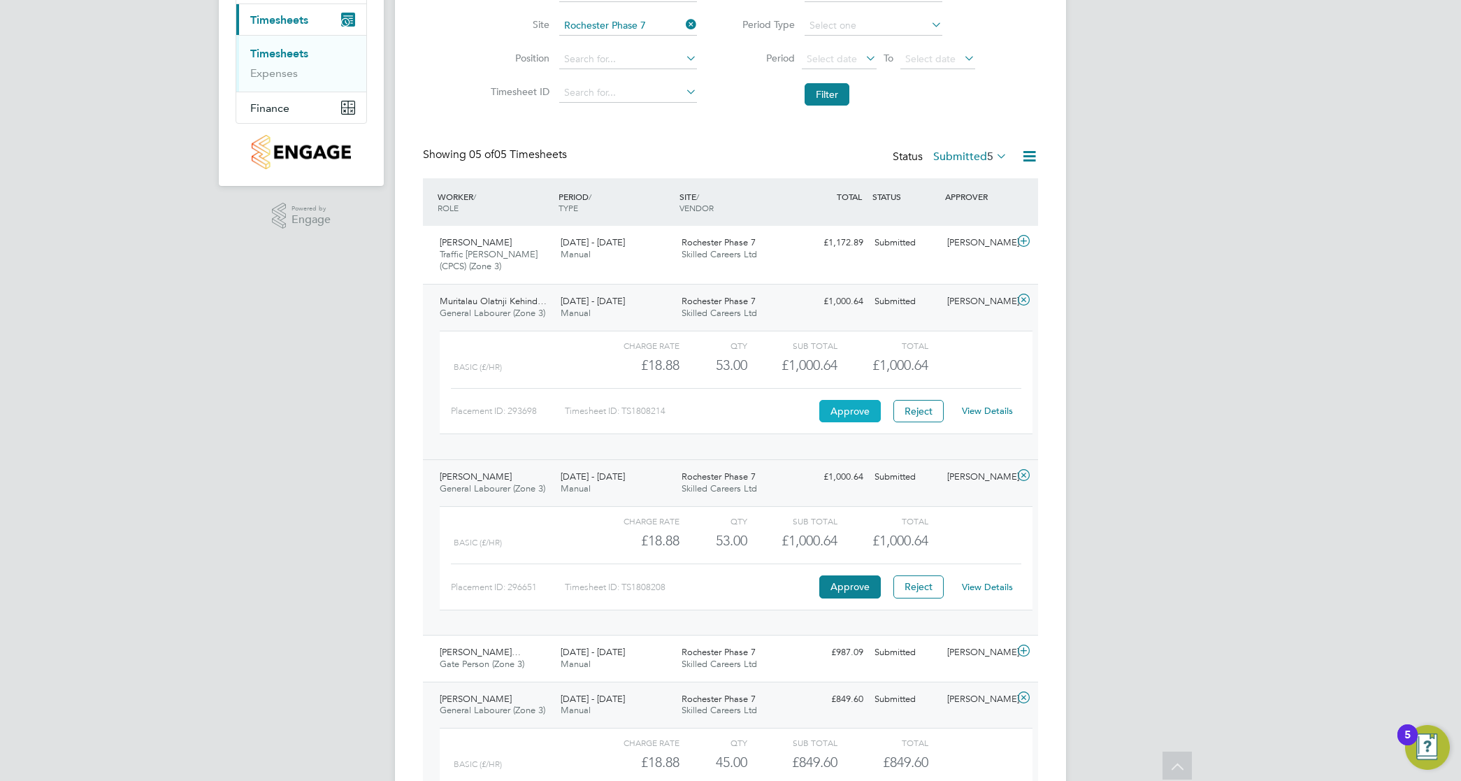
click at [846, 407] on button "Approve" at bounding box center [850, 411] width 62 height 22
click at [647, 651] on div "18 - 24 Aug 2025 Manual" at bounding box center [615, 658] width 121 height 35
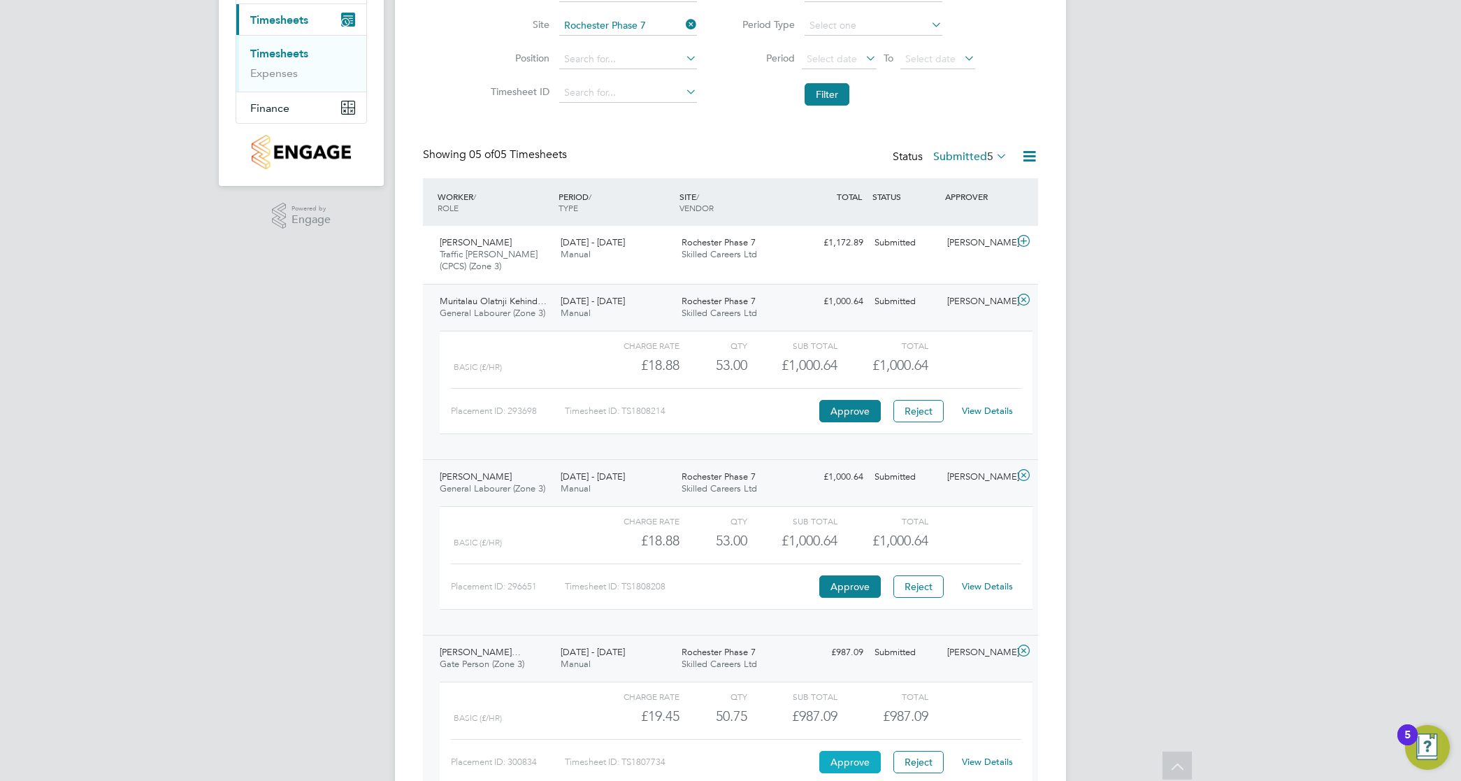
click at [847, 755] on button "Approve" at bounding box center [850, 762] width 62 height 22
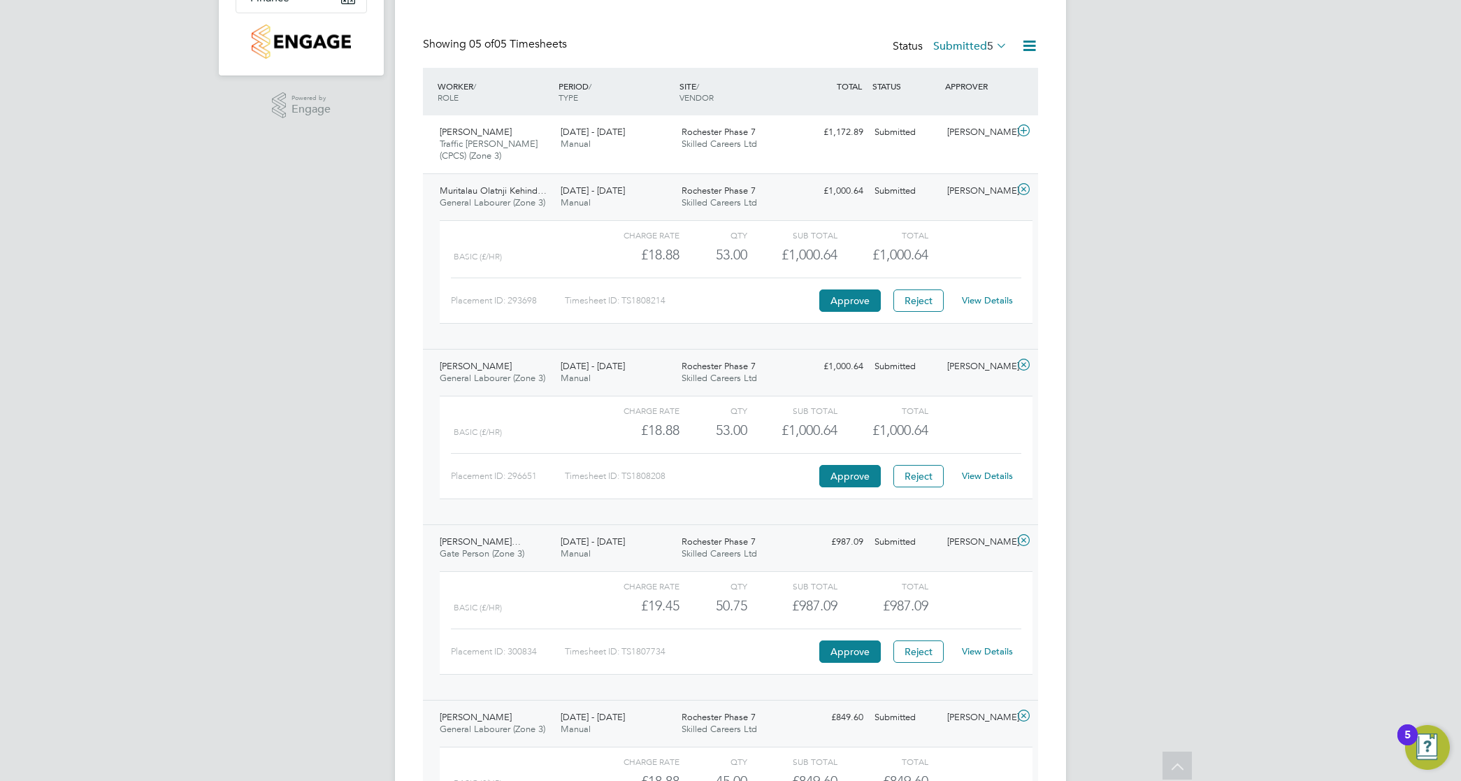
scroll to position [278, 0]
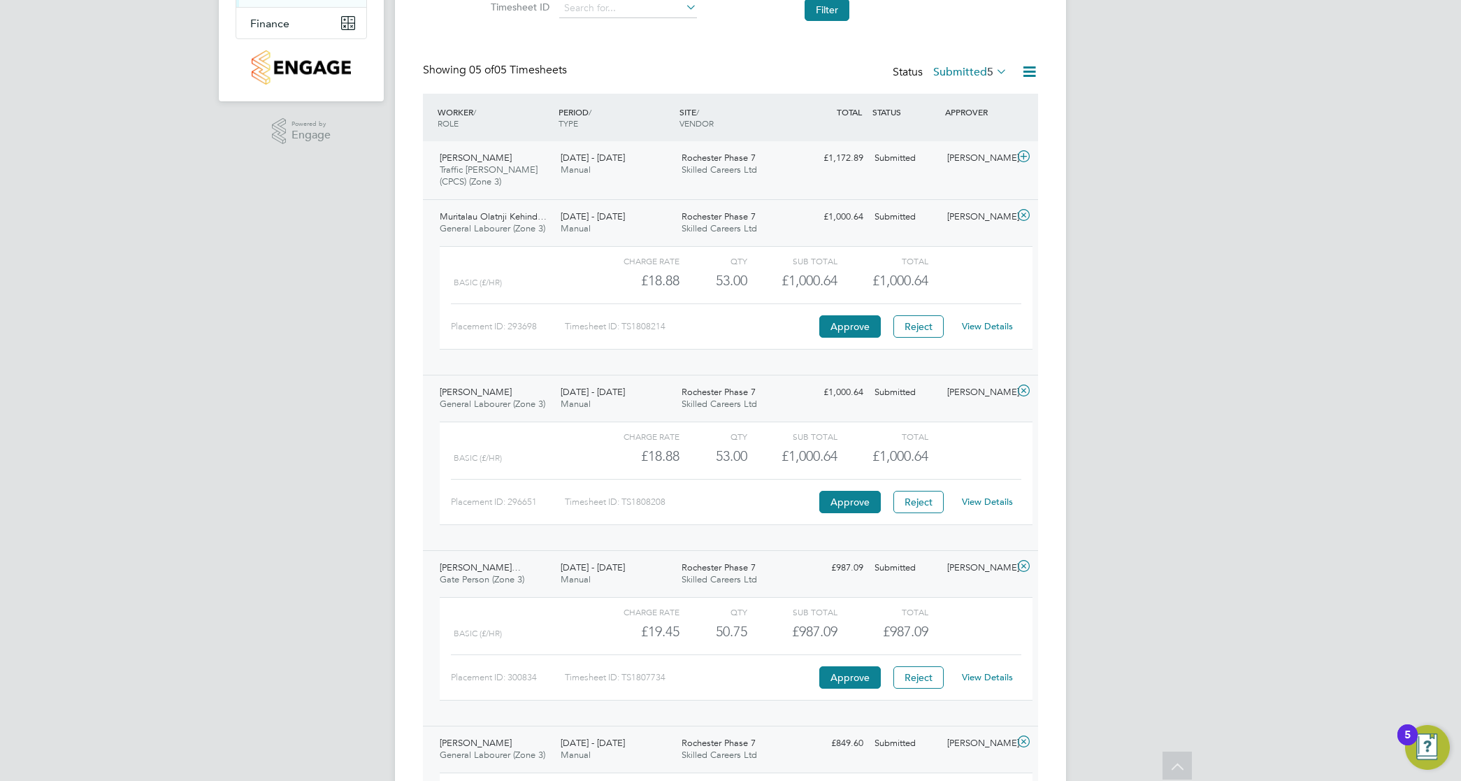
click at [741, 154] on span "Rochester Phase 7" at bounding box center [718, 158] width 74 height 12
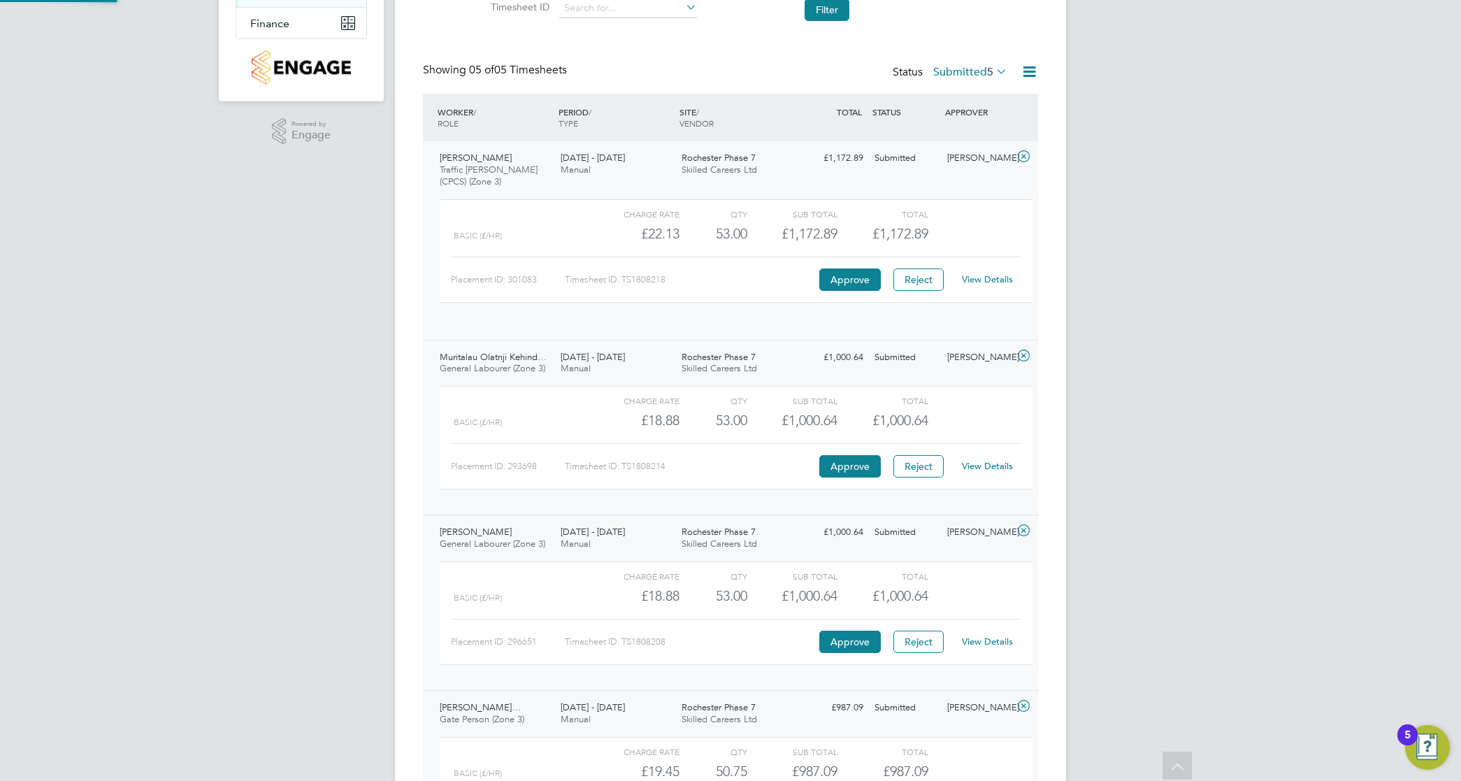
scroll to position [23, 136]
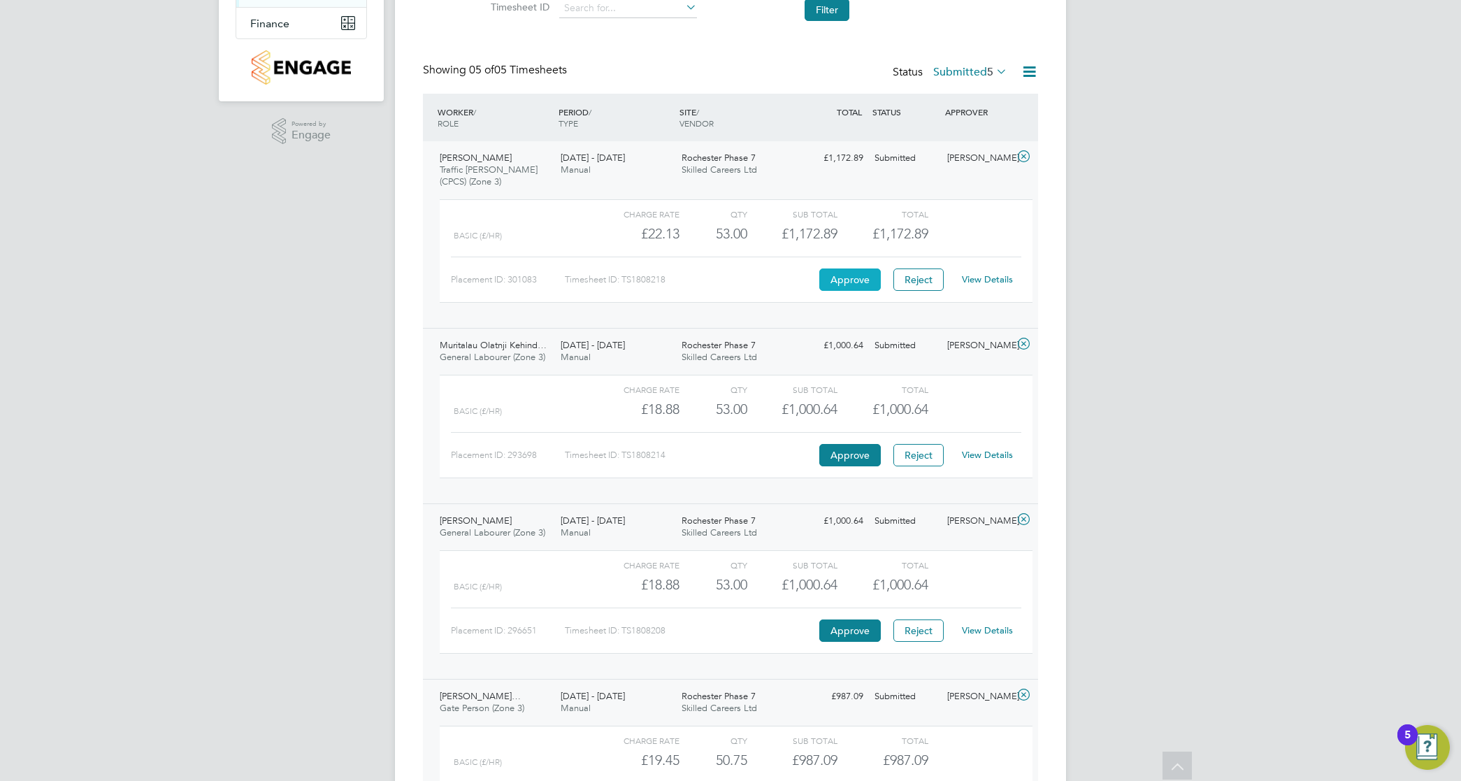
click at [853, 273] on button "Approve" at bounding box center [850, 279] width 62 height 22
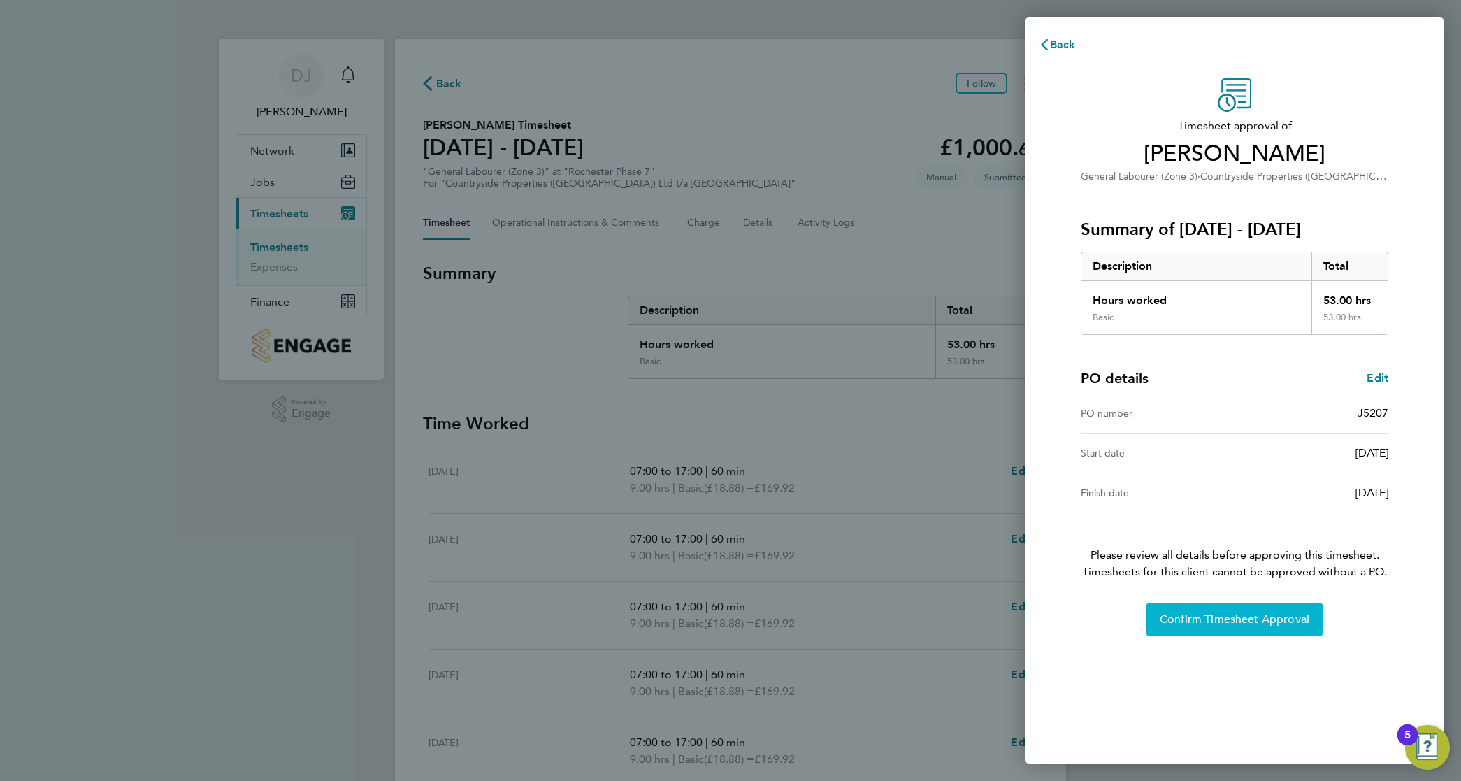
click at [1245, 615] on span "Confirm Timesheet Approval" at bounding box center [1234, 619] width 150 height 14
click at [1268, 620] on span "Confirm Timesheet Approval" at bounding box center [1234, 619] width 150 height 14
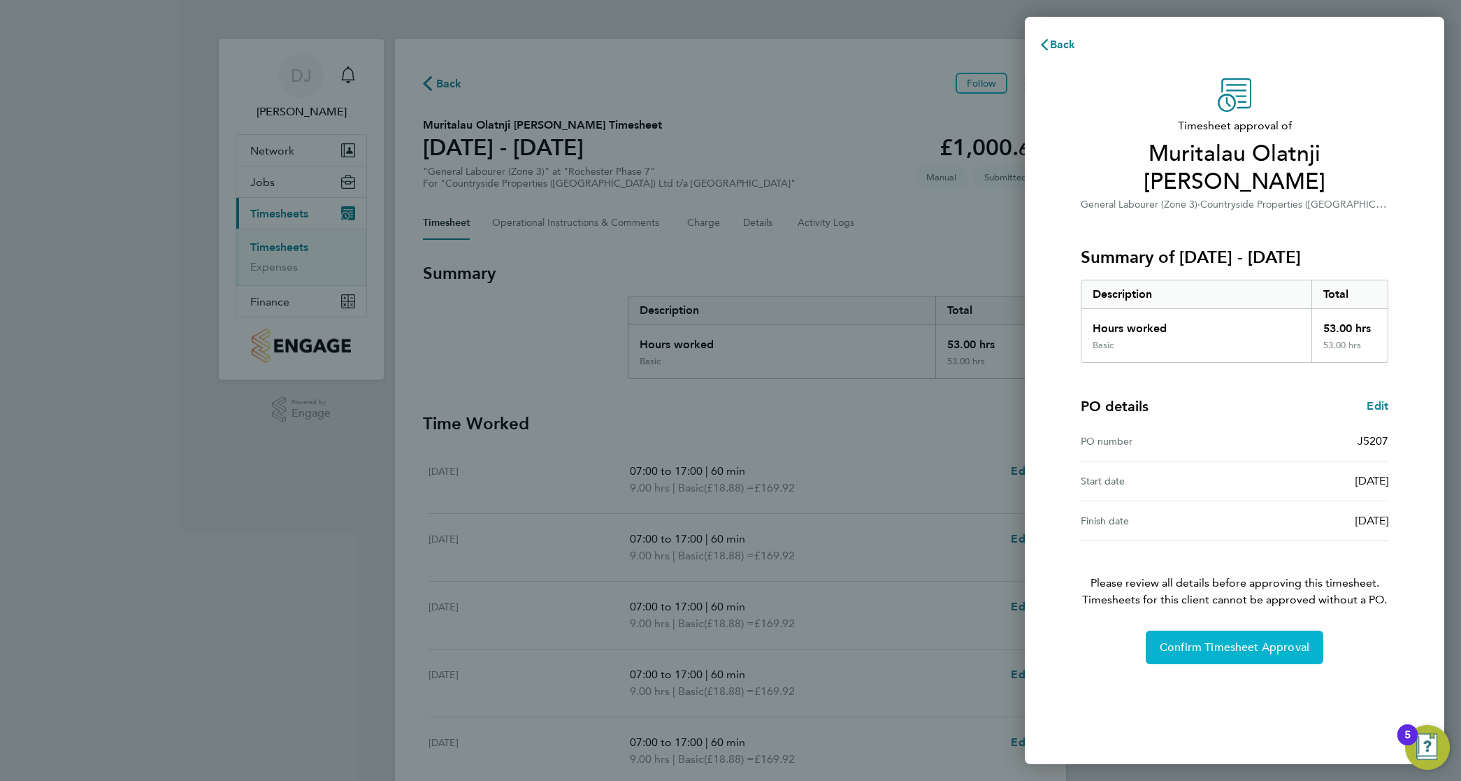
click at [1185, 638] on button "Confirm Timesheet Approval" at bounding box center [1234, 647] width 178 height 34
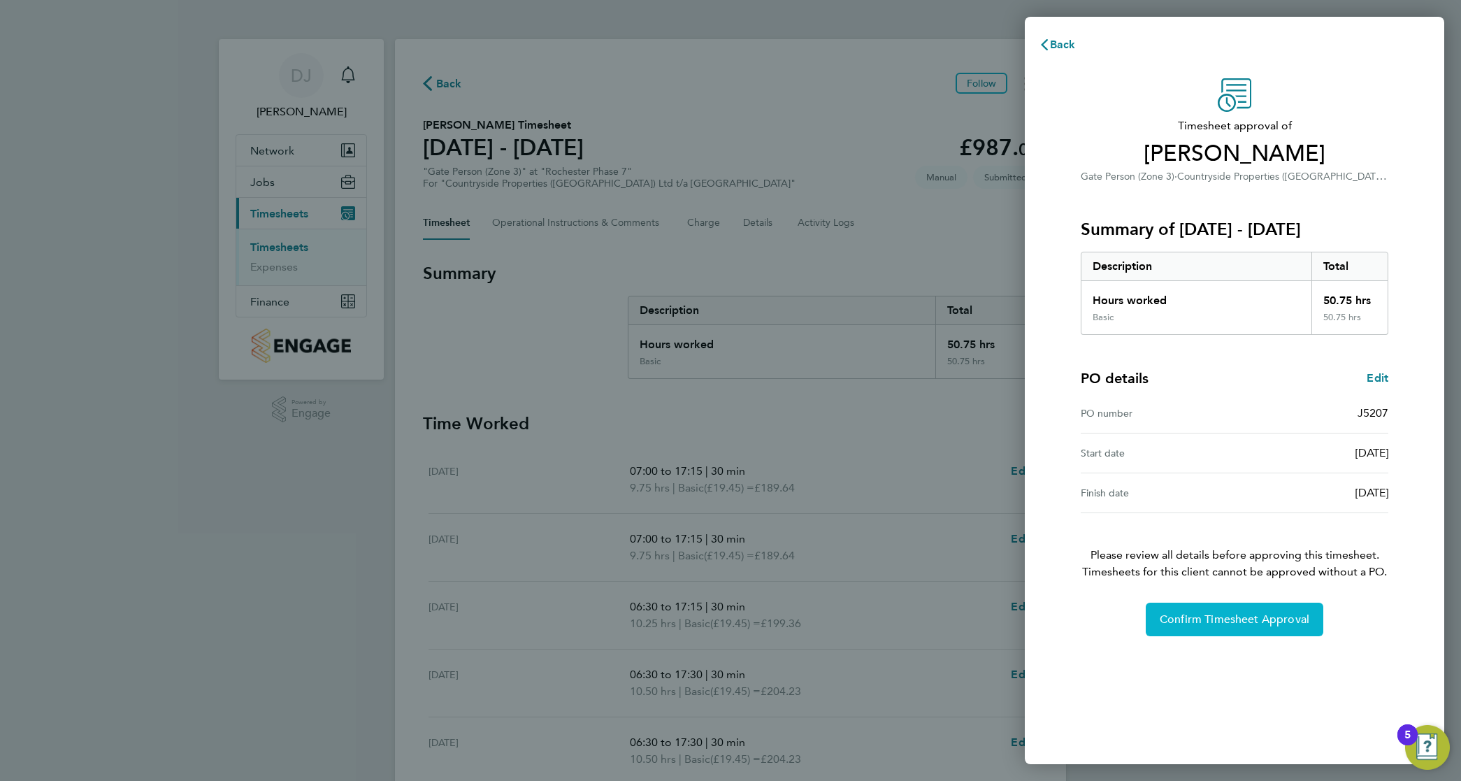
click at [1235, 612] on span "Confirm Timesheet Approval" at bounding box center [1234, 619] width 150 height 14
click at [1047, 44] on icon "button" at bounding box center [1044, 44] width 11 height 11
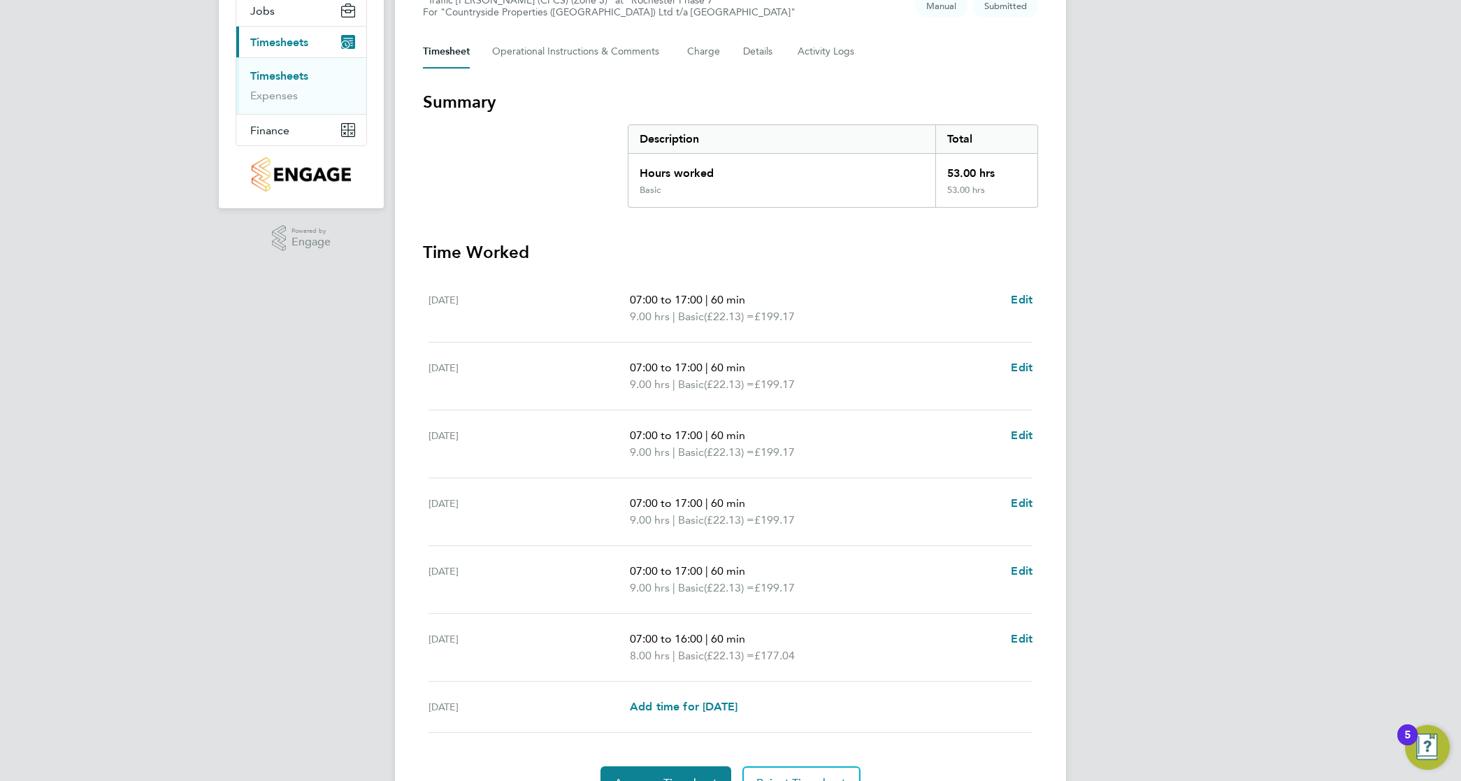
scroll to position [247, 0]
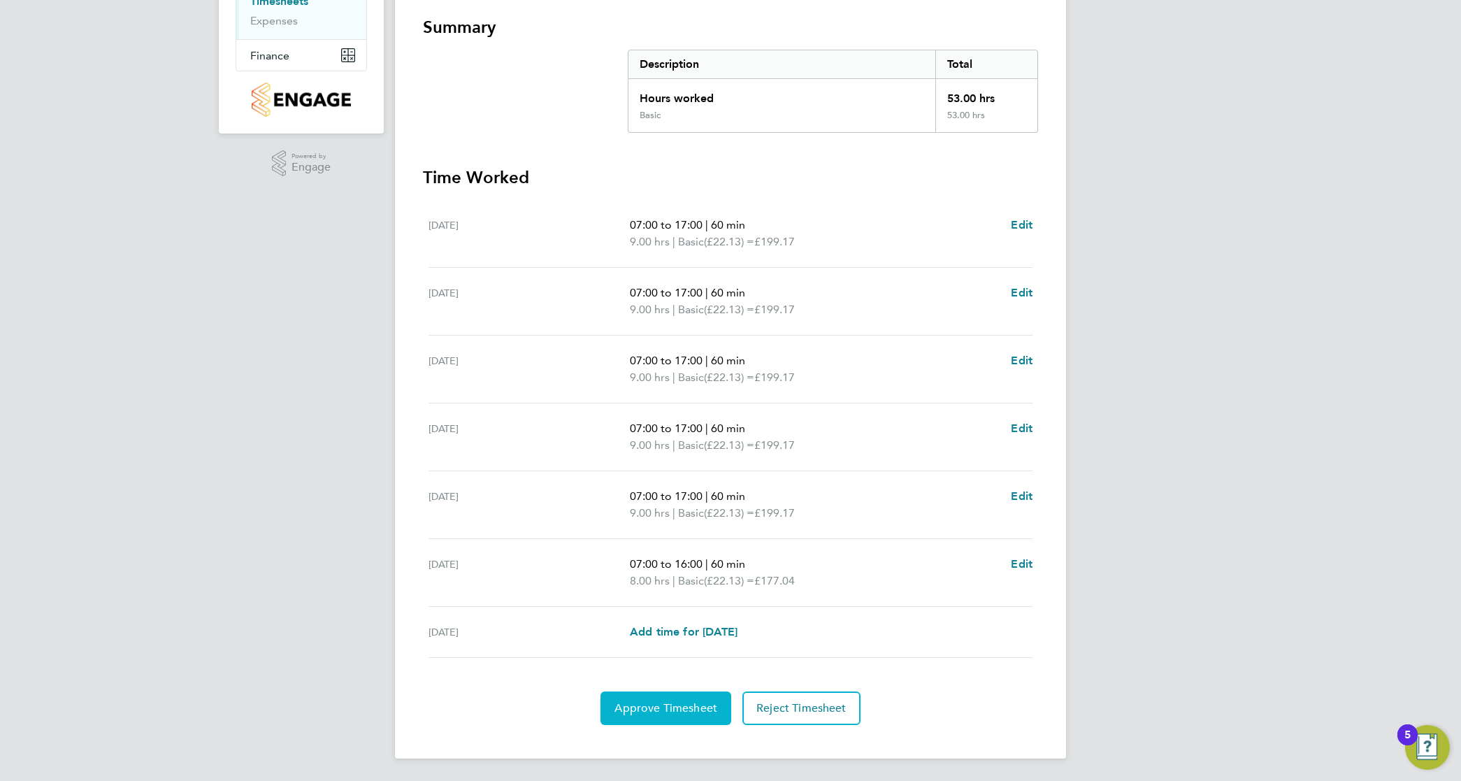
click at [686, 707] on span "Approve Timesheet" at bounding box center [665, 708] width 103 height 14
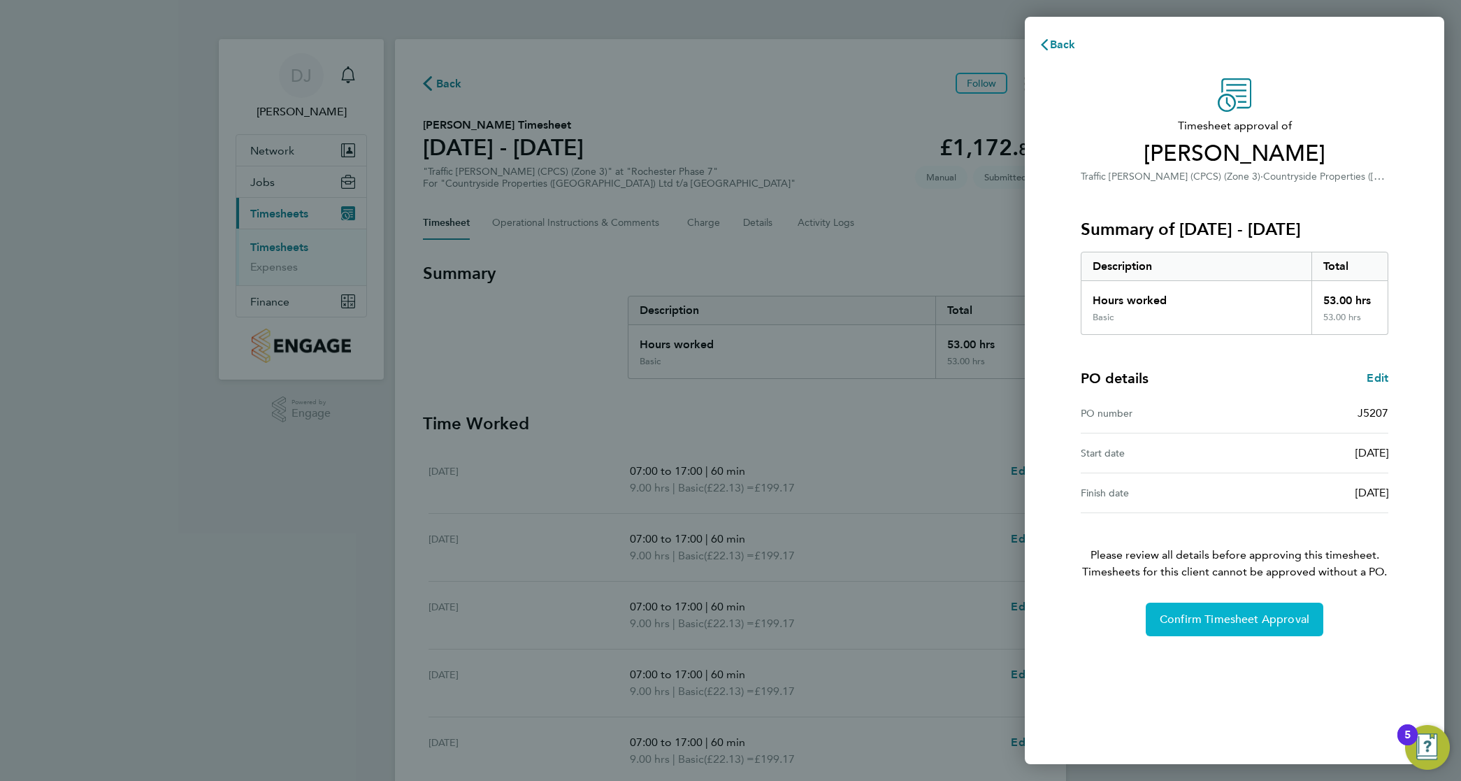
click at [1224, 608] on button "Confirm Timesheet Approval" at bounding box center [1234, 619] width 178 height 34
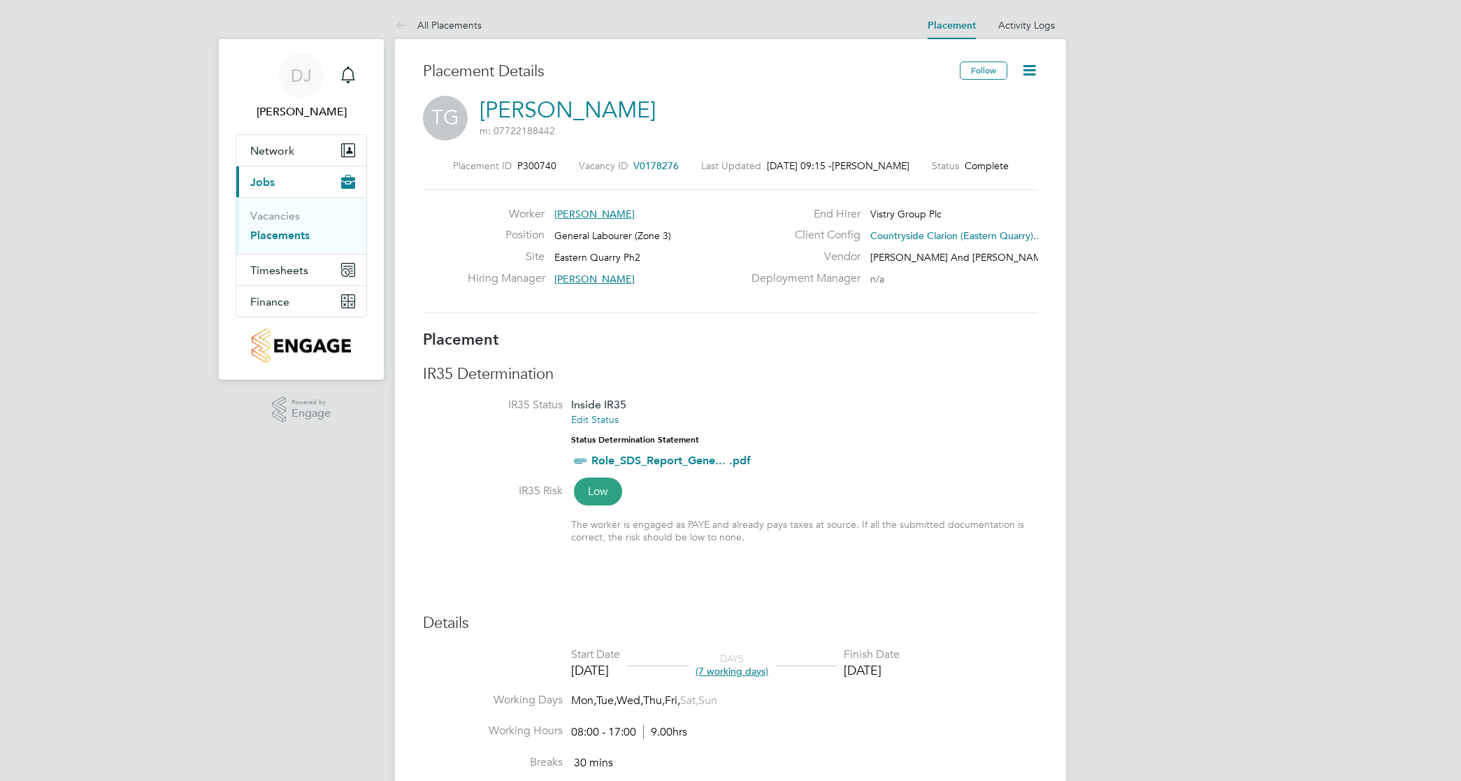
click at [1026, 75] on icon at bounding box center [1028, 70] width 17 height 17
click at [968, 100] on li "Edit Placement e" at bounding box center [983, 104] width 103 height 20
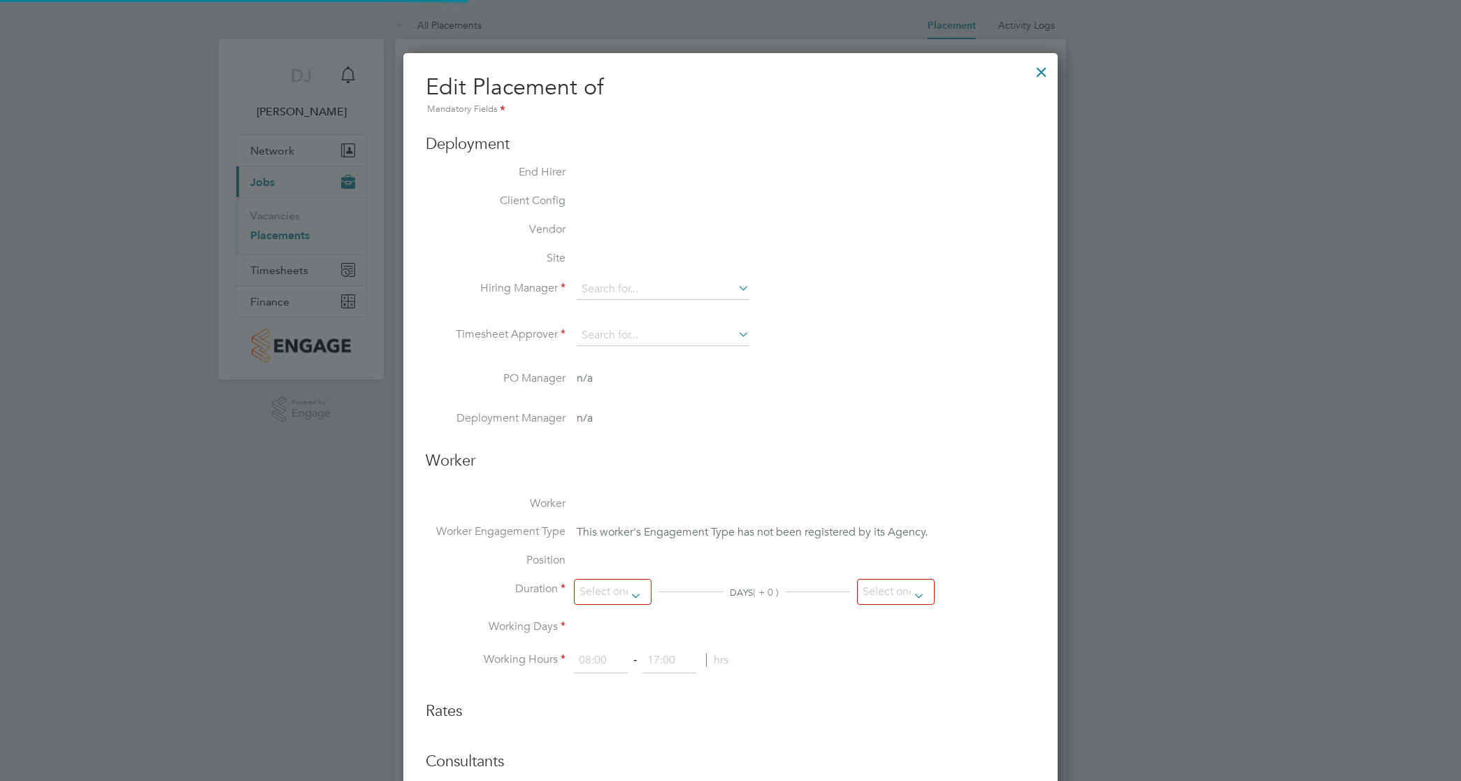
type input "[PERSON_NAME]"
type input "[DATE]"
type input "08:00"
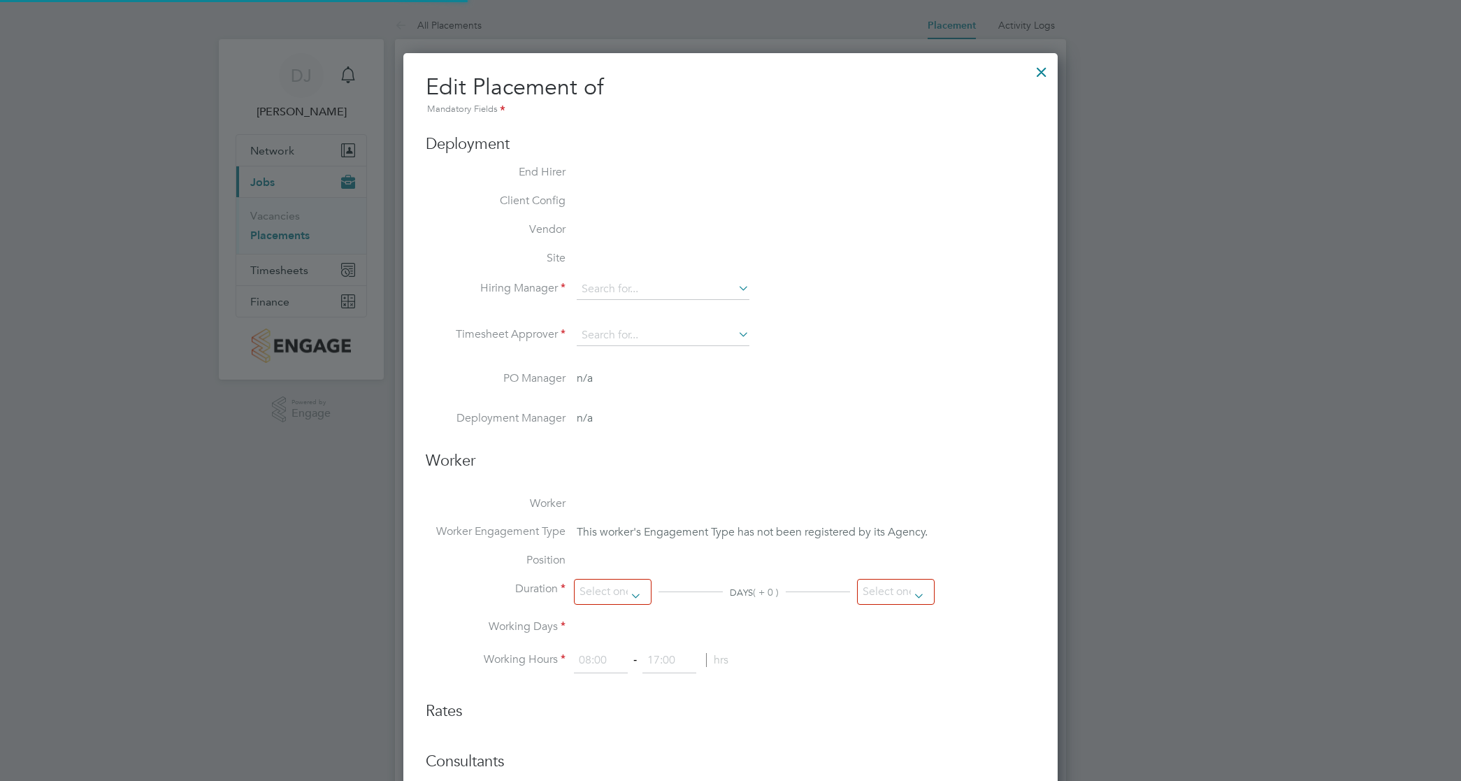
type input "17:00"
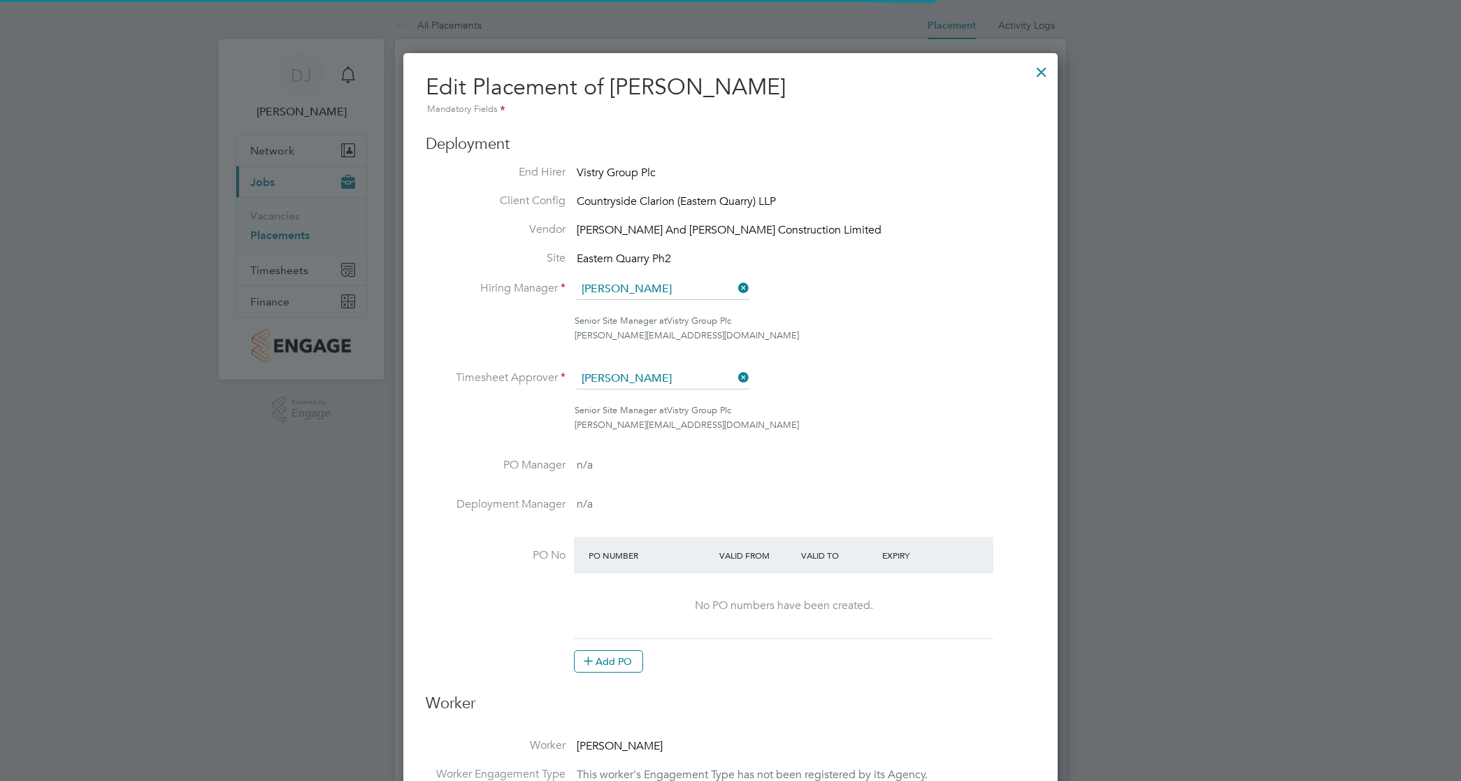
scroll to position [7, 7]
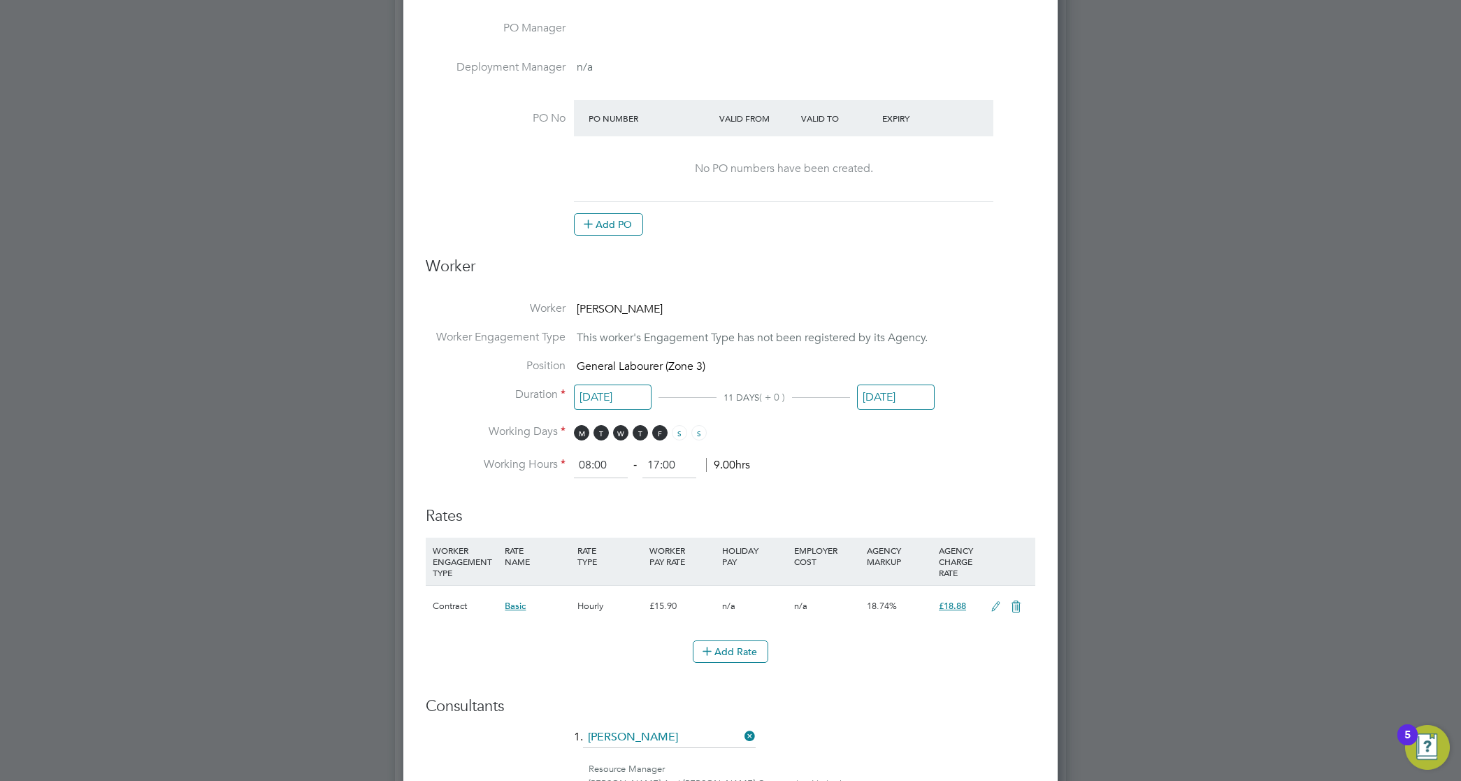
click at [902, 403] on input "[DATE]" at bounding box center [896, 397] width 78 height 26
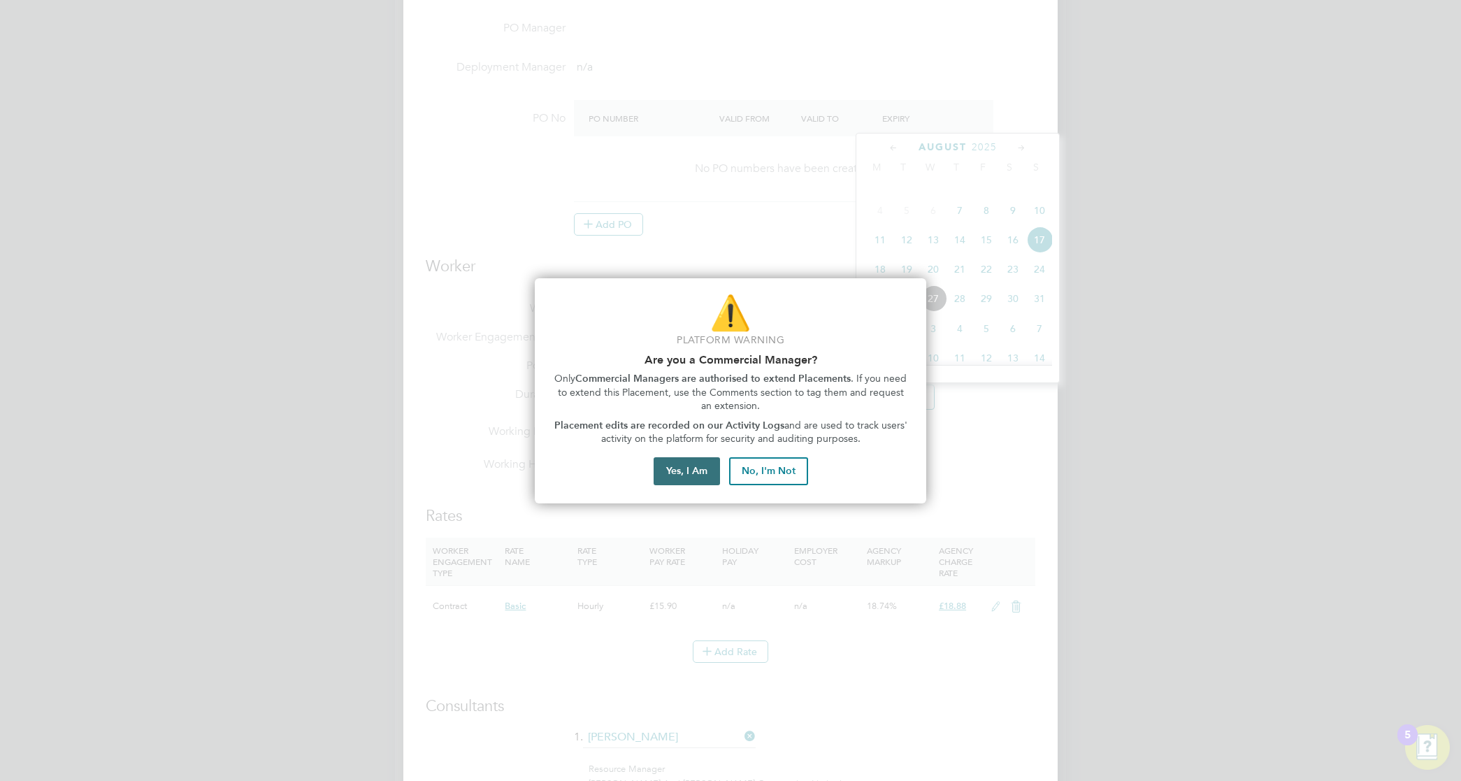
click at [693, 482] on div "⚠️ Platform Warning Are you a Commercial Manager? Only Commercial Managers are …" at bounding box center [730, 390] width 391 height 225
drag, startPoint x: 693, startPoint y: 480, endPoint x: 695, endPoint y: 468, distance: 12.2
click at [695, 468] on button "Yes, I Am" at bounding box center [686, 471] width 66 height 28
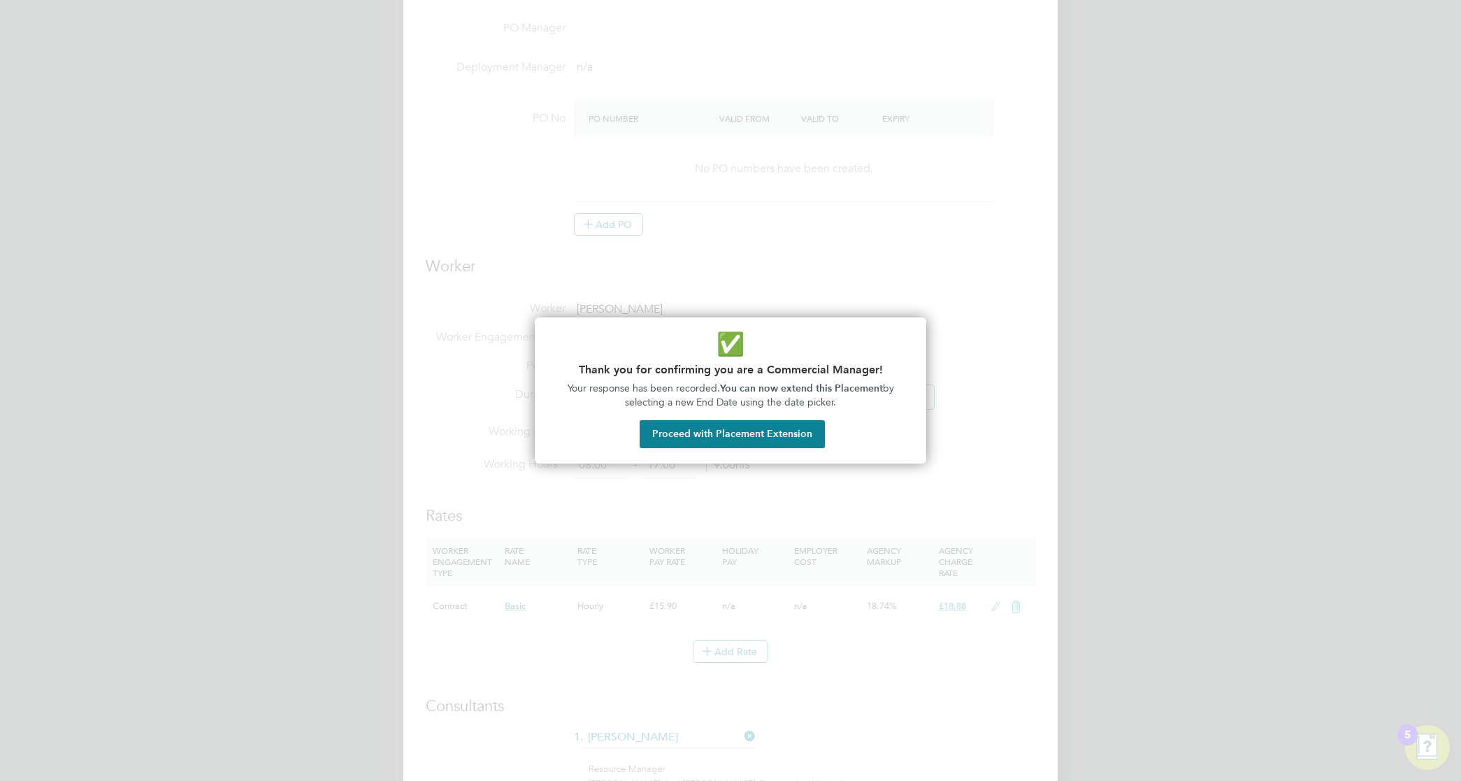
click at [735, 449] on div "✅ Thank you for confirming you are a Commercial Manager! Your response has been…" at bounding box center [730, 390] width 391 height 146
click at [749, 431] on button "Proceed with Placement Extension" at bounding box center [731, 434] width 185 height 28
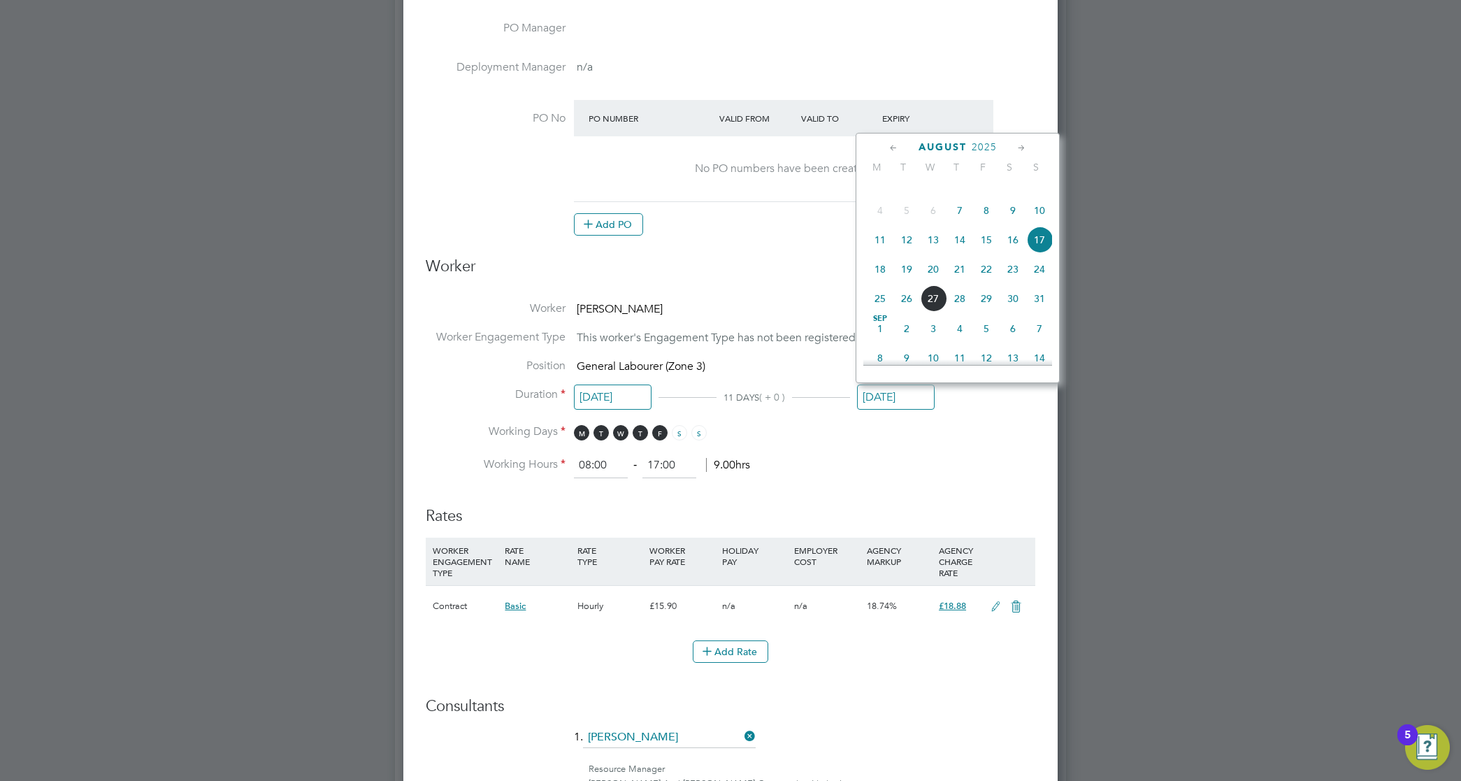
click at [1038, 312] on span "31" at bounding box center [1039, 298] width 27 height 27
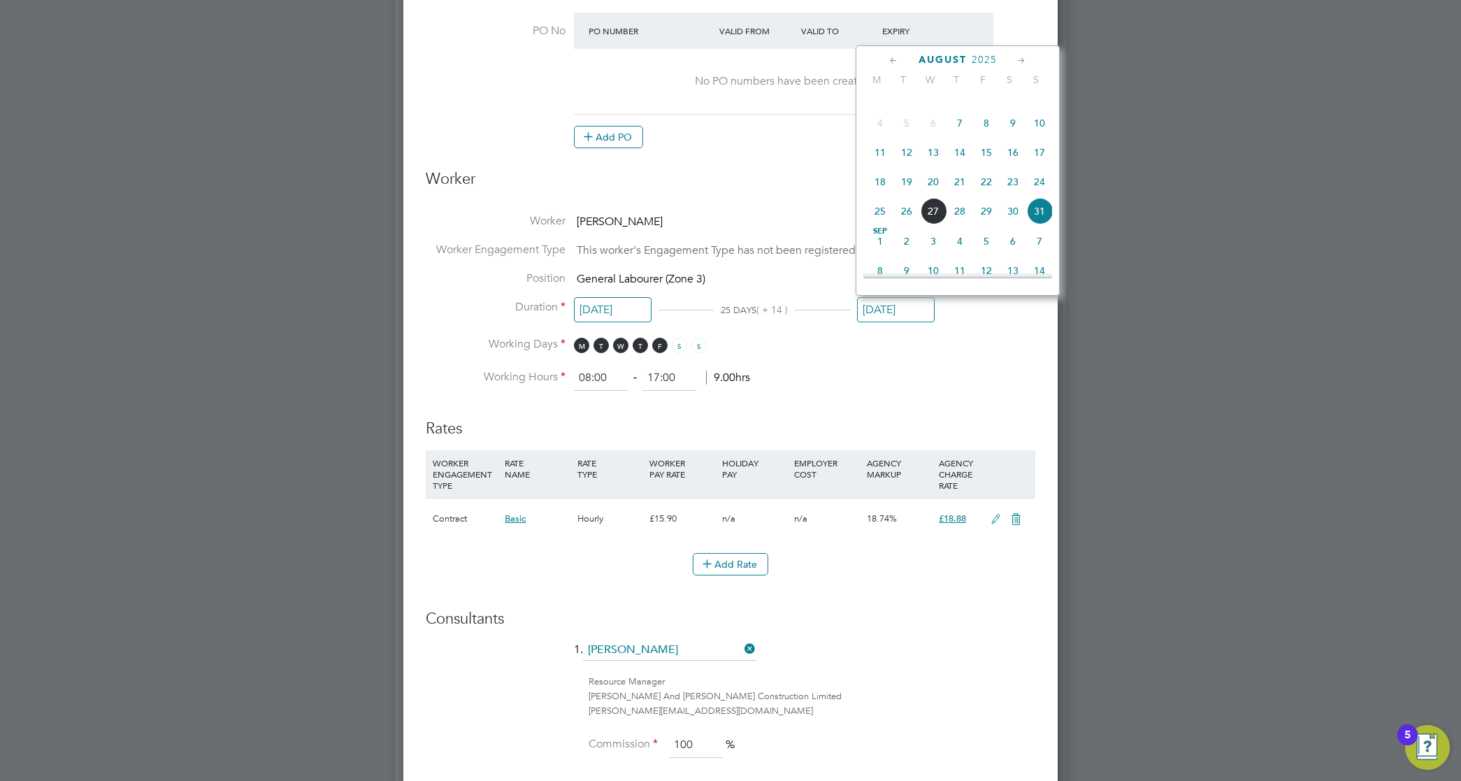
click at [916, 318] on input "[DATE]" at bounding box center [896, 310] width 78 height 26
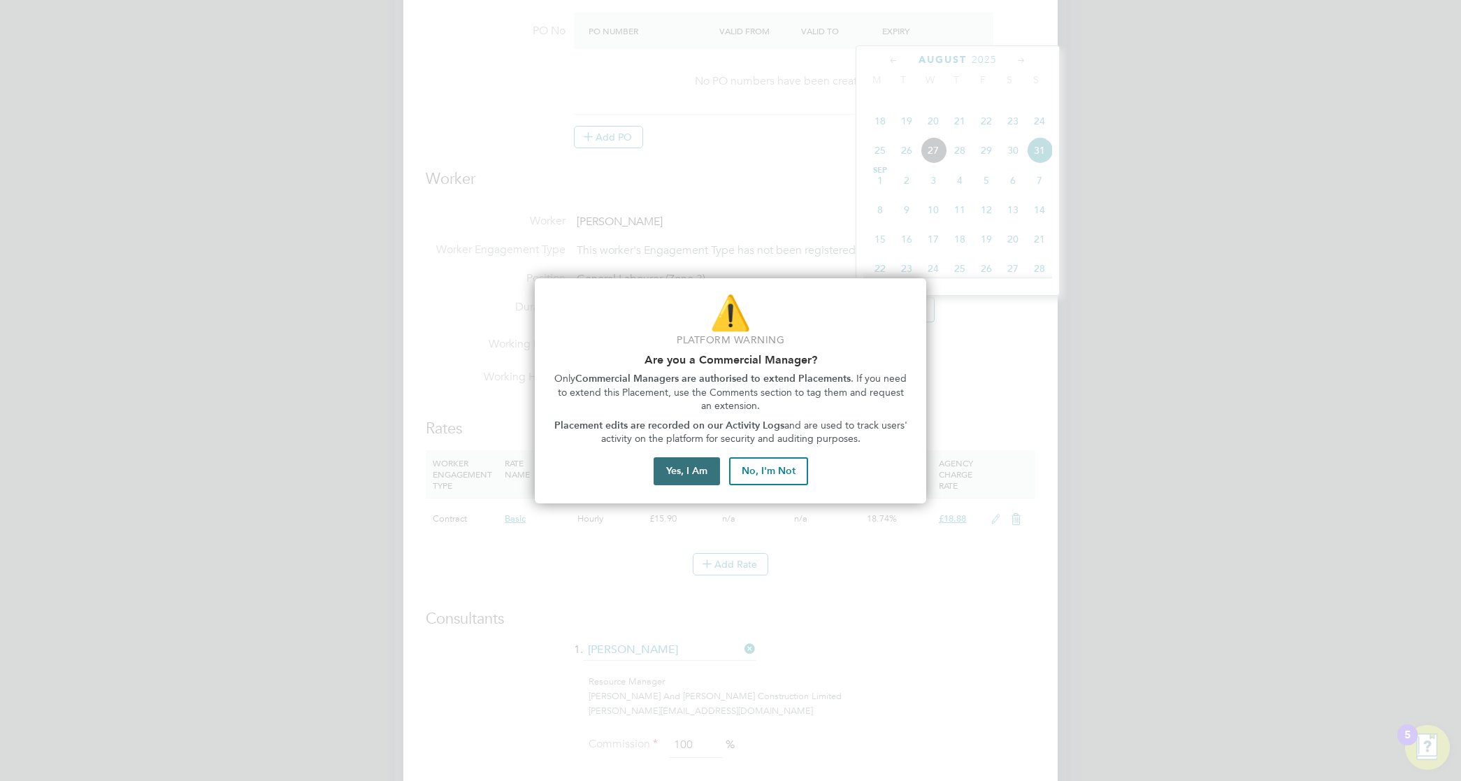
click at [700, 472] on button "Yes, I Am" at bounding box center [686, 471] width 66 height 28
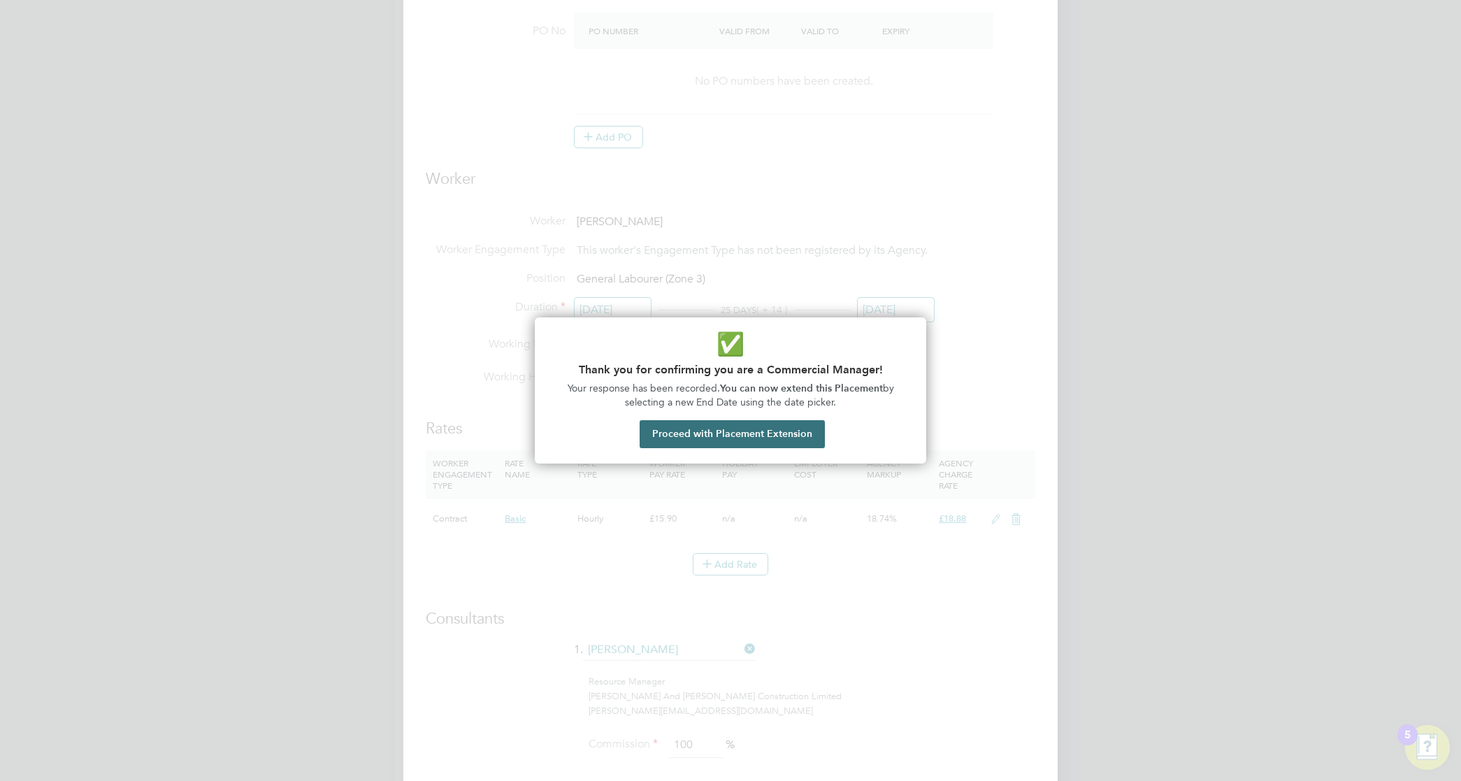
click at [769, 430] on button "Proceed with Placement Extension" at bounding box center [731, 434] width 185 height 28
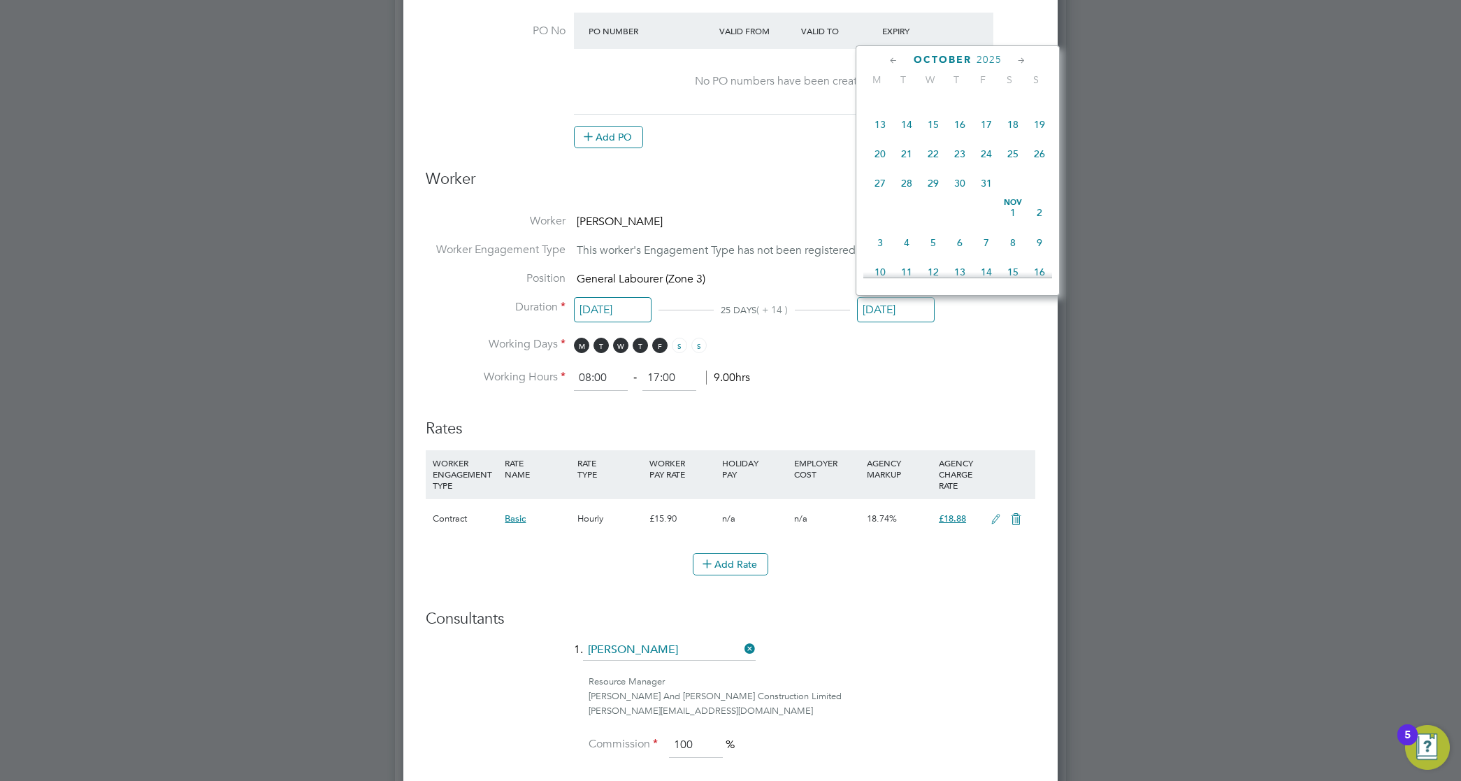
click at [1042, 167] on span "26" at bounding box center [1039, 153] width 27 height 27
type input "[DATE]"
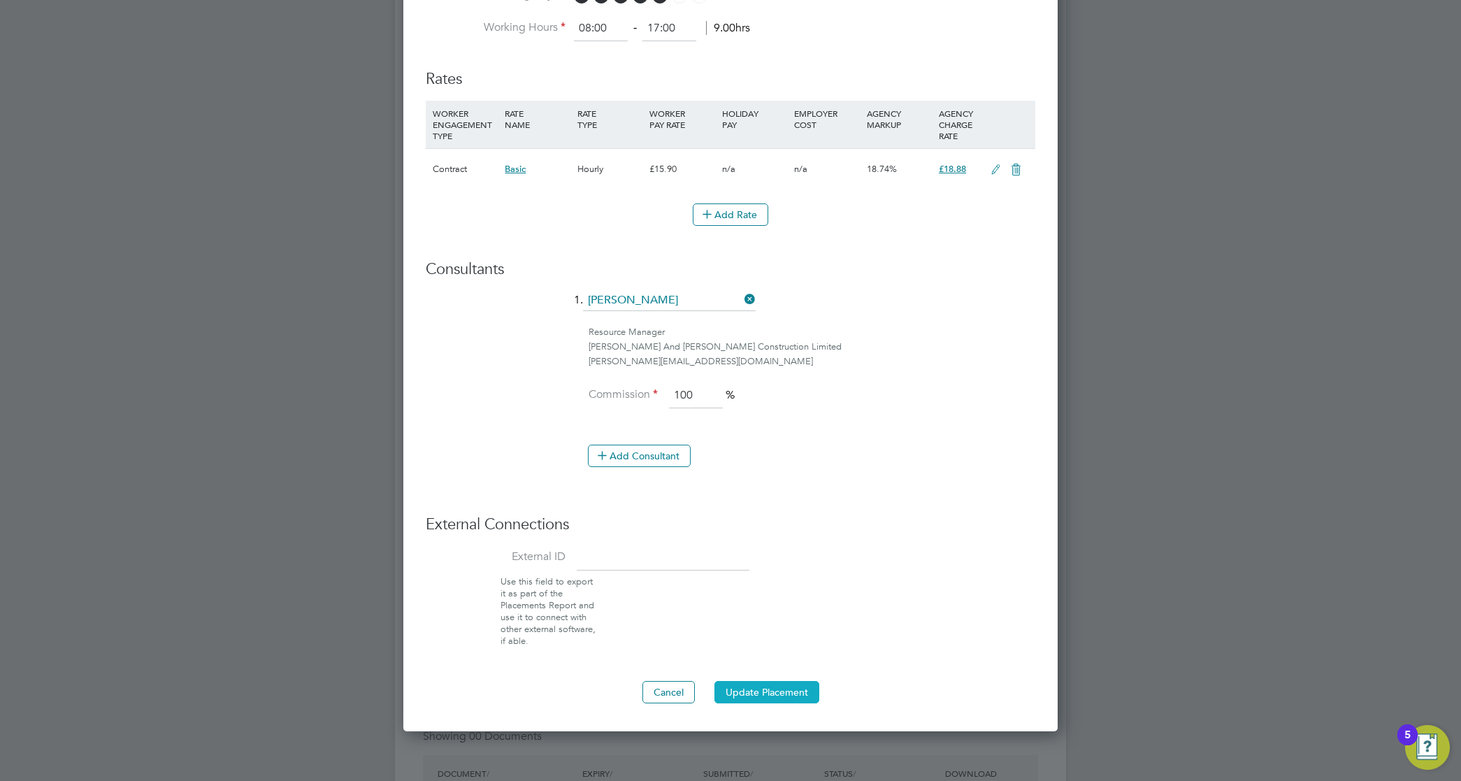
click at [727, 693] on button "Update Placement" at bounding box center [766, 692] width 105 height 22
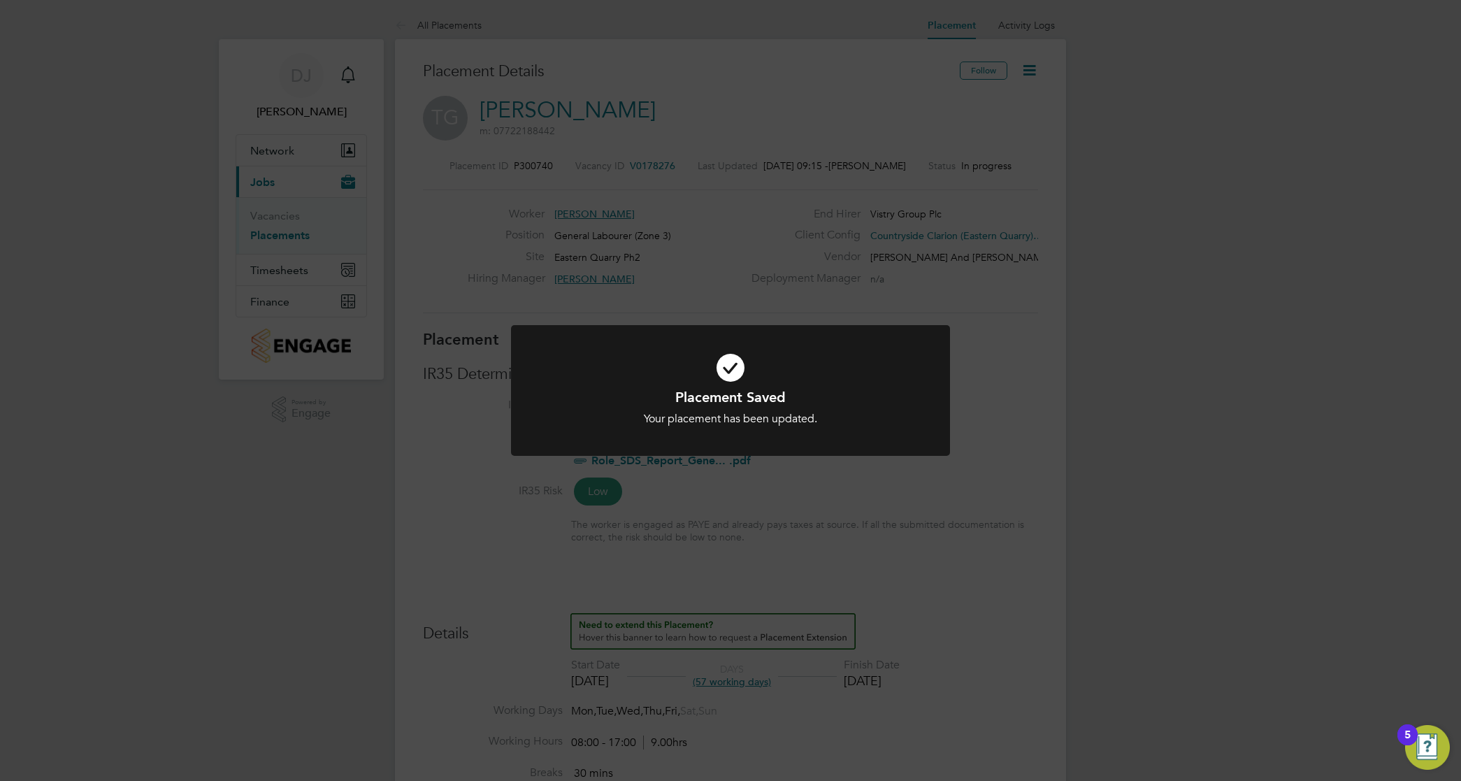
click at [797, 556] on div "Placement Saved Your placement has been updated. Cancel Okay" at bounding box center [730, 390] width 1461 height 781
